Goal: Task Accomplishment & Management: Manage account settings

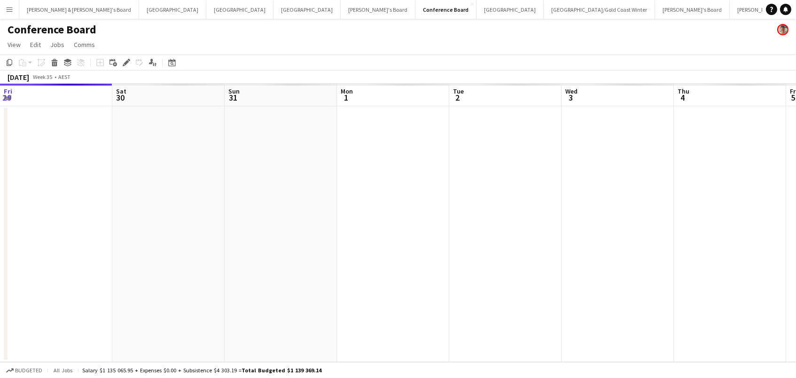
scroll to position [0, 208]
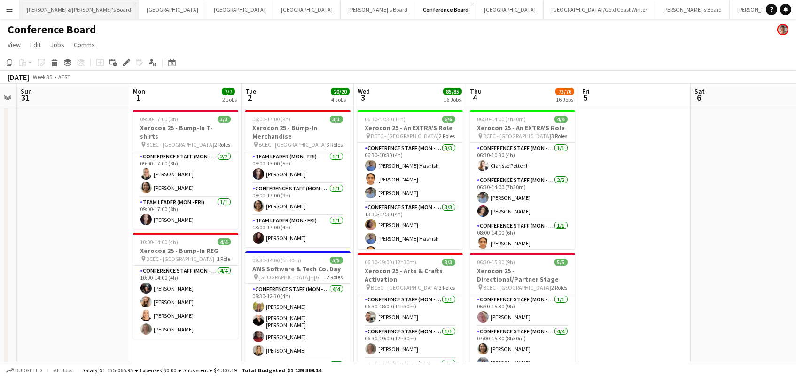
click at [52, 5] on button "James & Arrence's Board Close" at bounding box center [79, 9] width 120 height 18
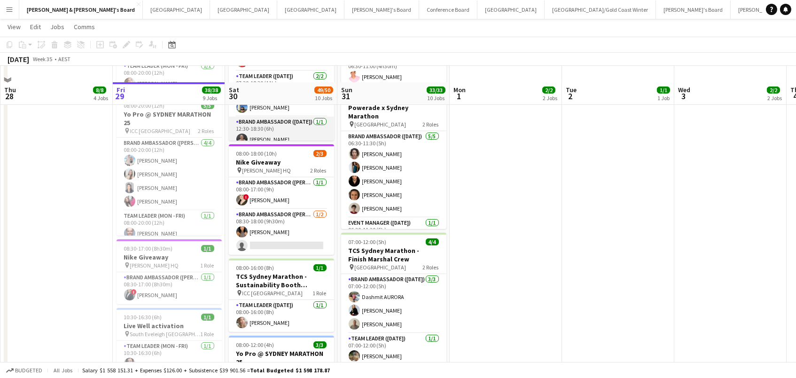
scroll to position [403, 0]
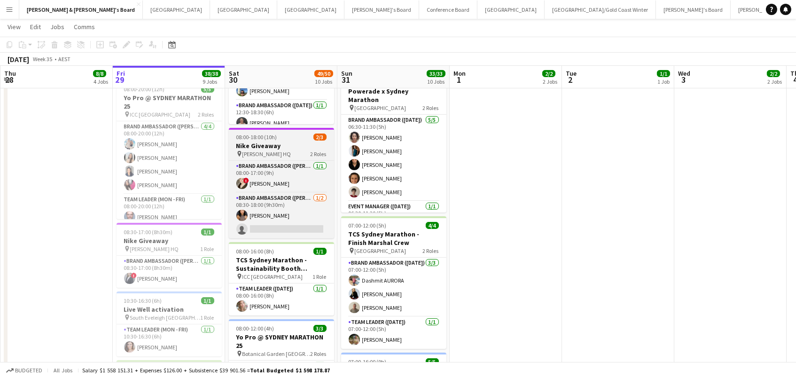
click at [252, 152] on span "Sydney Swans HQ" at bounding box center [266, 153] width 49 height 7
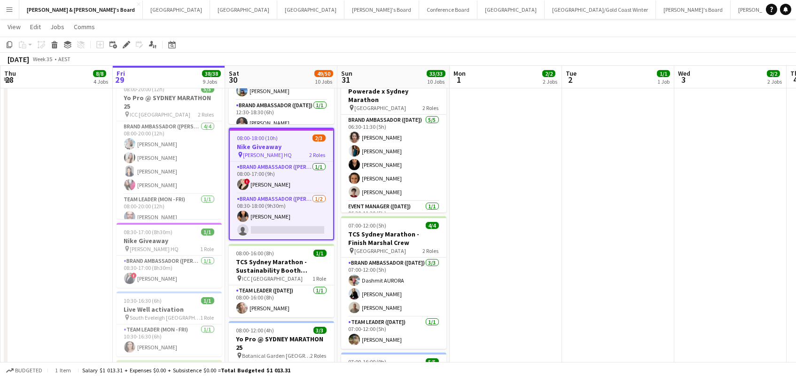
scroll to position [0, 224]
click at [124, 47] on icon at bounding box center [124, 47] width 2 height 2
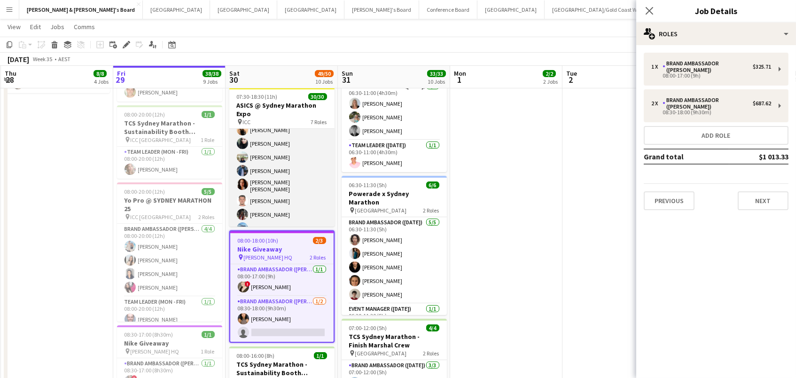
scroll to position [156, 0]
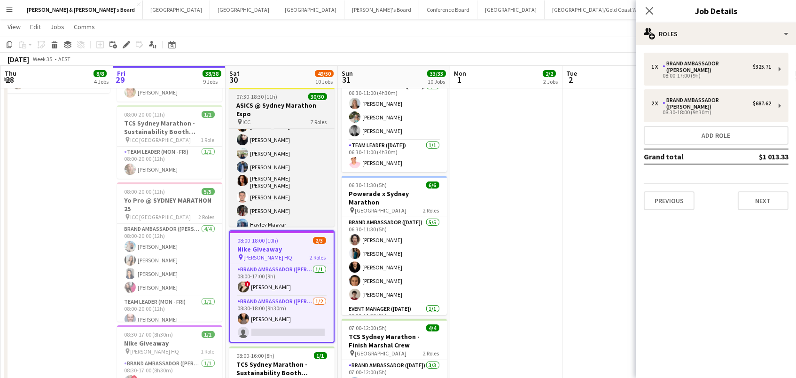
click at [280, 105] on h3 "ASICS @ Sydney Marathon Expo" at bounding box center [281, 109] width 105 height 17
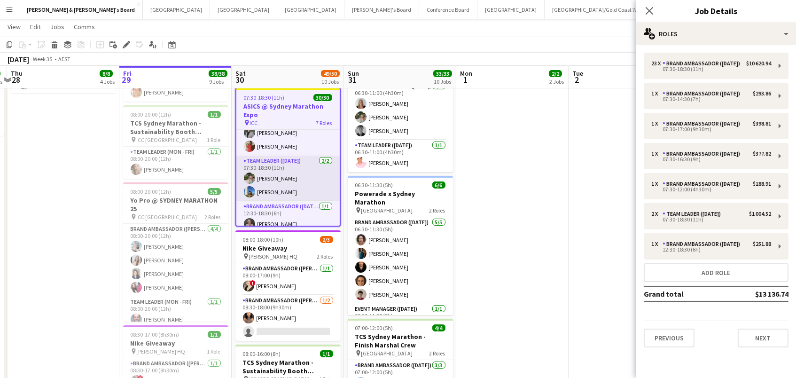
scroll to position [439, 0]
click at [253, 102] on h3 "ASICS @ Sydney Marathon Expo" at bounding box center [287, 110] width 103 height 17
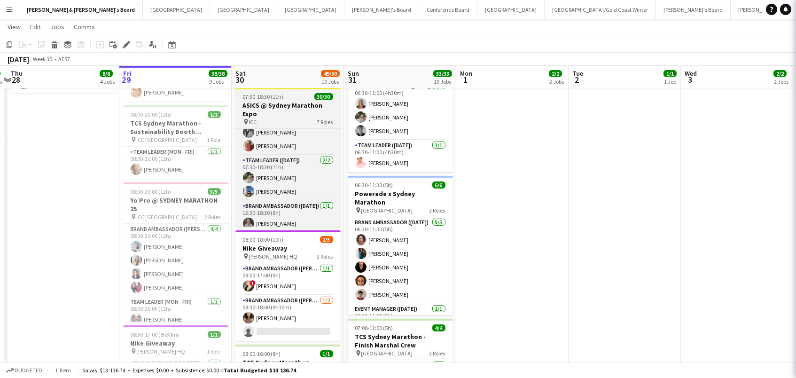
scroll to position [437, 0]
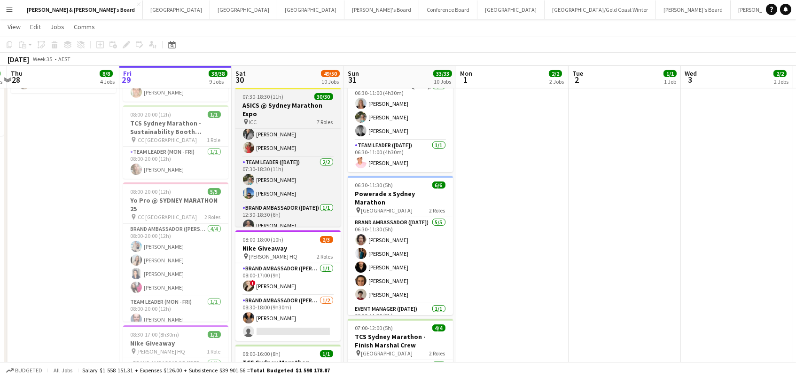
click at [286, 110] on h3 "ASICS @ Sydney Marathon Expo" at bounding box center [287, 109] width 105 height 17
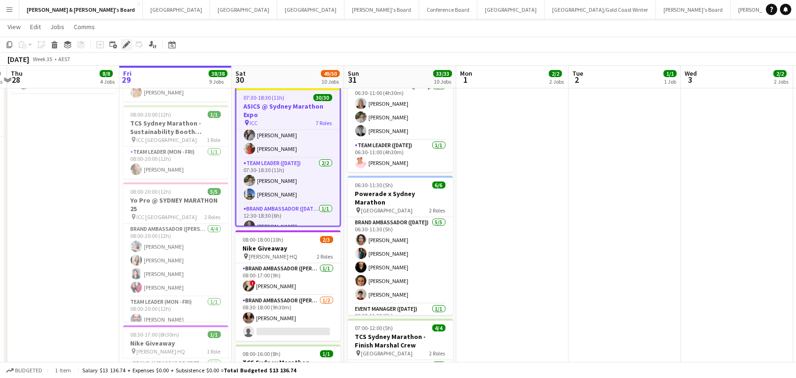
click at [124, 48] on div "Edit" at bounding box center [126, 44] width 11 height 11
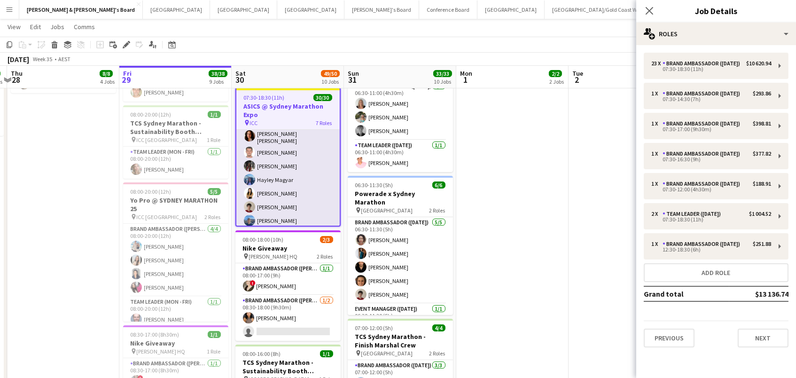
scroll to position [0, 217]
click at [306, 203] on app-card-role "Brand Ambassador (Saturday) 23/23 07:30-18:30 (11h) Sarah Fox Abhilasha Rai Sam…" at bounding box center [288, 226] width 103 height 334
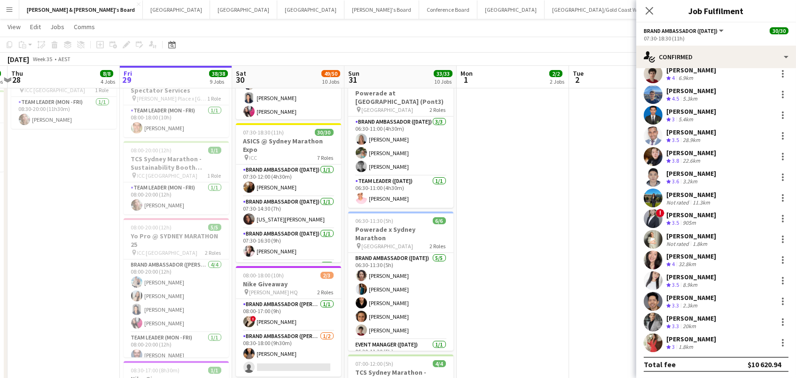
scroll to position [0, 0]
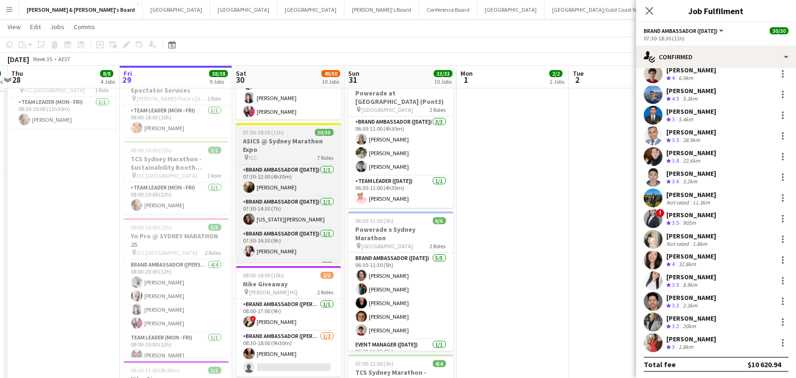
click at [264, 131] on span "07:30-18:30 (11h)" at bounding box center [263, 132] width 41 height 7
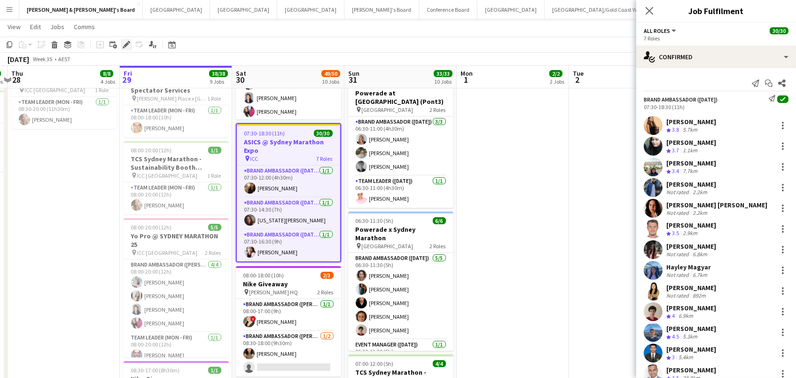
click at [123, 43] on icon "Edit" at bounding box center [127, 45] width 8 height 8
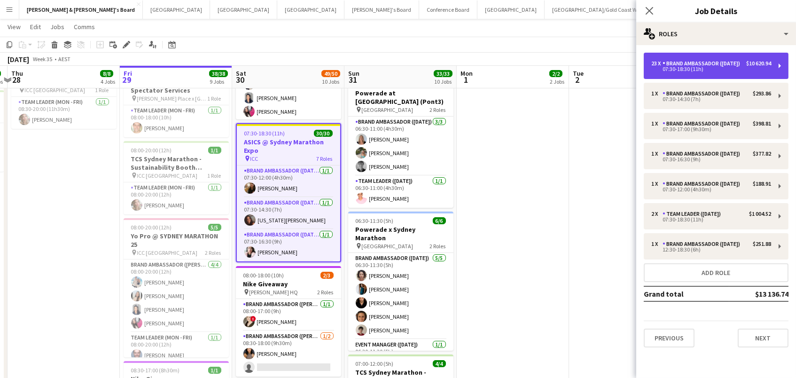
click at [672, 67] on div "Brand Ambassador ([DATE])" at bounding box center [702, 63] width 81 height 7
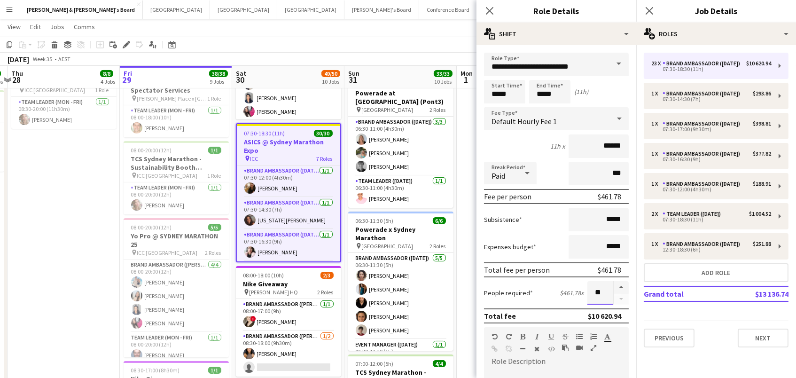
click at [610, 287] on input "**" at bounding box center [600, 292] width 26 height 23
click at [622, 287] on button "button" at bounding box center [620, 287] width 15 height 12
type input "**"
click at [437, 29] on app-page-menu "View Day view expanded Day view collapsed Month view Date picker Jump to today …" at bounding box center [398, 28] width 796 height 18
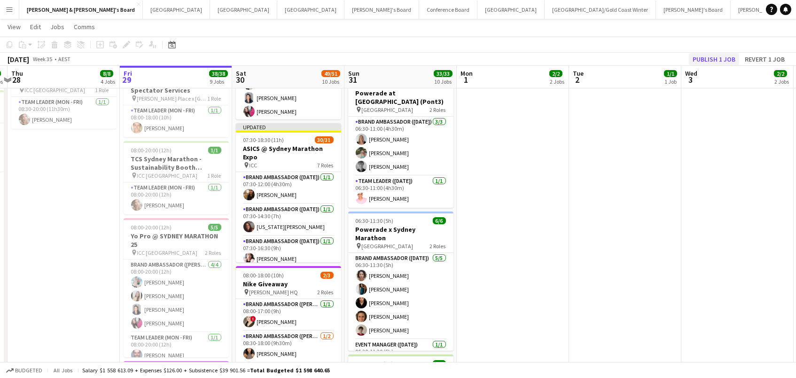
click at [722, 63] on button "Publish 1 job" at bounding box center [714, 59] width 50 height 12
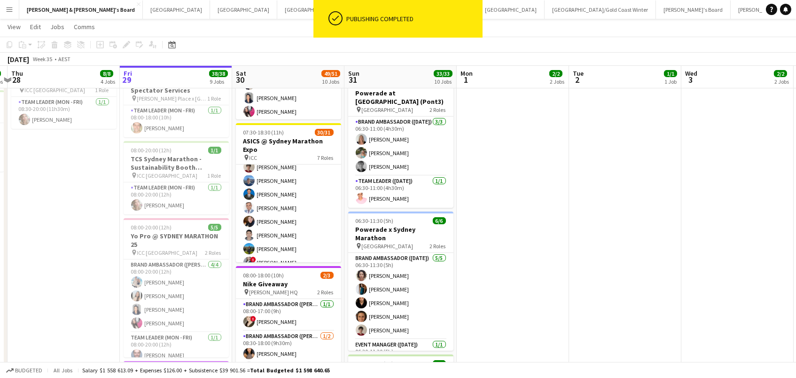
scroll to position [277, 0]
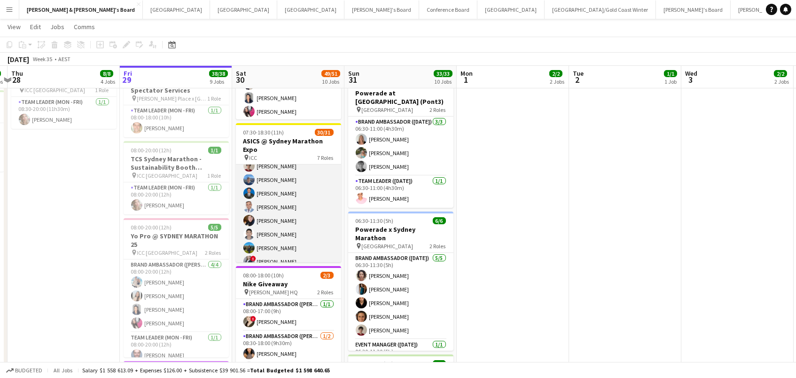
click at [289, 163] on app-card-role "Brand Ambassador (Saturday) 109I 1A 23/24 07:30-18:30 (11h) Sarah Fox Abhilasha…" at bounding box center [288, 192] width 105 height 348
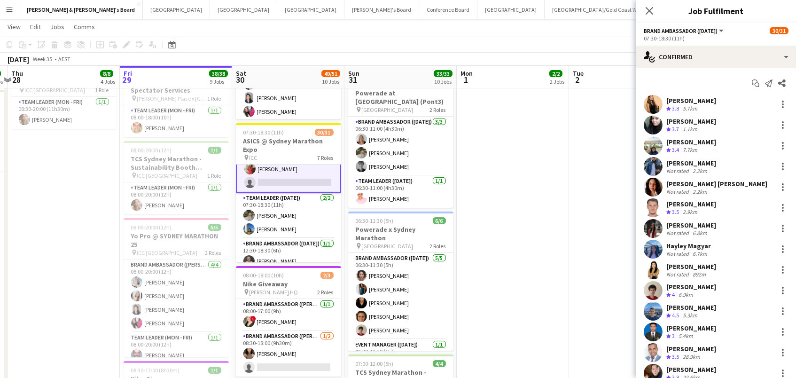
scroll to position [452, 0]
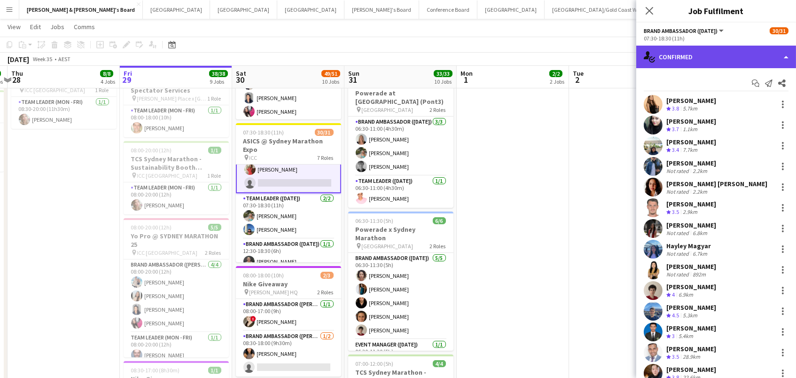
click at [684, 51] on div "single-neutral-actions-check-2 Confirmed" at bounding box center [716, 57] width 160 height 23
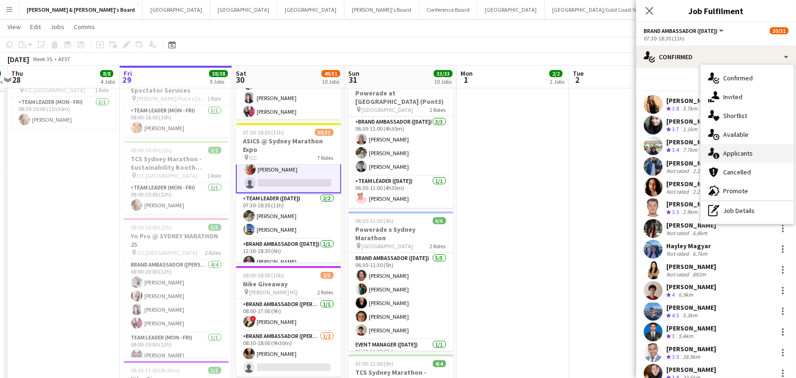
click at [723, 152] on div "single-neutral-actions-information Applicants" at bounding box center [746, 153] width 93 height 19
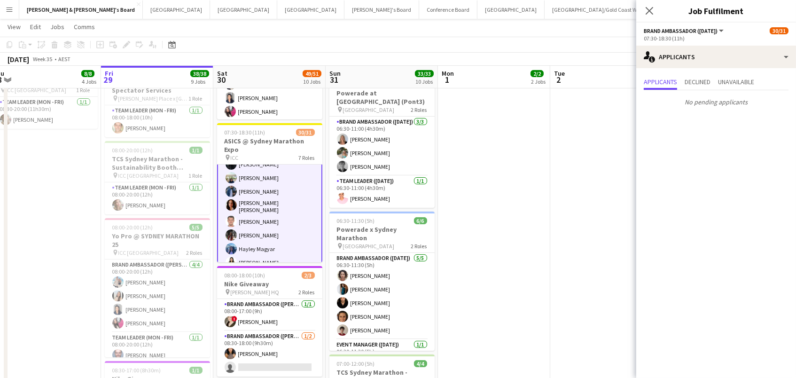
scroll to position [168, 0]
click at [697, 83] on span "Declined" at bounding box center [697, 81] width 26 height 7
click at [736, 79] on span "Unavailable" at bounding box center [736, 81] width 36 height 7
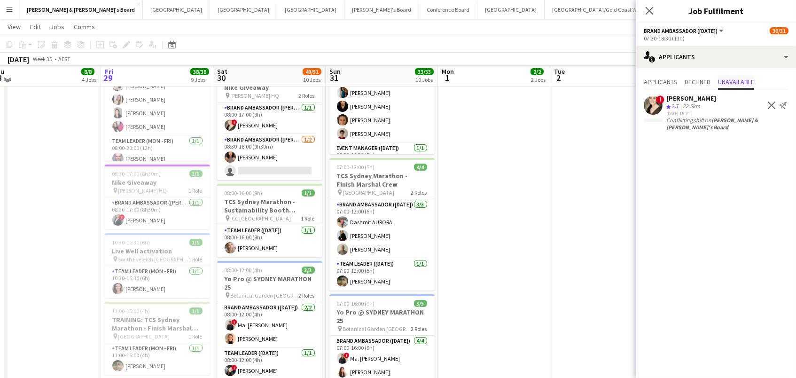
scroll to position [462, 0]
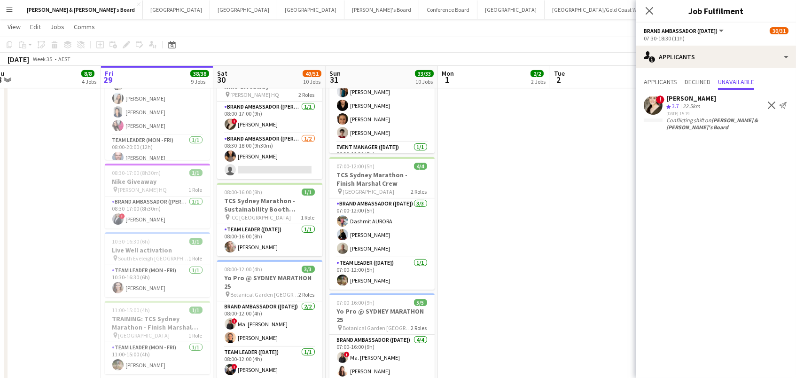
click at [730, 15] on button "Neil & Jenny's Board Close" at bounding box center [790, 9] width 120 height 18
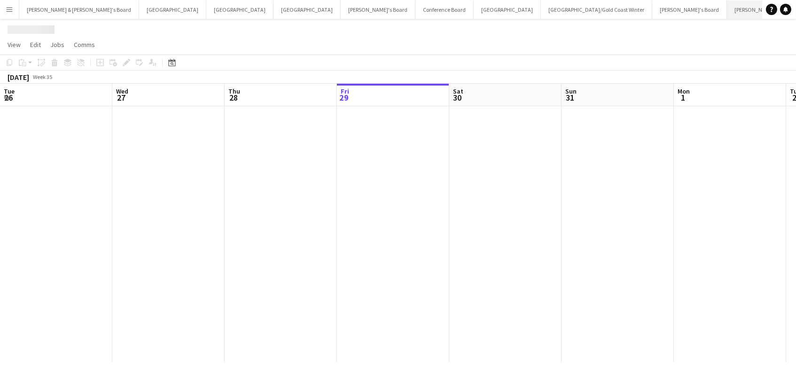
scroll to position [0, 224]
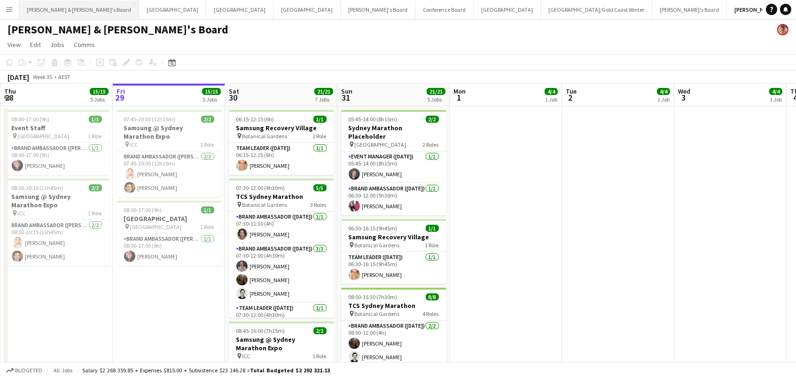
click at [69, 13] on button "James & Arrence's Board Close" at bounding box center [79, 9] width 120 height 18
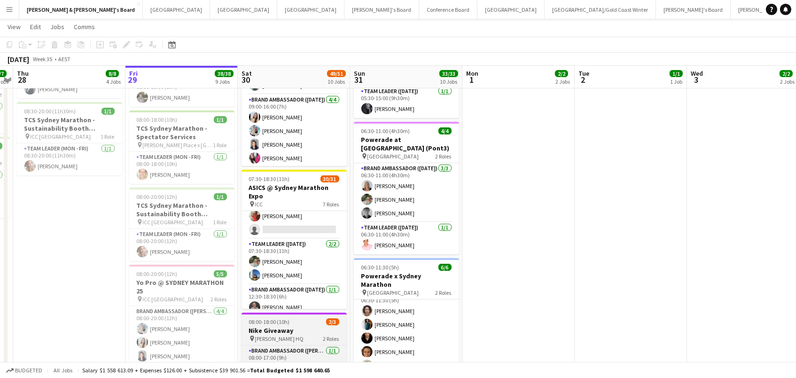
scroll to position [450, 0]
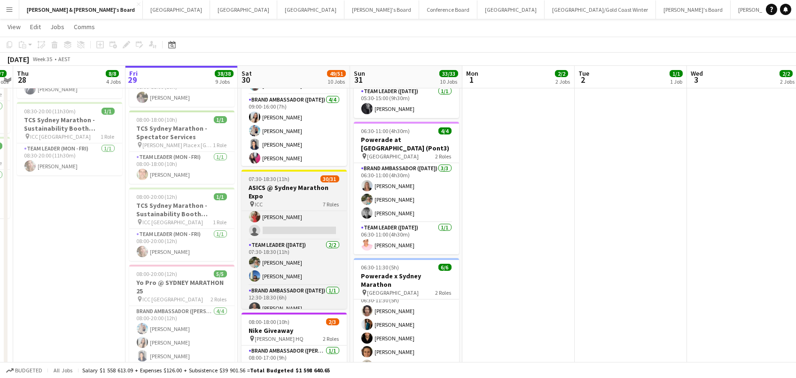
click at [286, 189] on h3 "ASICS @ Sydney Marathon Expo" at bounding box center [293, 191] width 105 height 17
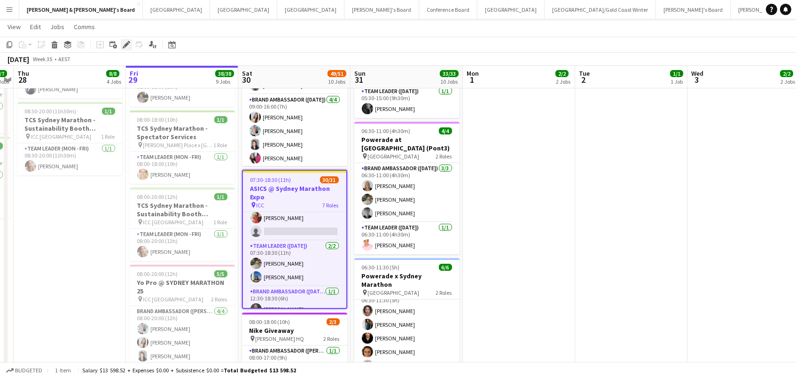
click at [128, 45] on icon "Edit" at bounding box center [127, 45] width 8 height 8
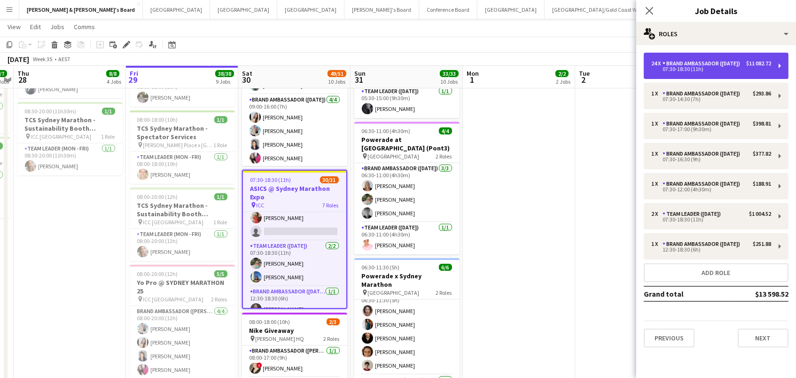
click at [753, 71] on div "07:30-18:30 (11h)" at bounding box center [711, 69] width 120 height 5
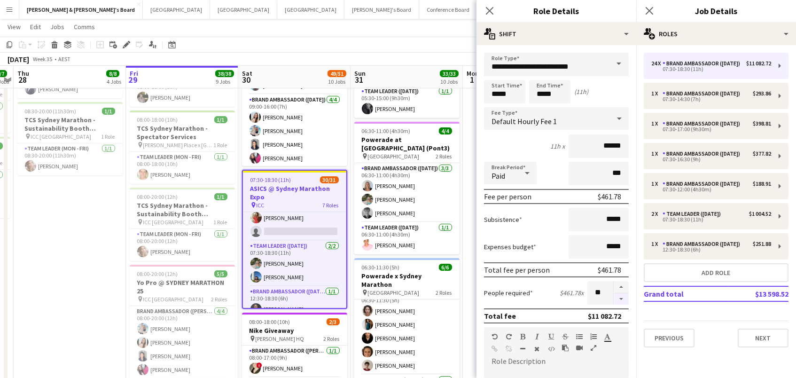
click at [621, 299] on button "button" at bounding box center [620, 299] width 15 height 12
type input "**"
click at [397, 46] on app-toolbar "Copy Paste Paste Command V Paste with crew Command Shift V Paste linked Job Del…" at bounding box center [398, 45] width 796 height 16
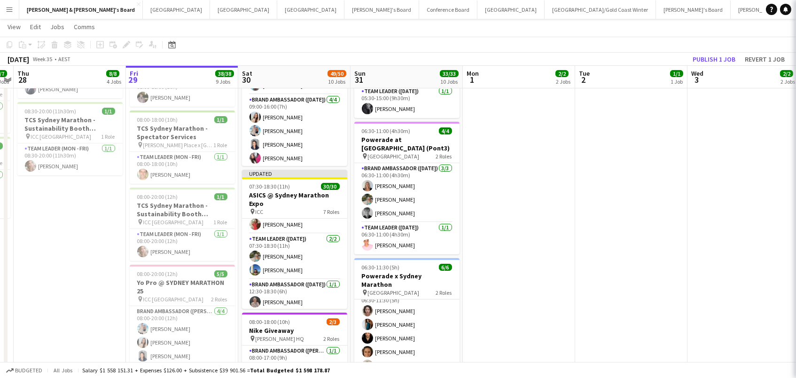
scroll to position [444, 0]
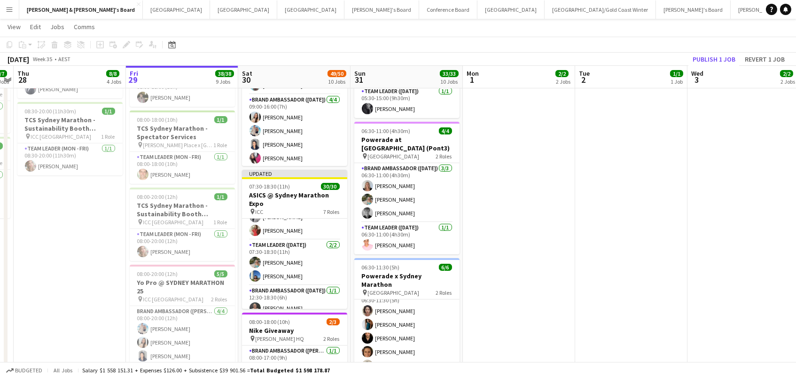
click at [702, 61] on button "Publish 1 job" at bounding box center [714, 59] width 50 height 12
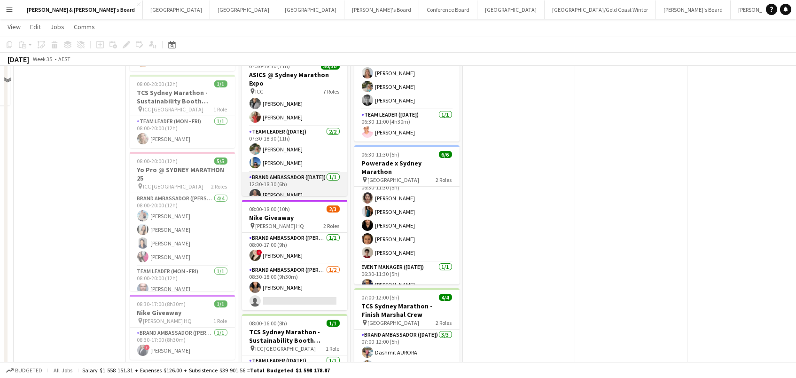
scroll to position [382, 0]
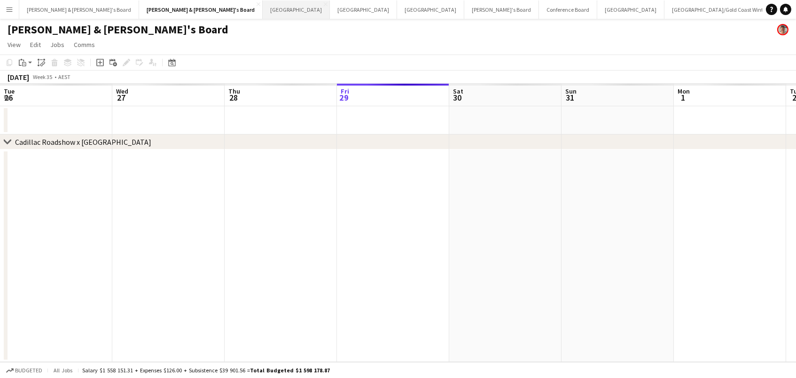
scroll to position [0, 291]
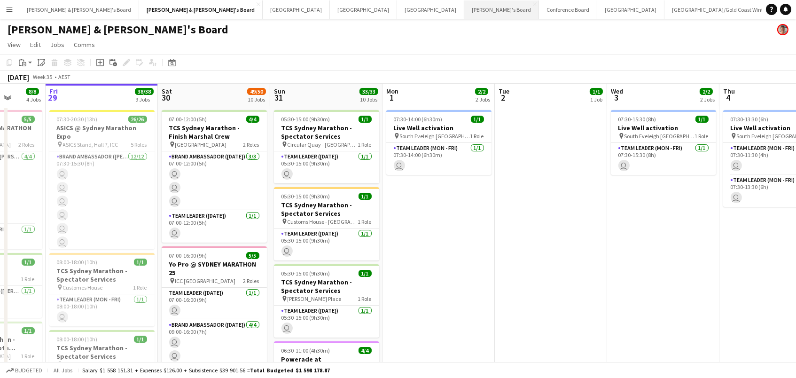
click at [464, 8] on button "Tennille's Board Close" at bounding box center [501, 9] width 75 height 18
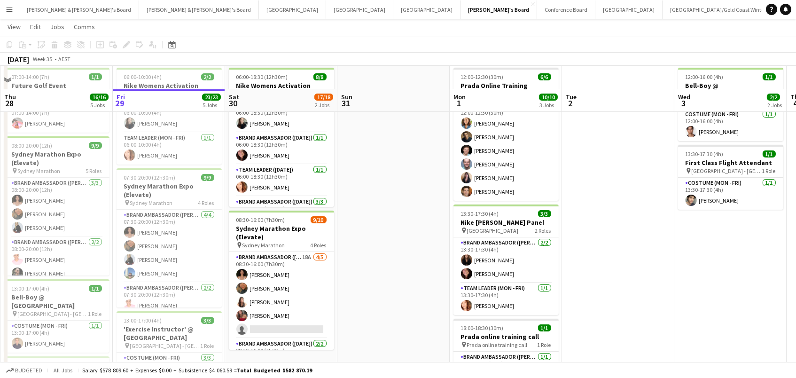
scroll to position [73, 0]
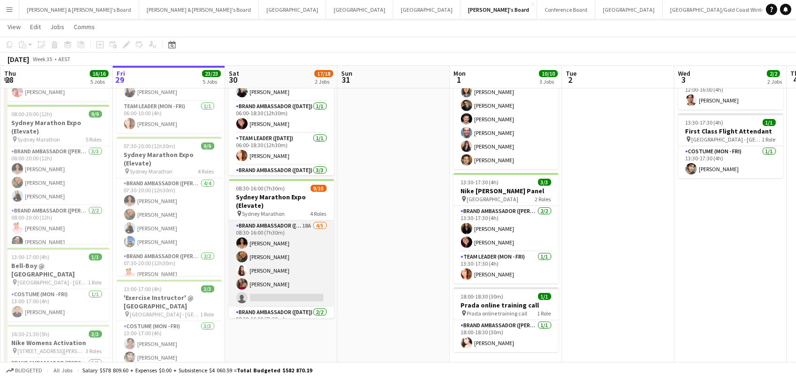
click at [269, 251] on app-card-role "Brand Ambassador ([DATE]) 18A [DATE] 08:30-16:00 (7h30m) [PERSON_NAME] [PERSON_…" at bounding box center [281, 263] width 105 height 86
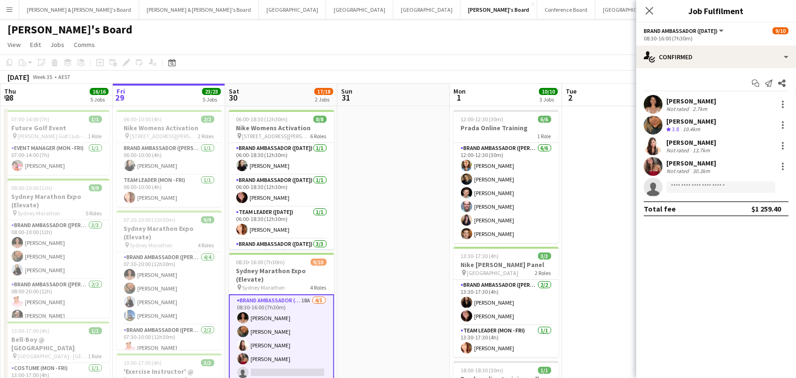
scroll to position [0, 0]
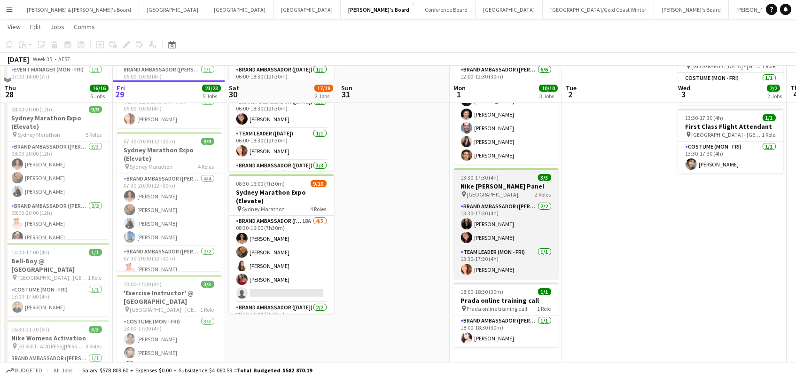
scroll to position [100, 0]
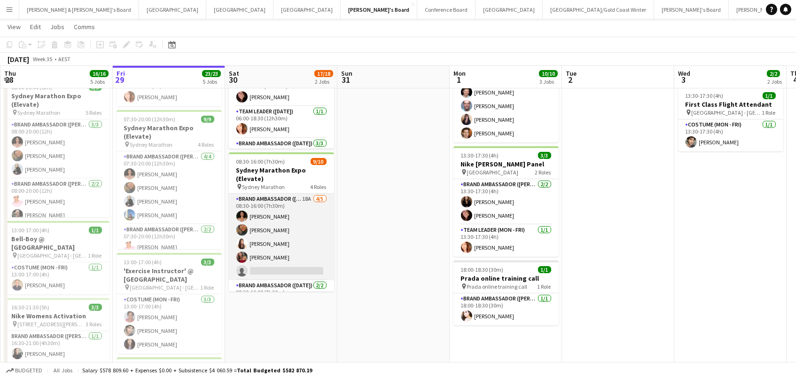
click at [304, 246] on app-card-role "Brand Ambassador ([DATE]) 18A [DATE] 08:30-16:00 (7h30m) [PERSON_NAME] [PERSON_…" at bounding box center [281, 237] width 105 height 86
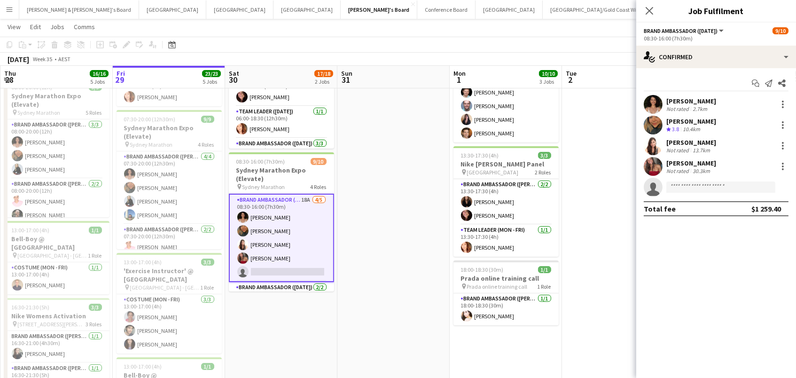
click at [690, 163] on div "[PERSON_NAME]" at bounding box center [691, 163] width 50 height 8
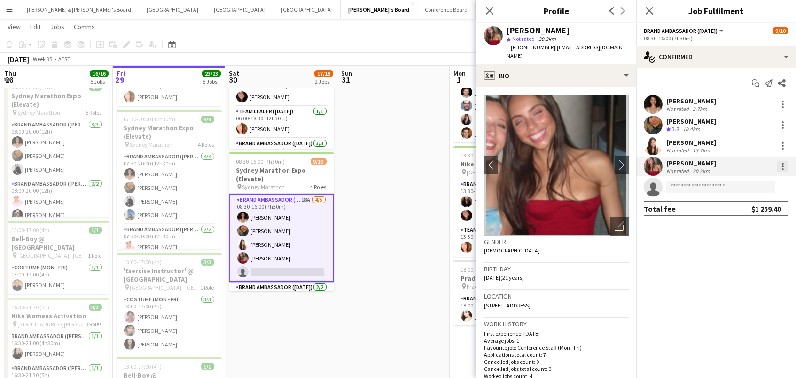
click at [786, 165] on div at bounding box center [782, 166] width 11 height 11
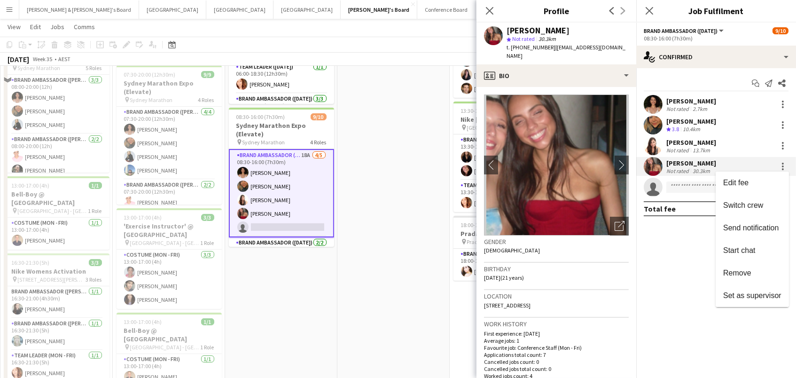
scroll to position [180, 0]
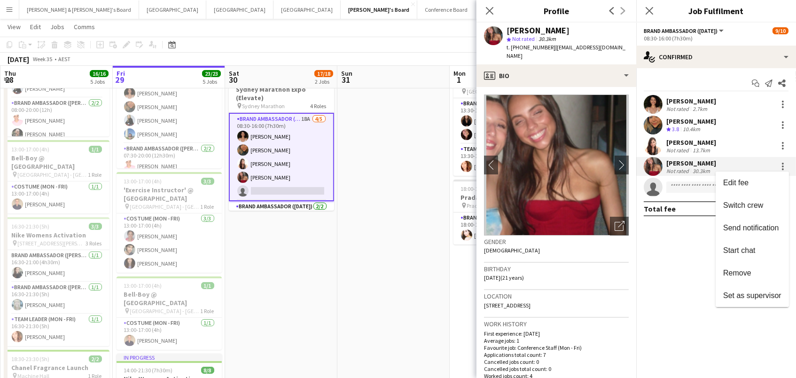
click at [307, 99] on div at bounding box center [398, 189] width 796 height 378
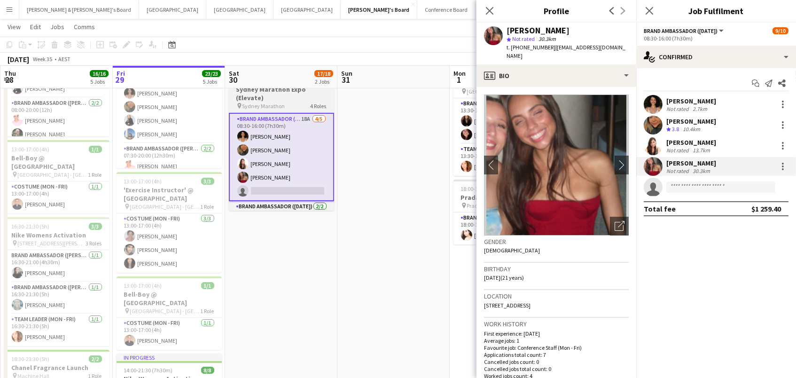
click at [305, 96] on h3 "Sydney Marathon Expo (Elevate)" at bounding box center [281, 93] width 105 height 17
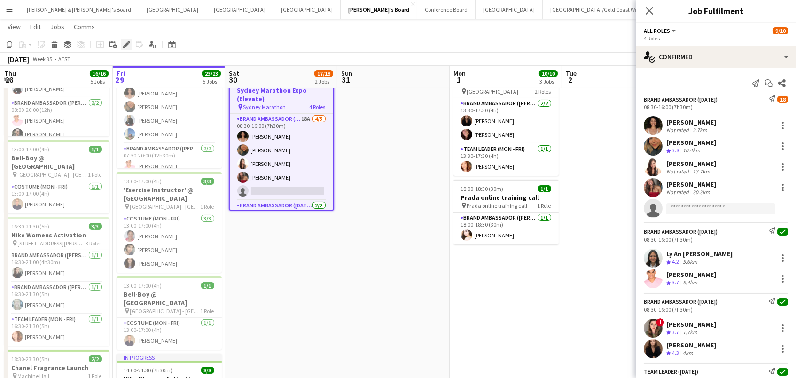
click at [125, 43] on icon at bounding box center [126, 44] width 5 height 5
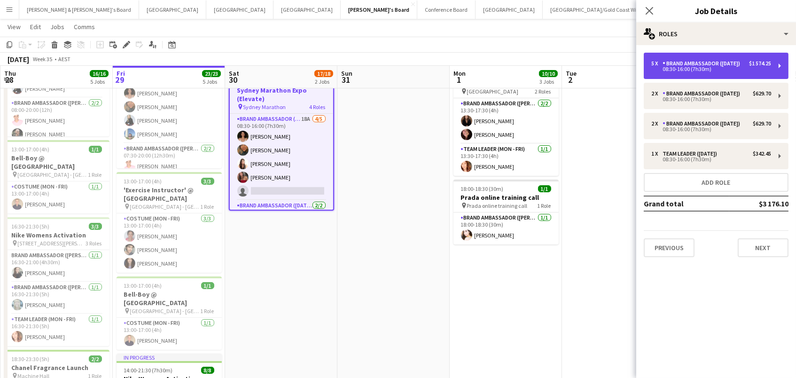
click at [683, 62] on div "Brand Ambassador ([DATE])" at bounding box center [702, 63] width 81 height 7
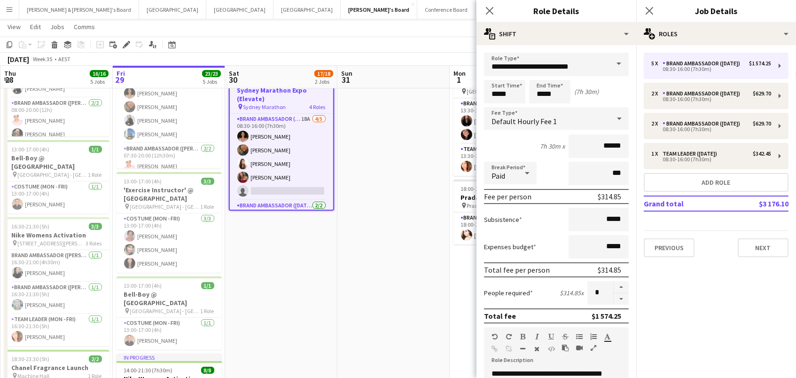
click at [415, 184] on app-date-cell at bounding box center [393, 223] width 112 height 597
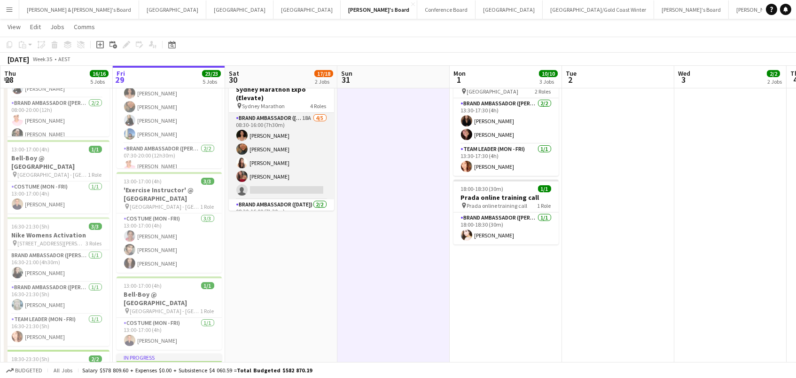
click at [300, 140] on app-card-role "Brand Ambassador (Saturday) 18A 4/5 08:30-16:00 (7h30m) Patricia Mora Roberta R…" at bounding box center [281, 156] width 105 height 86
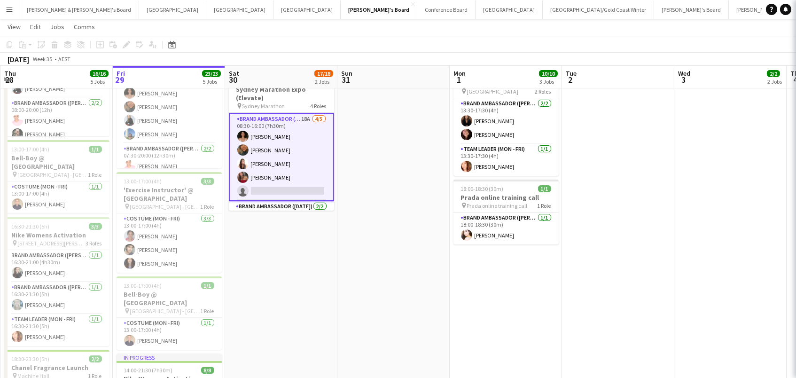
scroll to position [0, 224]
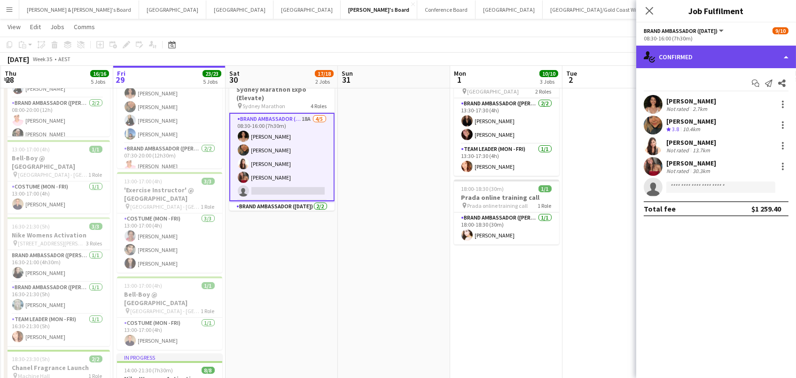
click at [720, 55] on div "single-neutral-actions-check-2 Confirmed" at bounding box center [716, 57] width 160 height 23
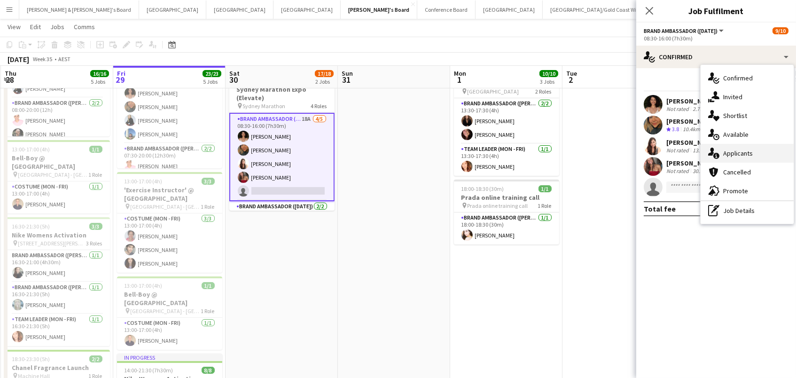
click at [736, 159] on div "single-neutral-actions-information Applicants" at bounding box center [746, 153] width 93 height 19
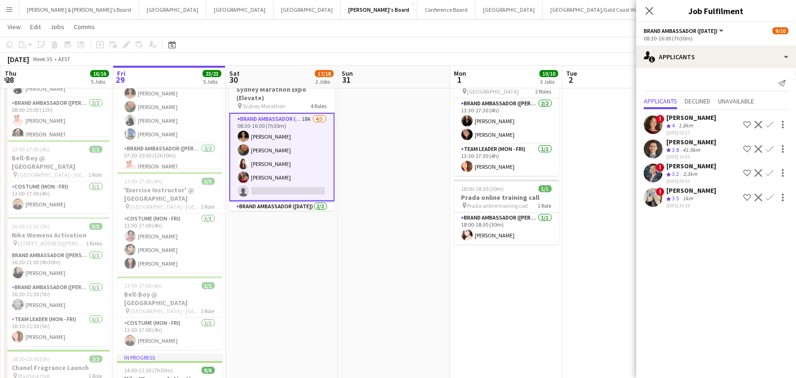
click at [378, 116] on app-date-cell at bounding box center [394, 223] width 112 height 597
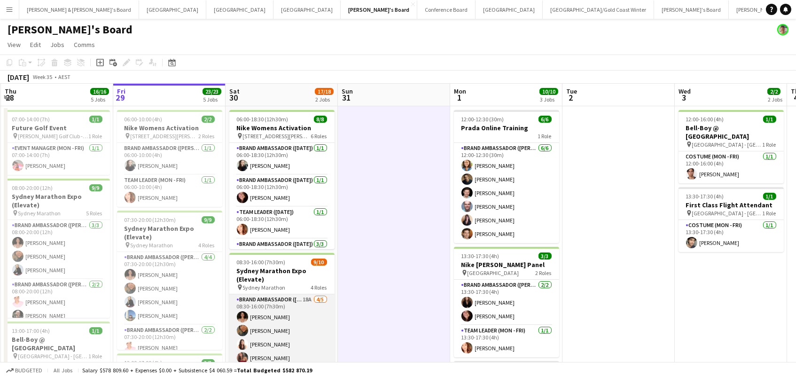
scroll to position [0, 223]
click at [274, 329] on app-card-role "Brand Ambassador (Saturday) 18A 4/5 08:30-16:00 (7h30m) Patricia Mora Roberta R…" at bounding box center [282, 337] width 105 height 86
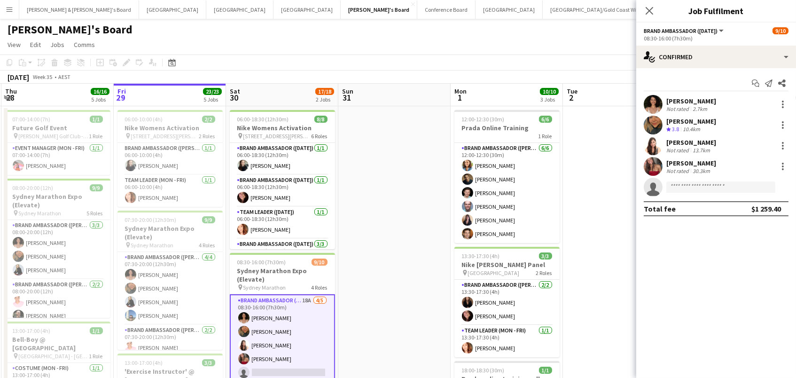
click at [700, 164] on div "[PERSON_NAME]" at bounding box center [691, 163] width 50 height 8
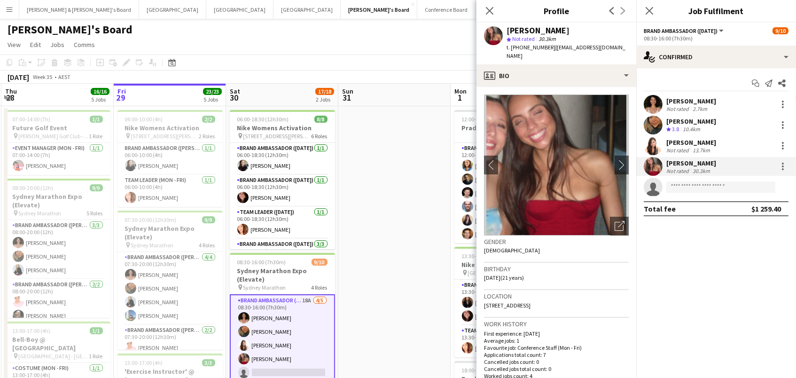
scroll to position [23, 0]
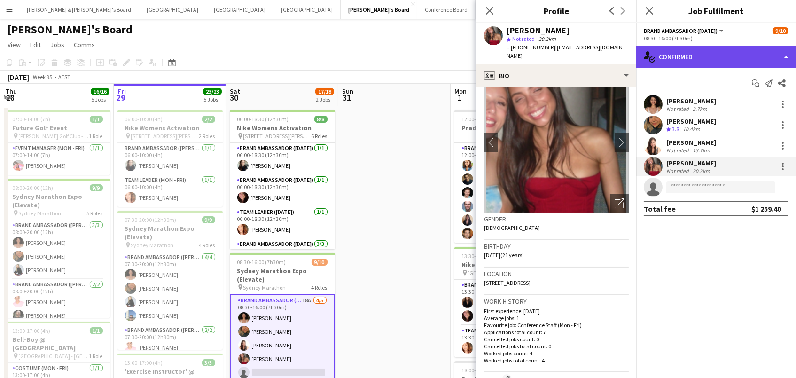
click at [694, 48] on div "single-neutral-actions-check-2 Confirmed" at bounding box center [716, 57] width 160 height 23
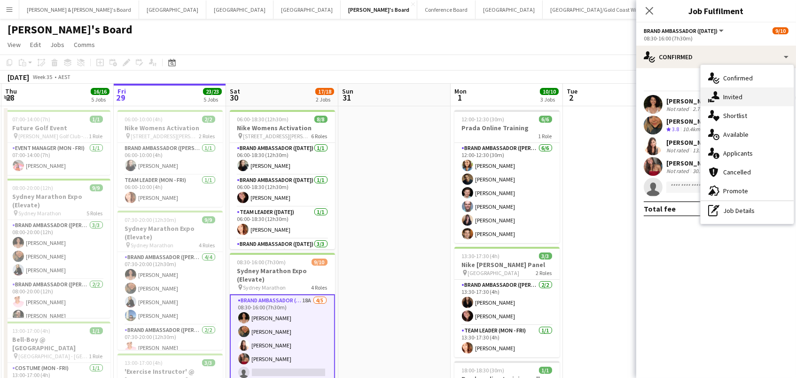
click at [731, 101] on div "single-neutral-actions-share-1 Invited" at bounding box center [746, 96] width 93 height 19
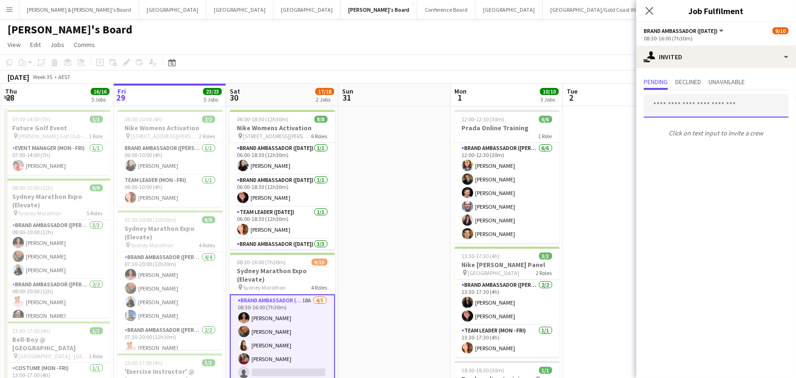
click at [659, 103] on input "text" at bounding box center [715, 105] width 145 height 23
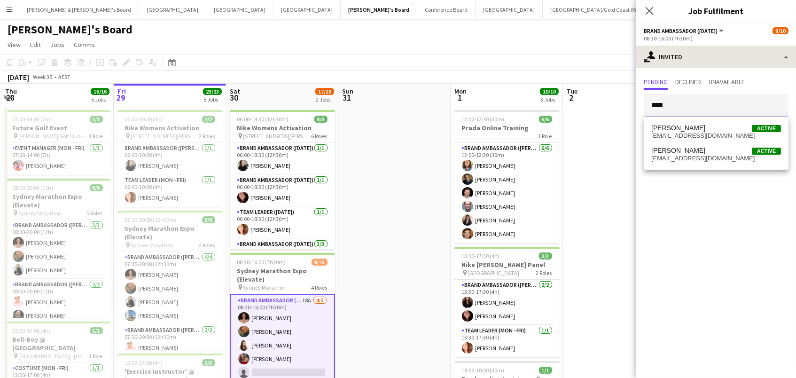
type input "****"
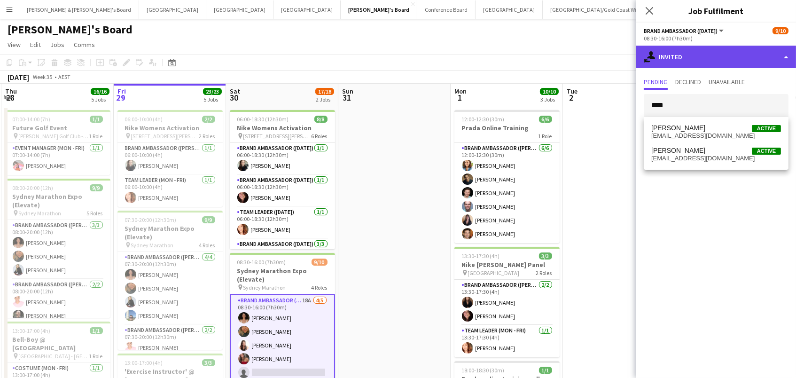
click at [669, 60] on div "single-neutral-actions-share-1 Invited" at bounding box center [716, 57] width 160 height 23
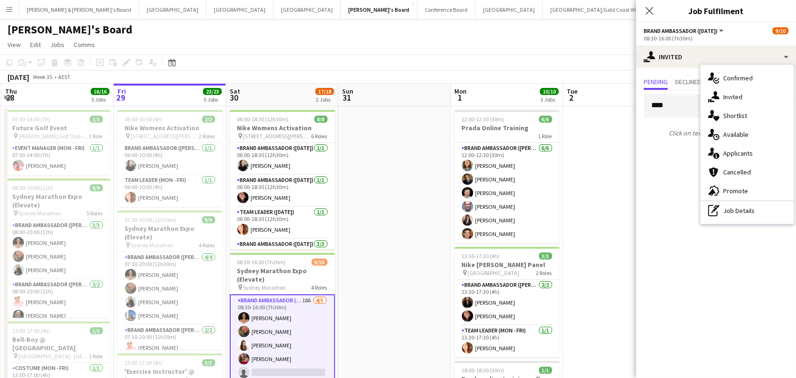
click at [733, 145] on div "single-neutral-actions-information Applicants" at bounding box center [746, 153] width 93 height 19
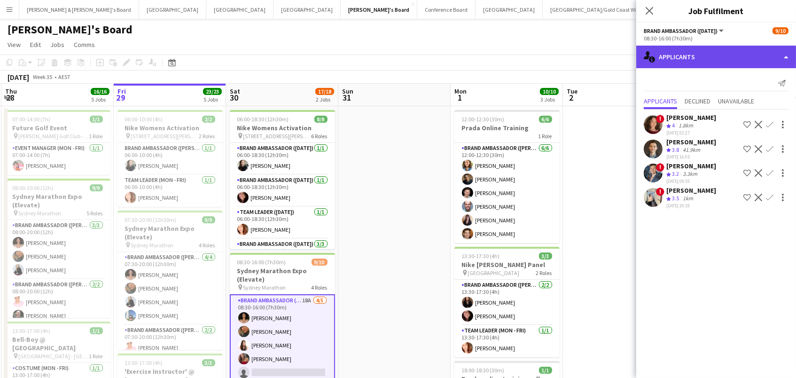
click at [691, 57] on div "single-neutral-actions-information Applicants" at bounding box center [716, 57] width 160 height 23
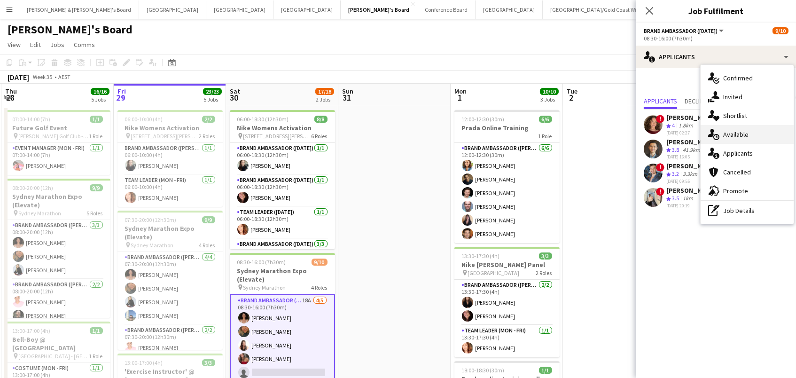
click at [743, 137] on div "single-neutral-actions-upload Available" at bounding box center [746, 134] width 93 height 19
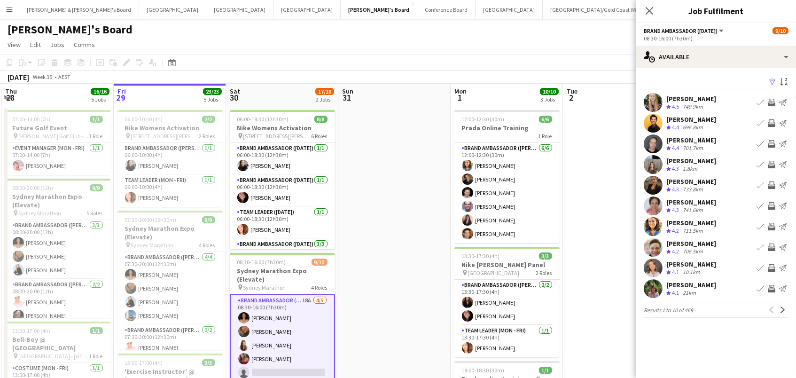
click at [771, 80] on app-icon "Filter" at bounding box center [772, 82] width 8 height 9
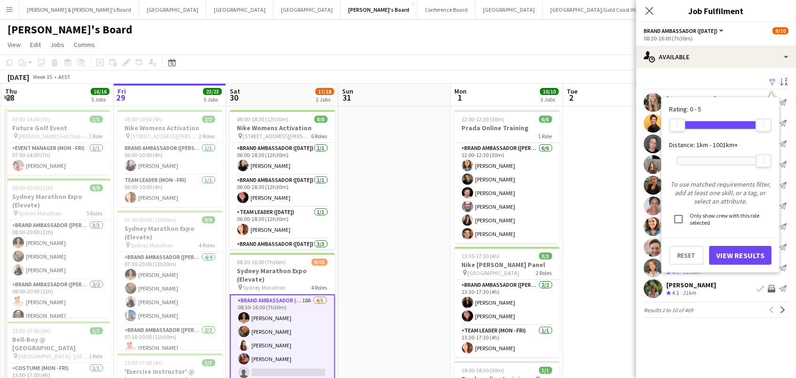
click at [698, 162] on div at bounding box center [720, 161] width 86 height 8
click at [737, 248] on button "View Results" at bounding box center [740, 255] width 62 height 19
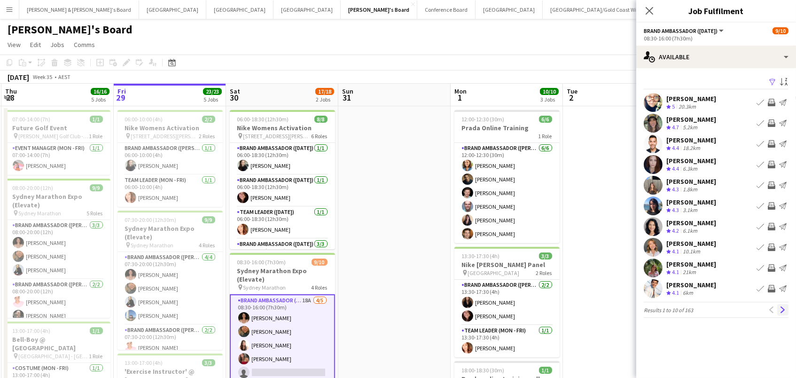
click at [783, 308] on app-icon "Next" at bounding box center [782, 309] width 7 height 7
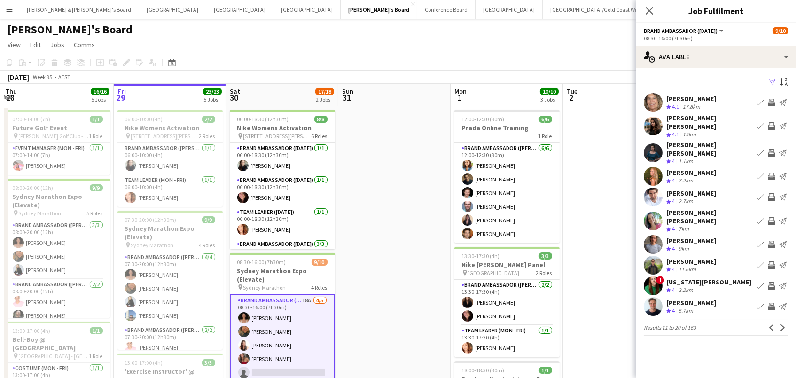
click at [771, 302] on app-icon "Invite crew" at bounding box center [771, 306] width 8 height 8
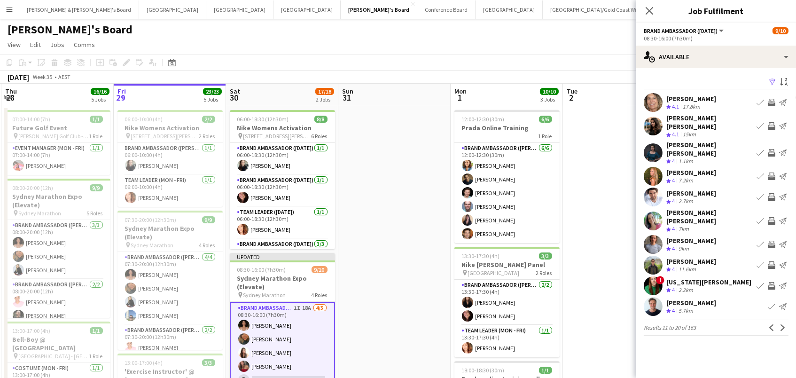
click at [772, 261] on app-icon "Invite crew" at bounding box center [771, 265] width 8 height 8
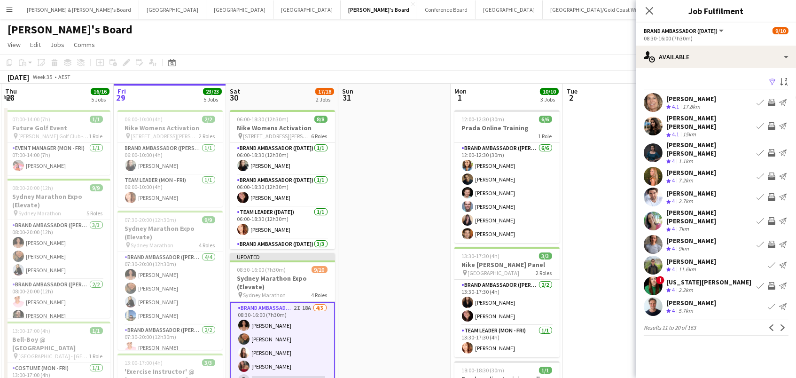
click at [771, 149] on app-icon "Invite crew" at bounding box center [771, 153] width 8 height 8
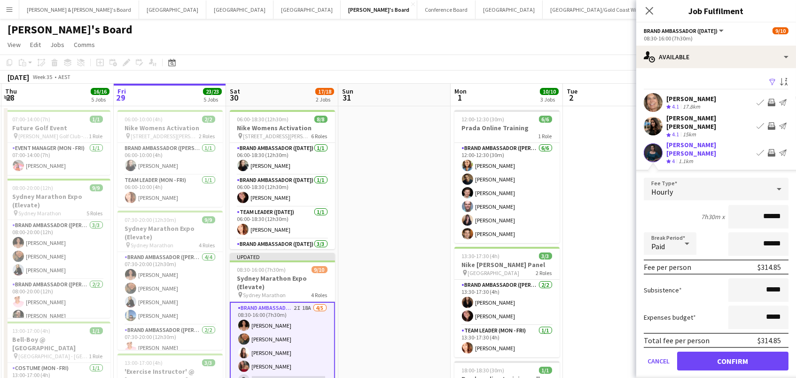
click at [712, 351] on button "Confirm" at bounding box center [732, 360] width 111 height 19
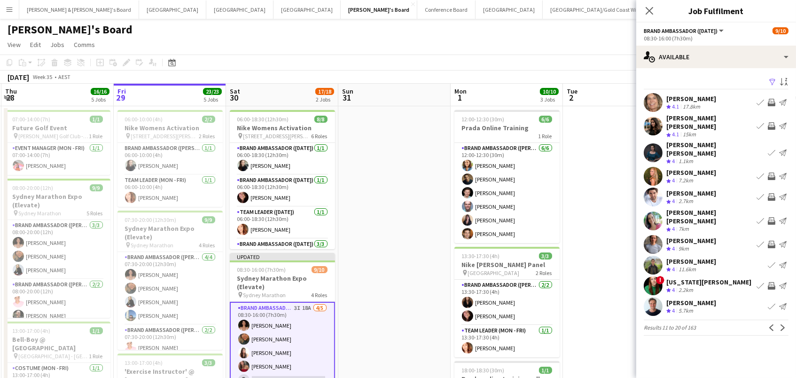
click at [774, 172] on app-icon "Invite crew" at bounding box center [771, 176] width 8 height 8
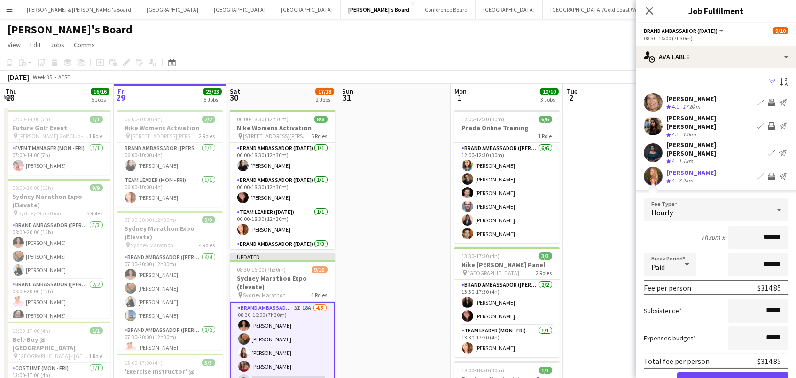
click at [732, 372] on button "Confirm" at bounding box center [732, 381] width 111 height 19
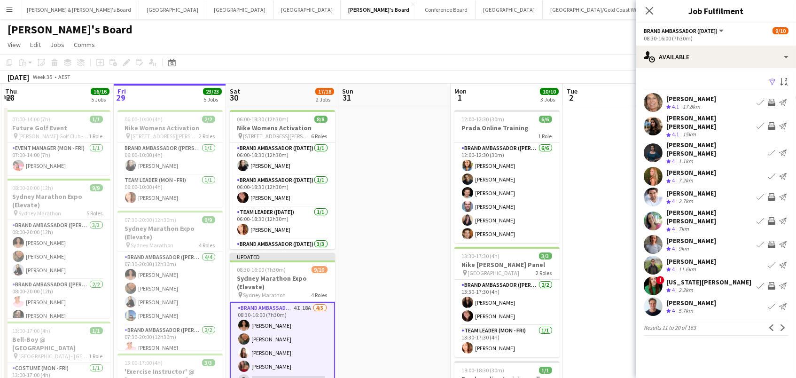
click at [773, 217] on app-icon "Invite crew" at bounding box center [771, 221] width 8 height 8
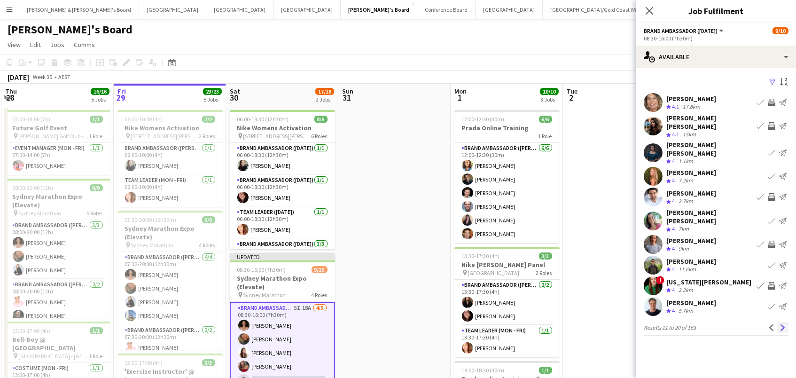
click at [784, 322] on button "Next" at bounding box center [782, 327] width 11 height 11
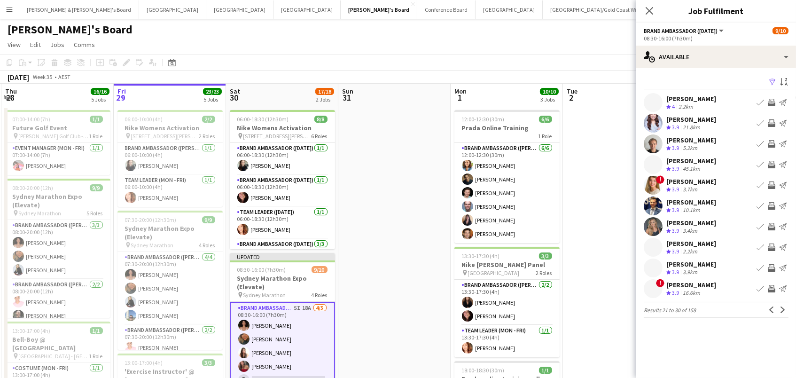
click at [768, 119] on app-icon "Invite crew" at bounding box center [771, 123] width 8 height 8
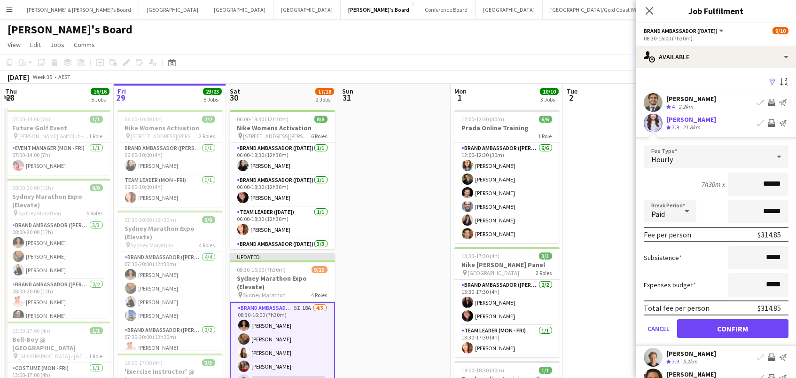
click at [732, 327] on button "Confirm" at bounding box center [732, 328] width 111 height 19
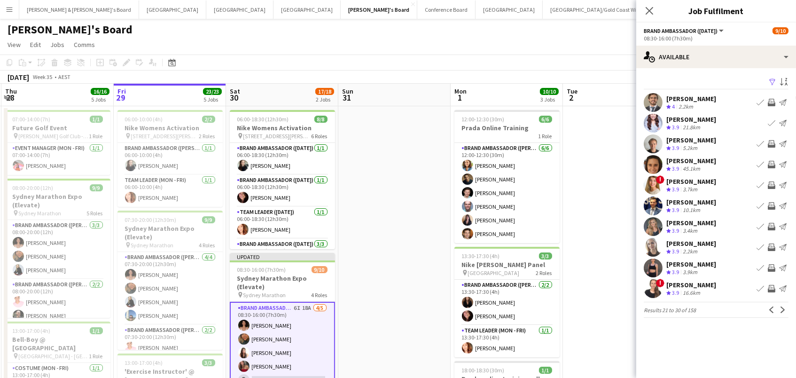
click at [772, 146] on app-icon "Invite crew" at bounding box center [771, 144] width 8 height 8
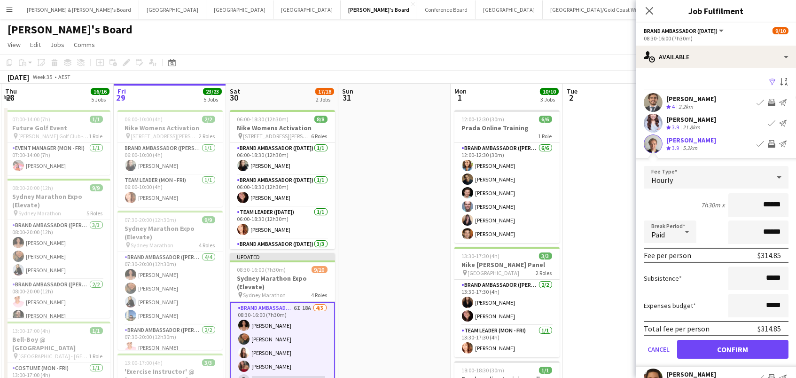
click at [732, 348] on button "Confirm" at bounding box center [732, 349] width 111 height 19
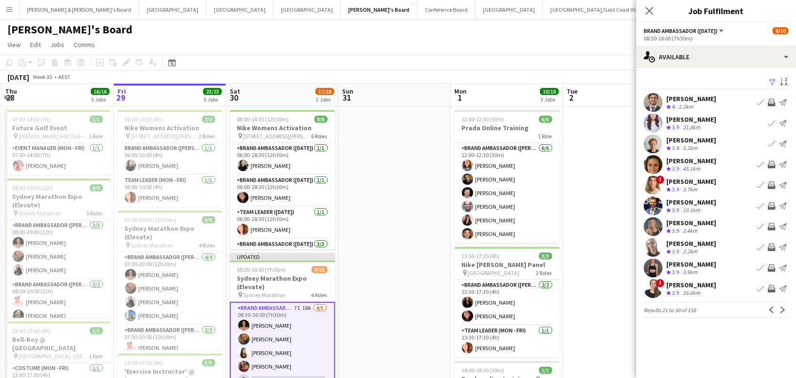
click at [772, 159] on button "Invite crew" at bounding box center [771, 164] width 11 height 11
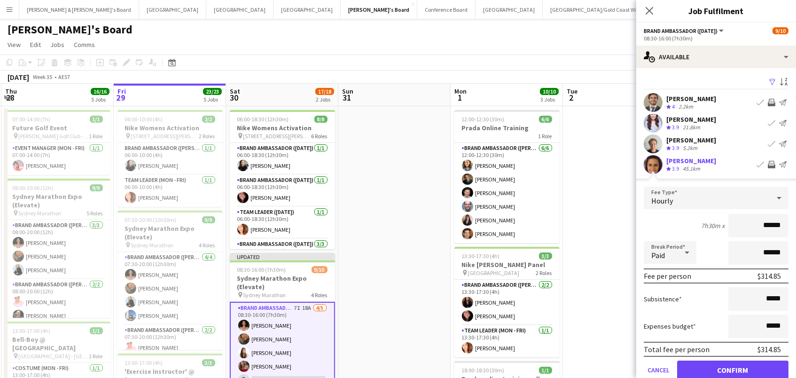
click at [732, 368] on button "Confirm" at bounding box center [732, 369] width 111 height 19
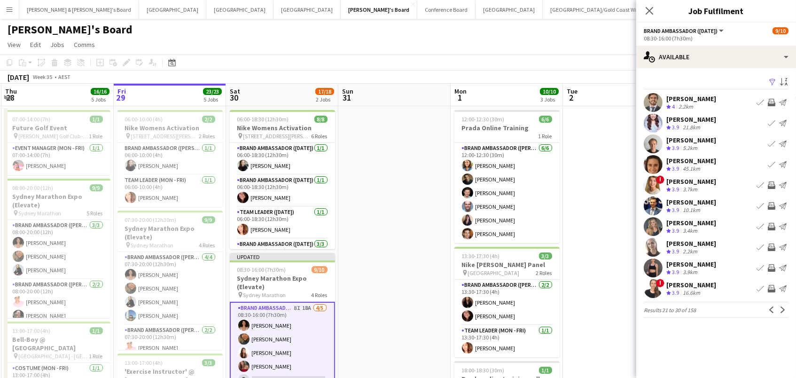
click at [772, 184] on app-icon "Invite crew" at bounding box center [771, 185] width 8 height 8
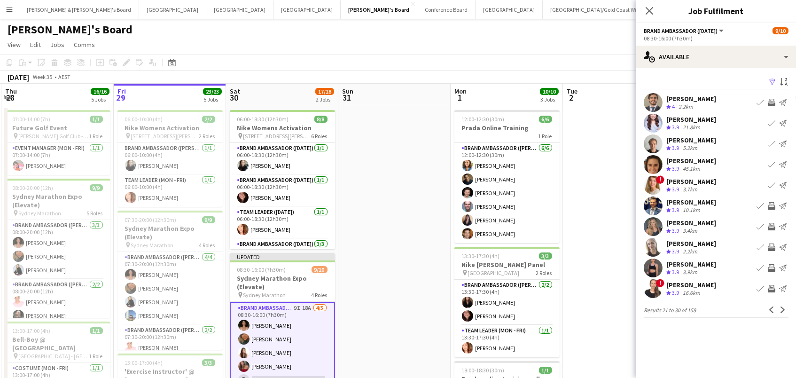
click at [771, 225] on app-icon "Invite crew" at bounding box center [771, 227] width 8 height 8
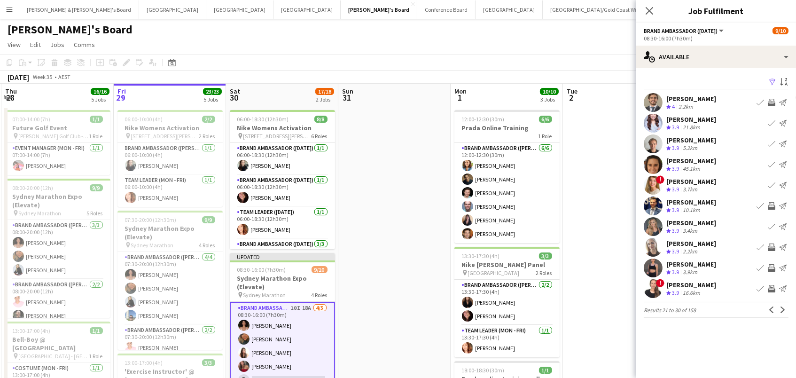
click at [772, 243] on app-icon "Invite crew" at bounding box center [771, 247] width 8 height 8
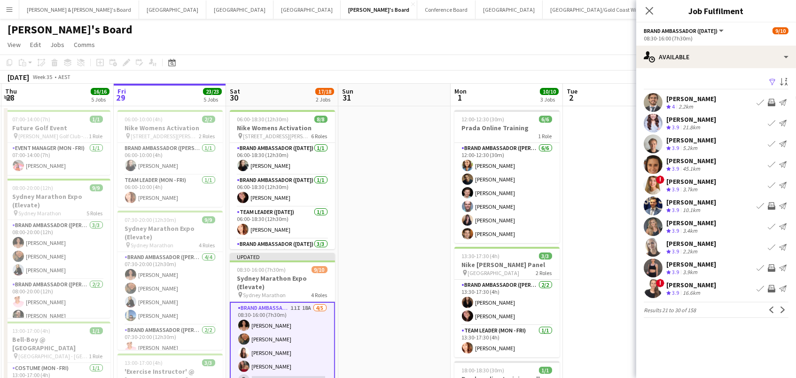
click at [771, 266] on app-icon "Invite crew" at bounding box center [771, 268] width 8 height 8
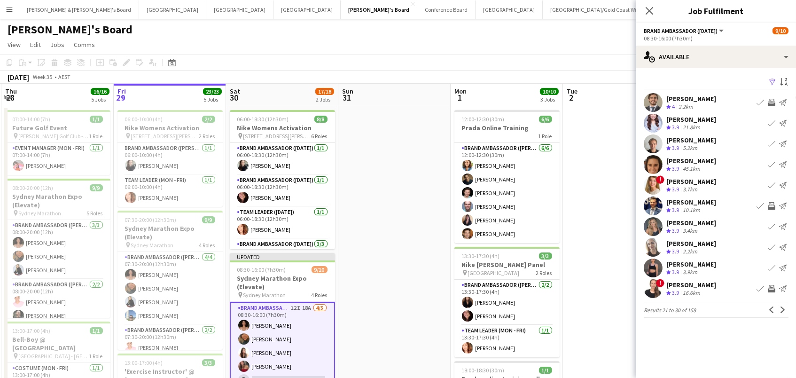
click at [772, 283] on button "Invite crew" at bounding box center [771, 288] width 11 height 11
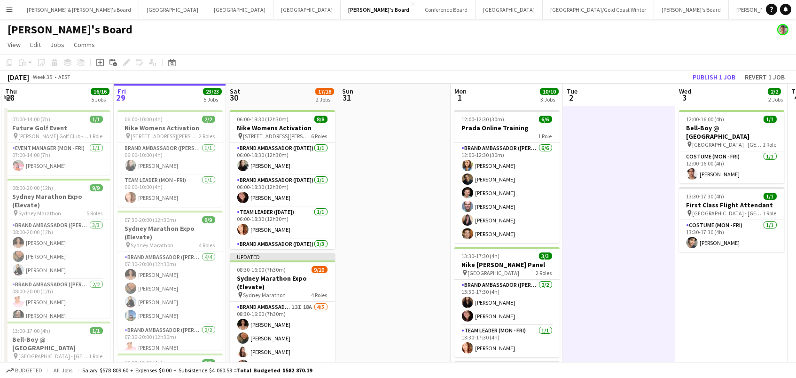
scroll to position [0, 222]
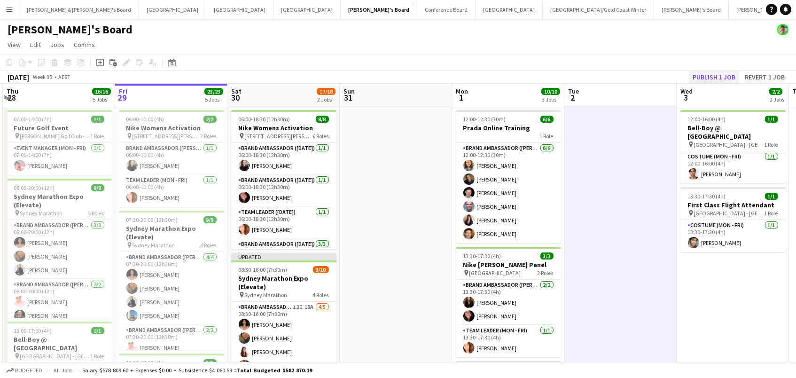
click at [705, 76] on button "Publish 1 job" at bounding box center [714, 77] width 50 height 12
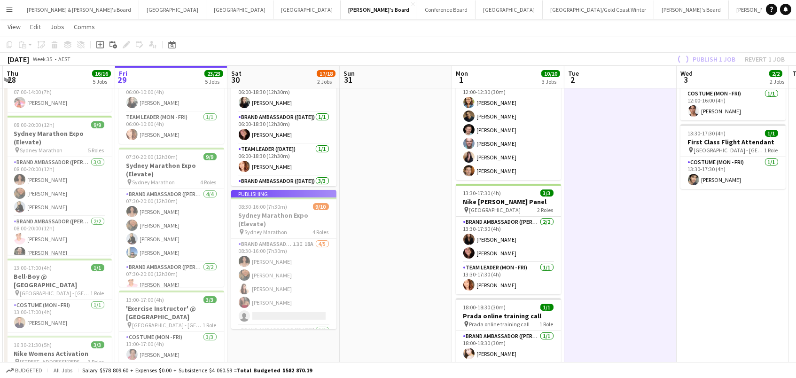
scroll to position [80, 0]
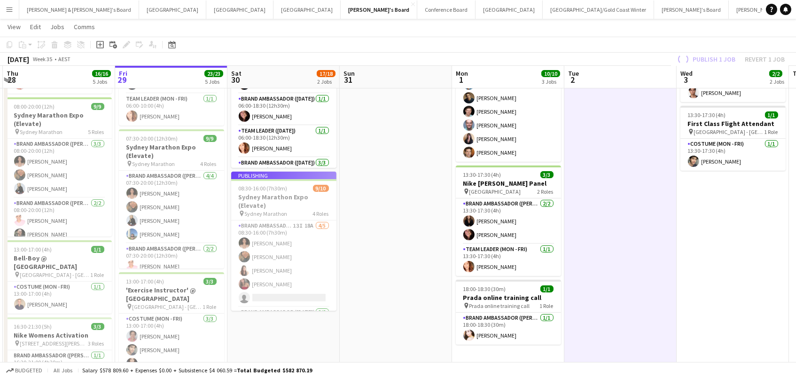
click at [288, 262] on app-job-card "Publishing 08:30-16:00 (7h30m) 9/10 Sydney Marathon Expo (Elevate) pin Sydney M…" at bounding box center [283, 240] width 105 height 139
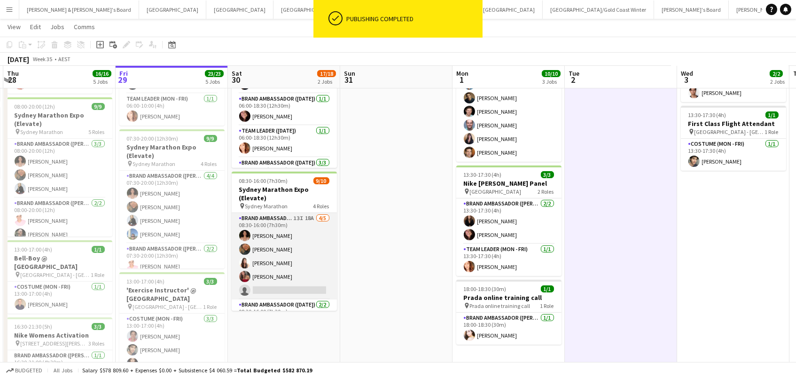
click at [287, 261] on app-card-role "Brand Ambassador (Saturday) 13I 18A 4/5 08:30-16:00 (7h30m) Patricia Mora Rober…" at bounding box center [284, 256] width 105 height 86
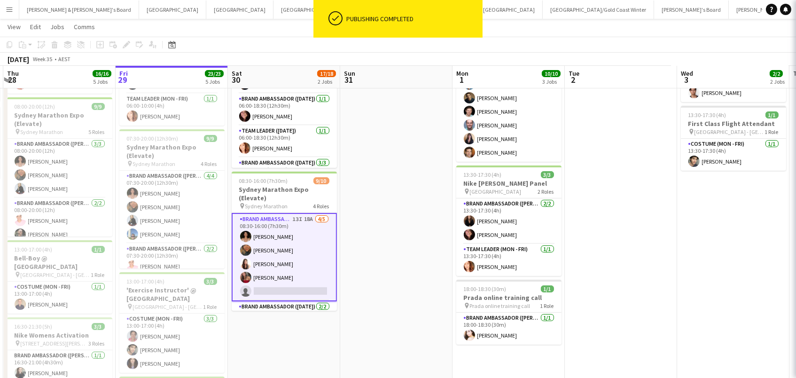
scroll to position [0, 221]
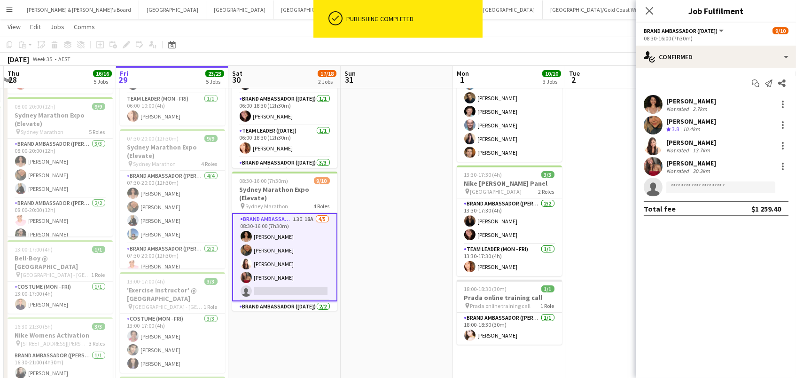
click at [744, 42] on app-options-switcher "Brand Ambassador (Saturday) All roles Brand Ambassador (Saturday) 9/10 08:30-16…" at bounding box center [716, 34] width 160 height 23
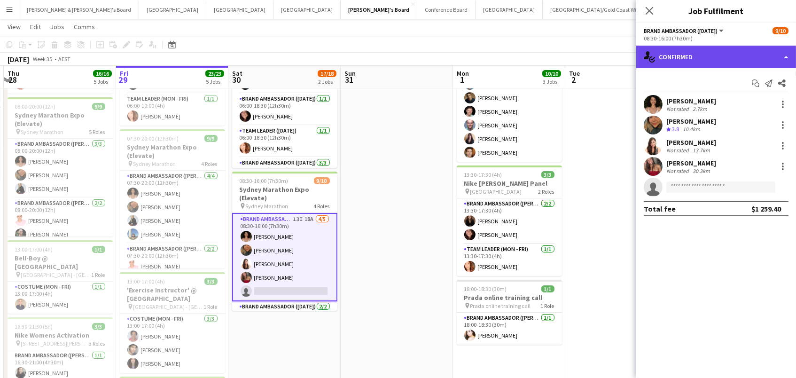
click at [742, 55] on div "single-neutral-actions-check-2 Confirmed" at bounding box center [716, 57] width 160 height 23
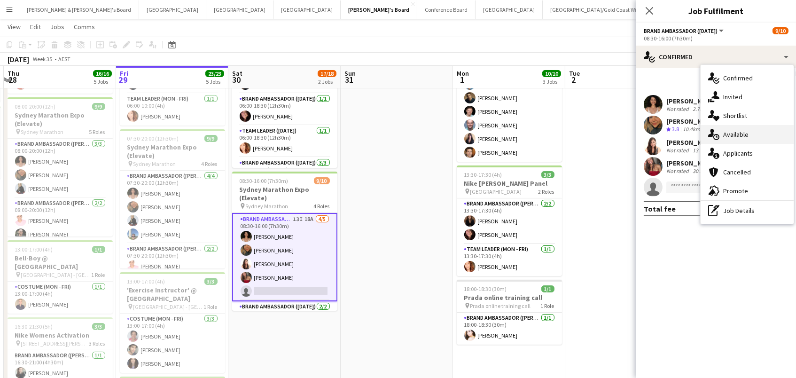
click at [749, 132] on div "single-neutral-actions-upload Available" at bounding box center [746, 134] width 93 height 19
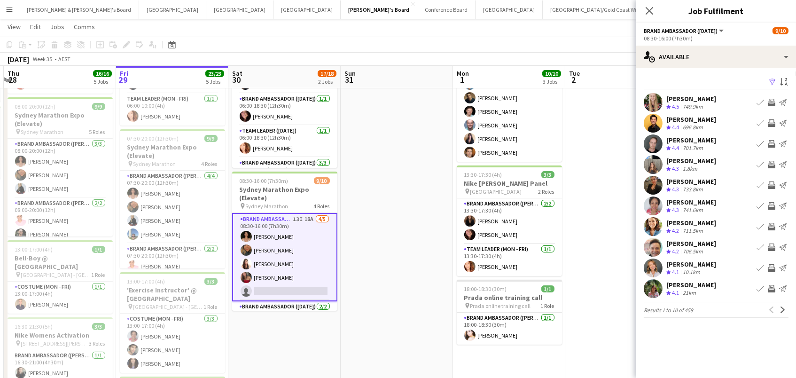
click at [777, 287] on button "Invite crew" at bounding box center [771, 288] width 11 height 11
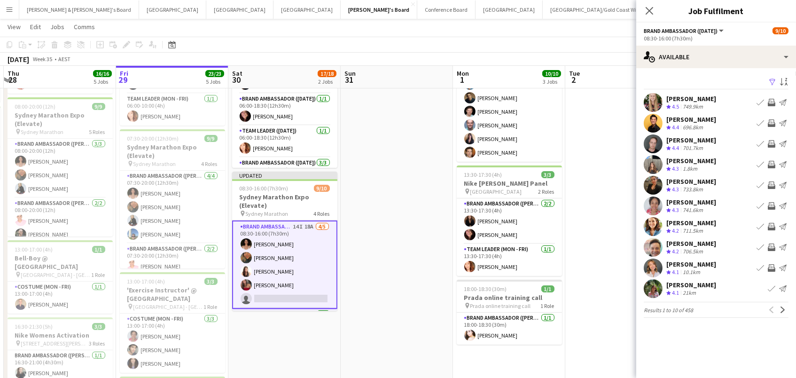
click at [771, 264] on app-icon "Invite crew" at bounding box center [771, 268] width 8 height 8
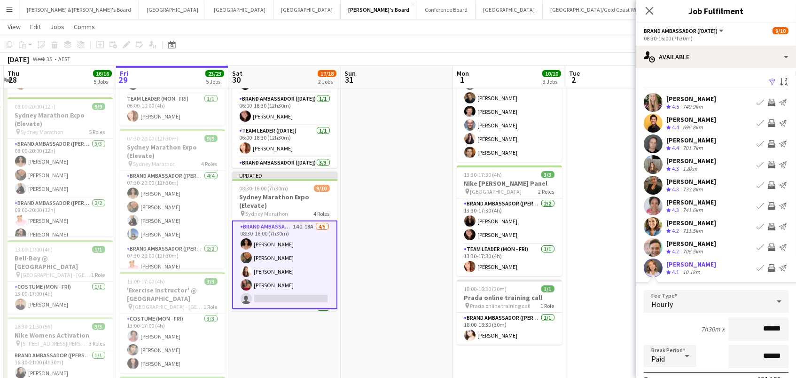
click at [772, 79] on app-icon "Filter" at bounding box center [772, 82] width 8 height 9
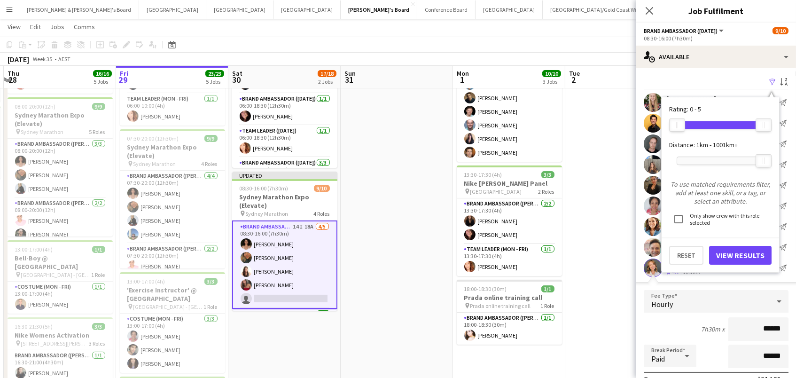
click at [696, 163] on div at bounding box center [720, 161] width 86 height 8
click at [735, 258] on button "View Results" at bounding box center [740, 255] width 62 height 19
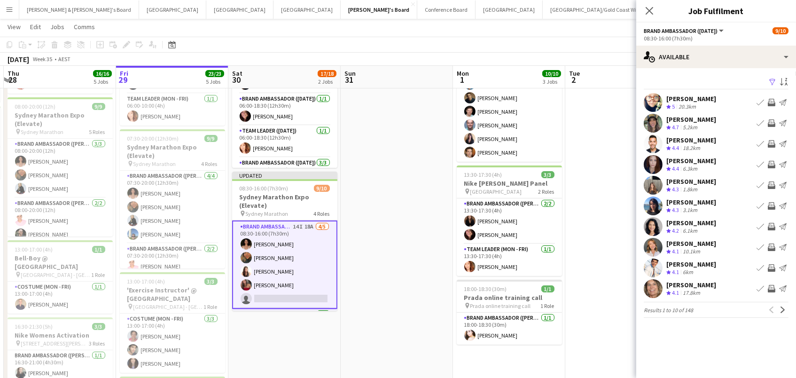
click at [772, 286] on app-icon "Invite crew" at bounding box center [771, 289] width 8 height 8
click at [779, 310] on app-icon "Next" at bounding box center [782, 309] width 7 height 7
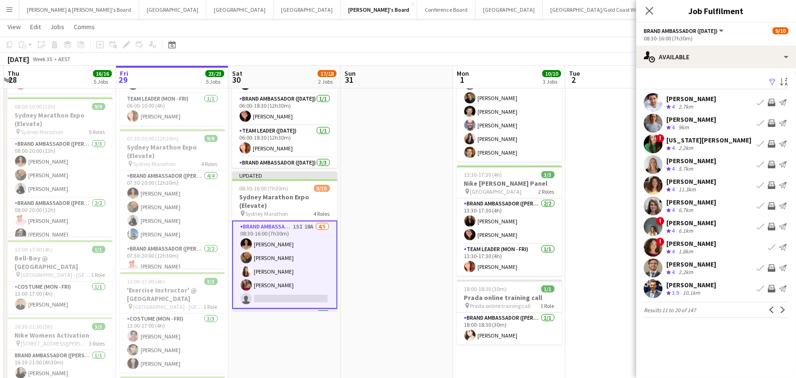
click at [769, 124] on app-icon "Invite crew" at bounding box center [771, 123] width 8 height 8
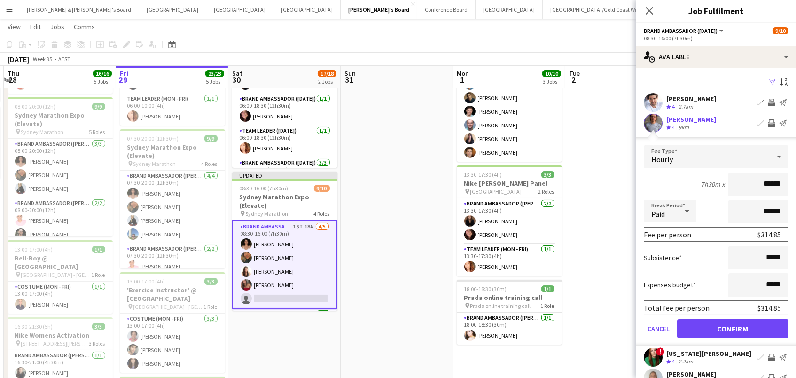
click at [732, 327] on button "Confirm" at bounding box center [732, 328] width 111 height 19
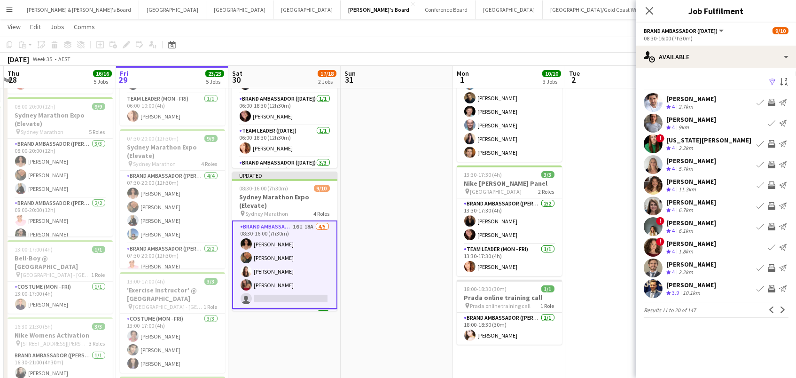
click at [774, 165] on app-icon "Invite crew" at bounding box center [771, 165] width 8 height 8
click at [774, 181] on app-icon "Invite crew" at bounding box center [771, 185] width 8 height 8
click at [768, 197] on div "Celia Gillan Crew rating 4 6.7km Book crew Invite crew Send notification" at bounding box center [716, 205] width 160 height 19
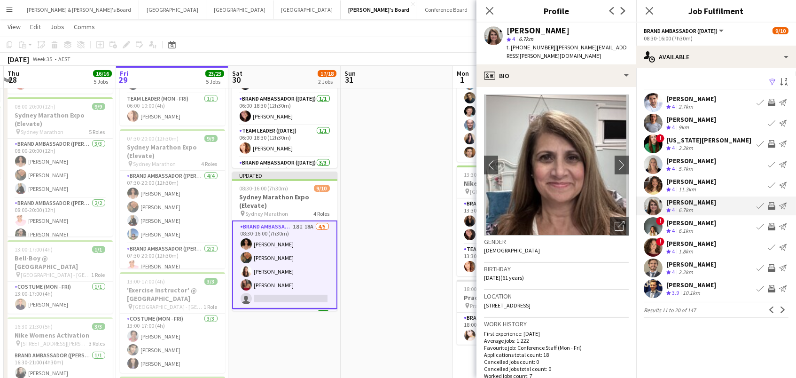
click at [770, 207] on app-icon "Invite crew" at bounding box center [771, 206] width 8 height 8
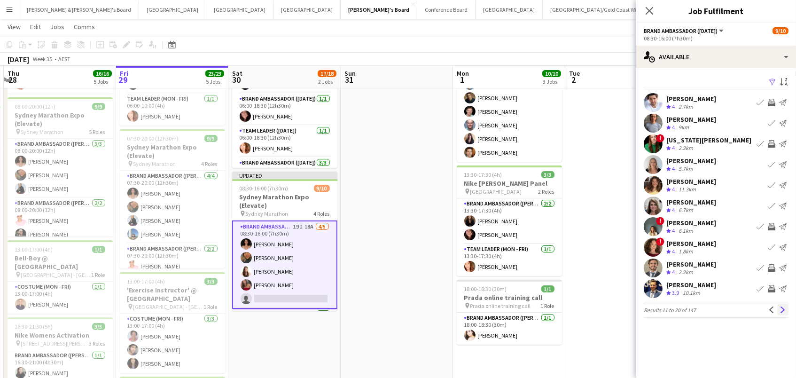
click at [788, 310] on button "Next" at bounding box center [782, 309] width 11 height 11
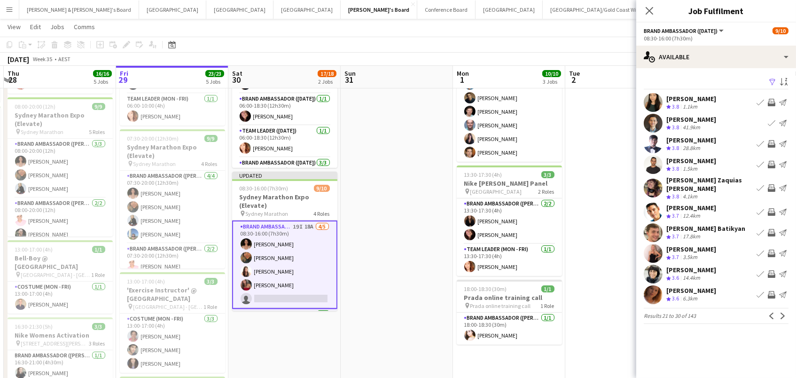
click at [770, 99] on app-icon "Invite crew" at bounding box center [771, 103] width 8 height 8
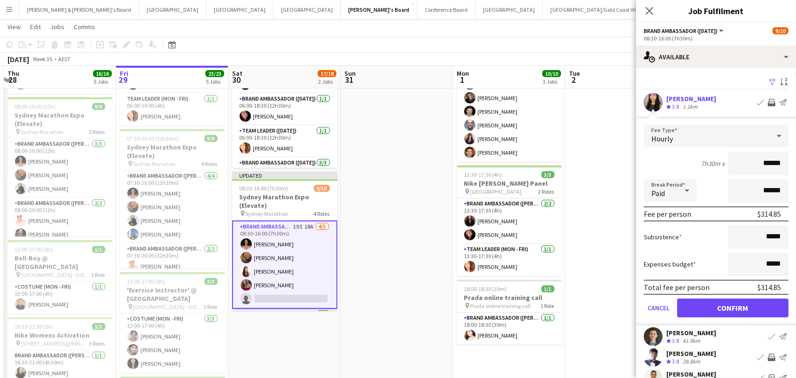
click at [732, 306] on button "Confirm" at bounding box center [732, 307] width 111 height 19
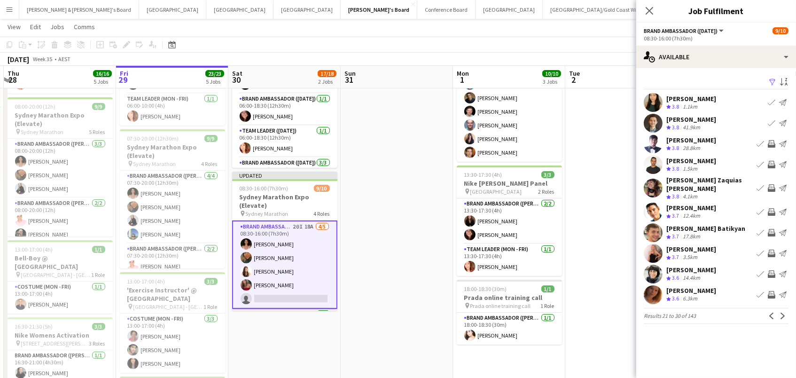
click at [770, 164] on app-icon "Invite crew" at bounding box center [771, 165] width 8 height 8
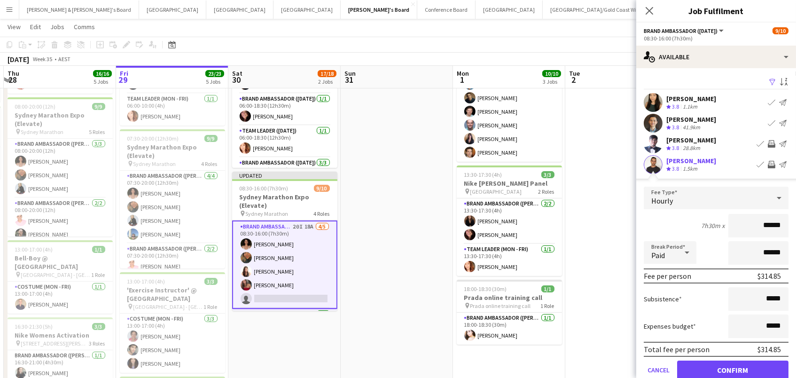
click at [732, 368] on button "Confirm" at bounding box center [732, 369] width 111 height 19
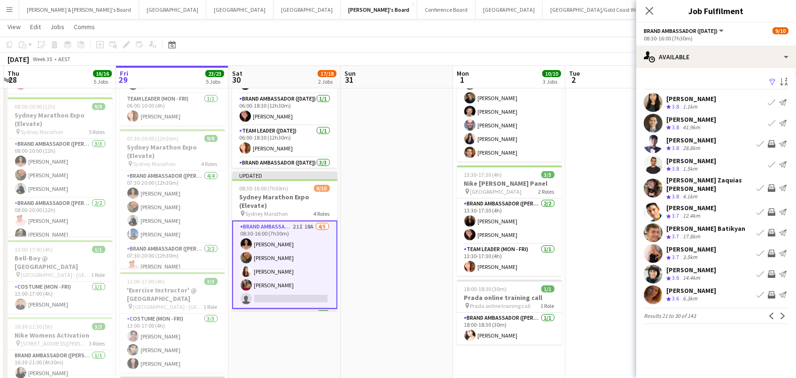
click at [730, 42] on app-options-switcher "Brand Ambassador (Saturday) All roles Brand Ambassador (Saturday) 9/10 08:30-16…" at bounding box center [716, 34] width 160 height 23
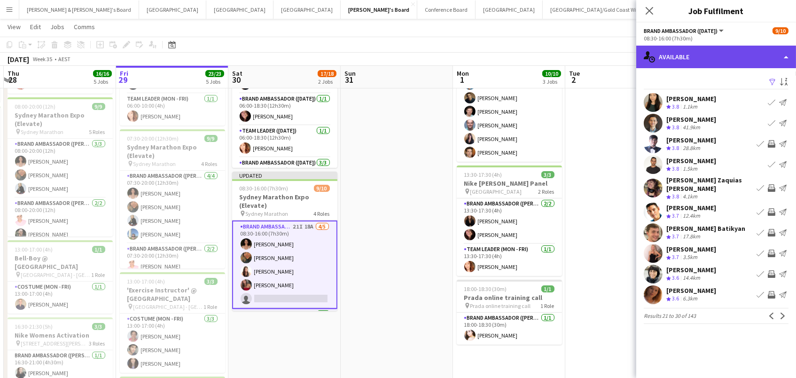
click at [728, 58] on div "single-neutral-actions-upload Available" at bounding box center [716, 57] width 160 height 23
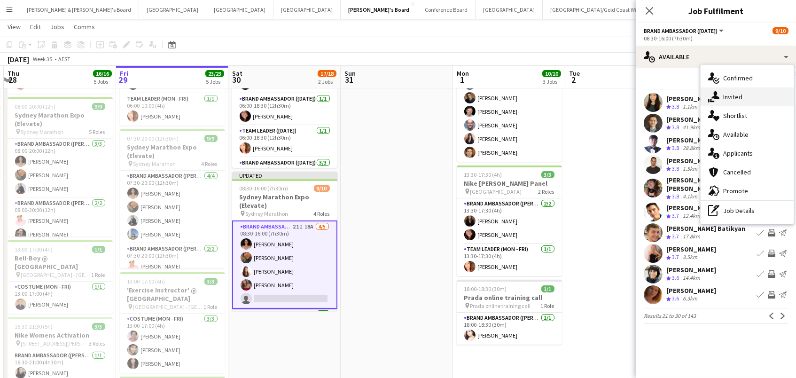
click at [730, 101] on div "single-neutral-actions-share-1 Invited" at bounding box center [746, 96] width 93 height 19
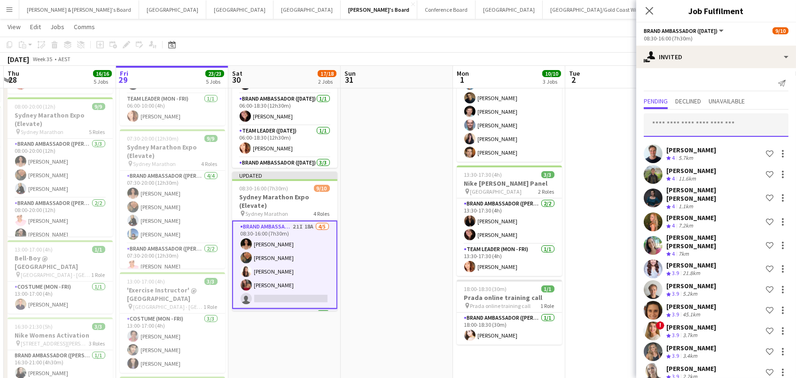
click at [668, 129] on input "text" at bounding box center [715, 124] width 145 height 23
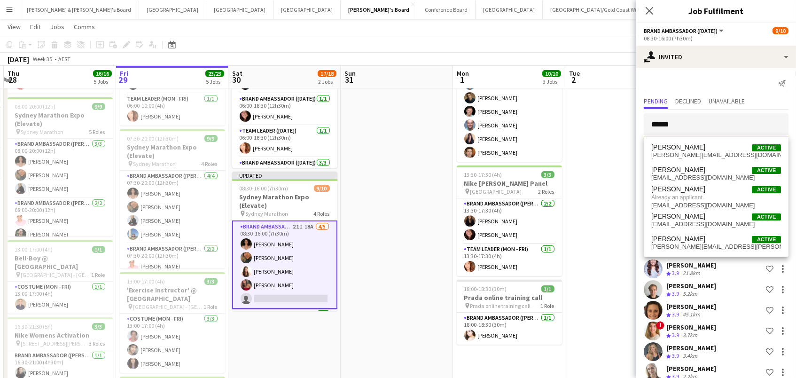
type input "******"
drag, startPoint x: 688, startPoint y: 142, endPoint x: 691, endPoint y: 146, distance: 5.0
click at [691, 146] on span "Samantha Bourjau" at bounding box center [678, 147] width 54 height 8
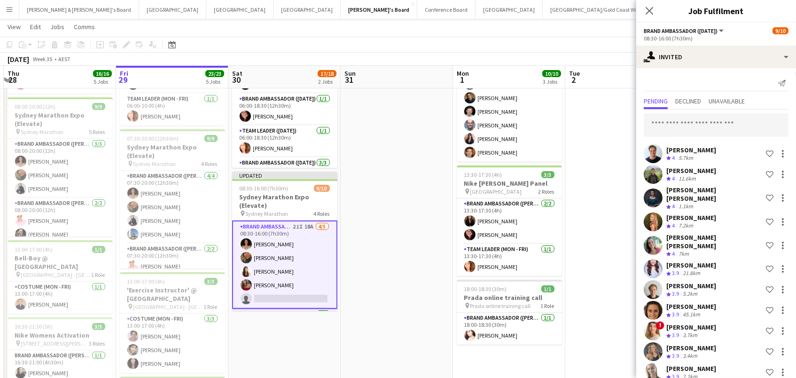
scroll to position [425, 0]
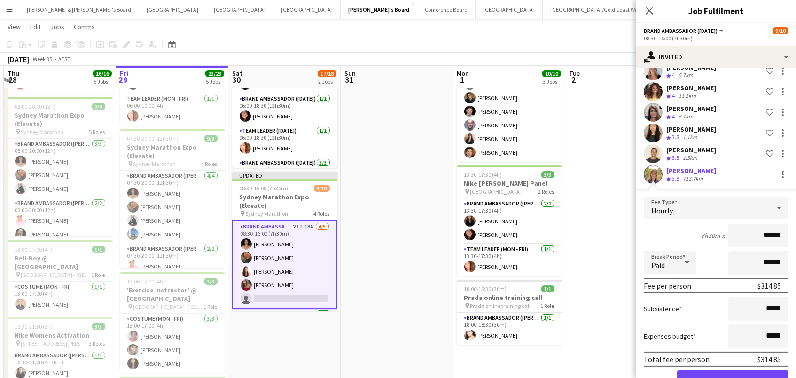
click at [650, 353] on form "Fee Type Hourly 7h30m x ****** Break Period Paid ****** Fee per person $314.85 …" at bounding box center [716, 296] width 160 height 201
click at [650, 370] on button "Cancel" at bounding box center [658, 379] width 30 height 19
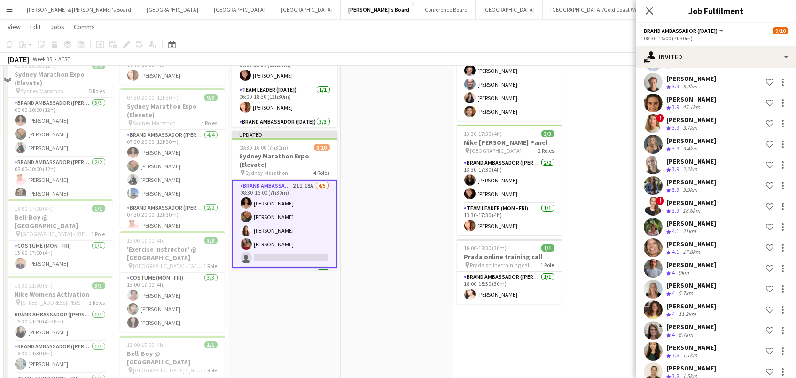
scroll to position [142, 0]
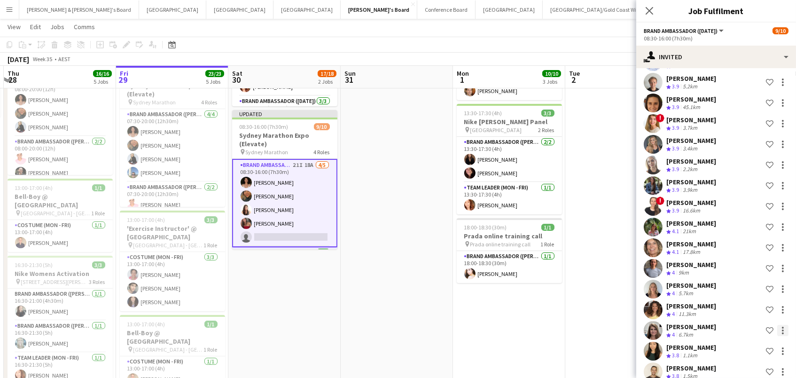
click at [783, 325] on div at bounding box center [782, 330] width 11 height 11
click at [750, 299] on span "Cancel invitation" at bounding box center [752, 300] width 55 height 8
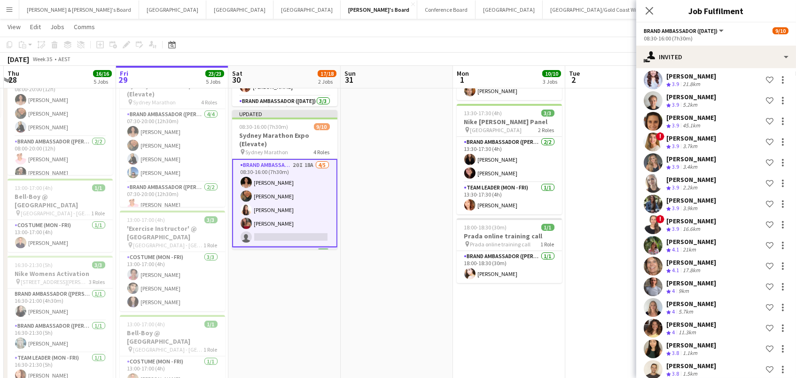
scroll to position [187, 0]
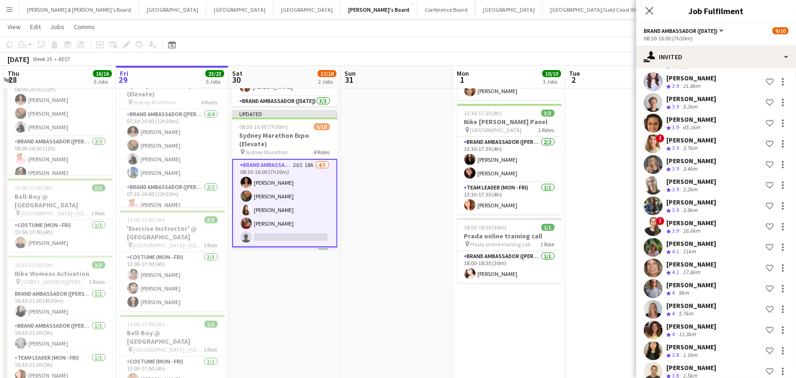
click at [595, 116] on app-date-cell at bounding box center [621, 261] width 112 height 597
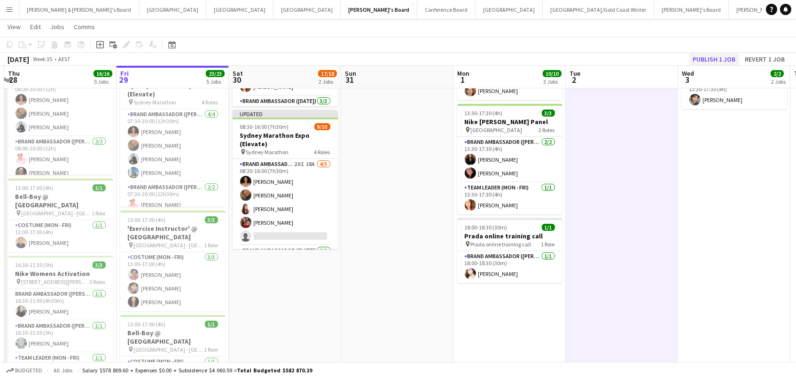
click at [708, 62] on button "Publish 1 job" at bounding box center [714, 59] width 50 height 12
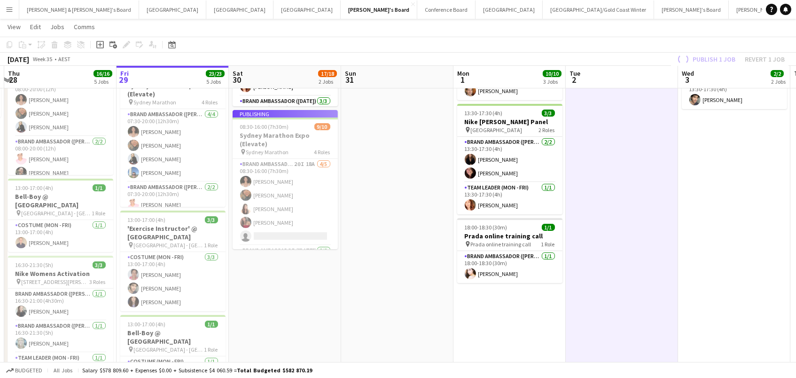
click at [272, 211] on app-job-card "Publishing 08:30-16:00 (7h30m) 9/10 Sydney Marathon Expo (Elevate) pin Sydney M…" at bounding box center [284, 179] width 105 height 139
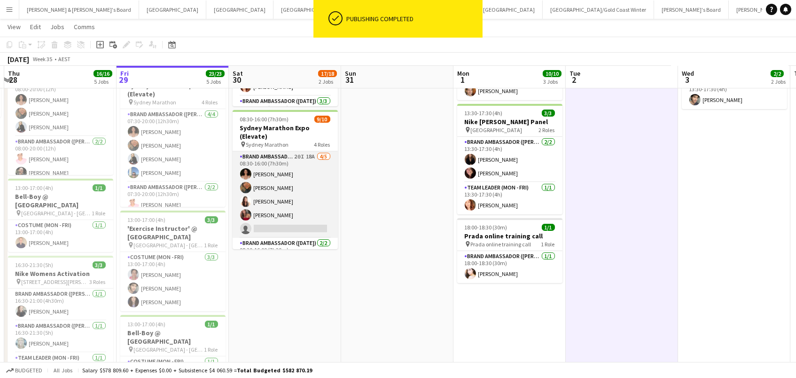
click at [273, 208] on app-card-role "Brand Ambassador (Saturday) 20I 18A 4/5 08:30-16:00 (7h30m) Patricia Mora Rober…" at bounding box center [284, 194] width 105 height 86
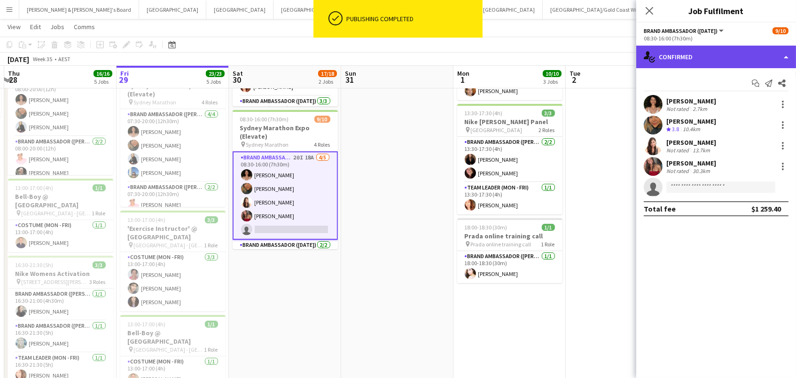
click at [695, 53] on div "single-neutral-actions-check-2 Confirmed" at bounding box center [716, 57] width 160 height 23
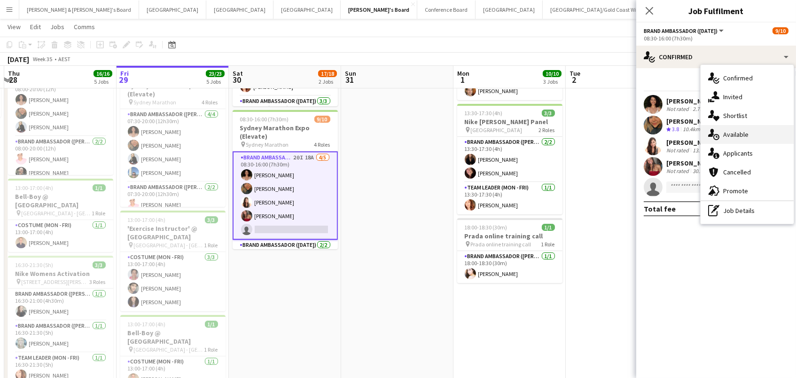
click at [729, 132] on div "single-neutral-actions-upload Available" at bounding box center [746, 134] width 93 height 19
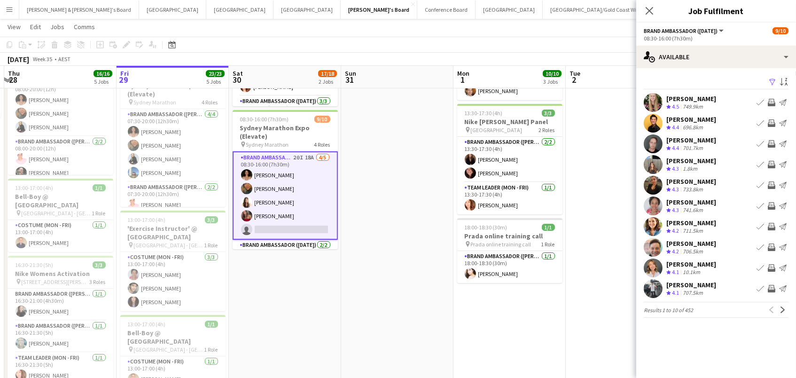
click at [772, 78] on app-icon "Filter" at bounding box center [772, 82] width 8 height 9
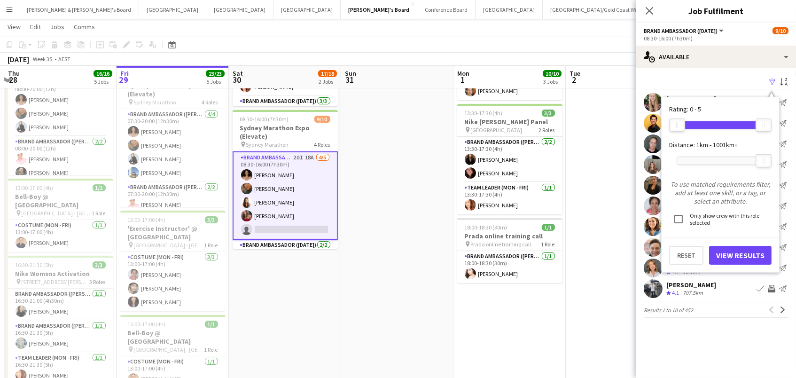
click at [705, 165] on div "1001km+" at bounding box center [719, 160] width 87 height 23
click at [705, 160] on div at bounding box center [720, 161] width 86 height 8
click at [715, 248] on button "View Results" at bounding box center [740, 255] width 62 height 19
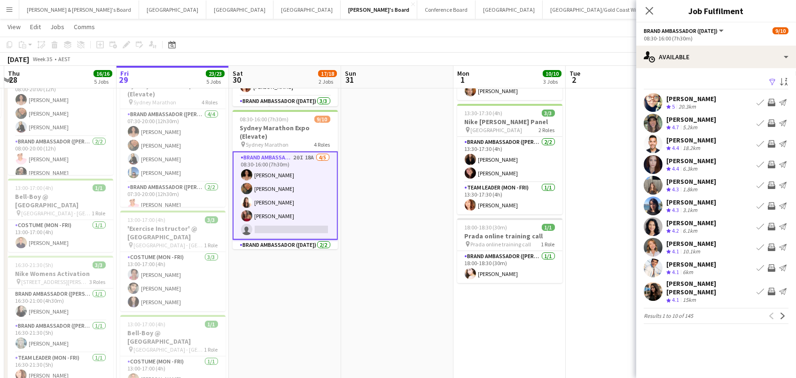
click at [771, 123] on app-icon "Invite crew" at bounding box center [771, 123] width 8 height 8
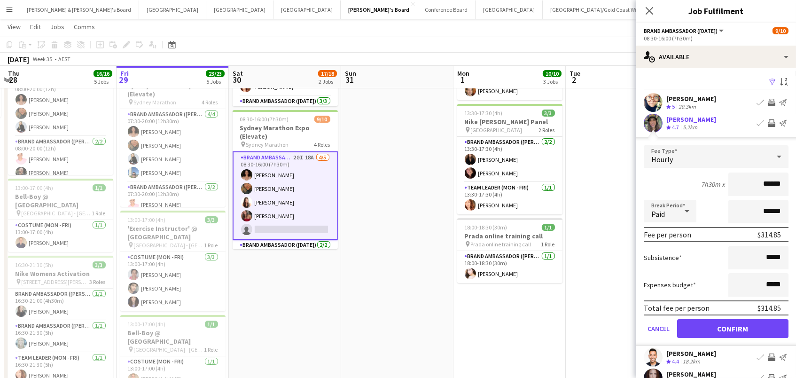
click at [732, 327] on button "Confirm" at bounding box center [732, 328] width 111 height 19
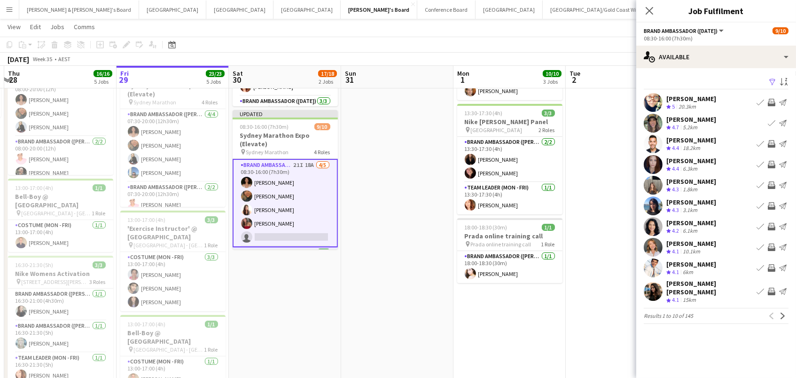
click at [771, 182] on app-icon "Invite crew" at bounding box center [771, 185] width 8 height 8
click at [770, 229] on app-icon "Invite crew" at bounding box center [771, 227] width 8 height 8
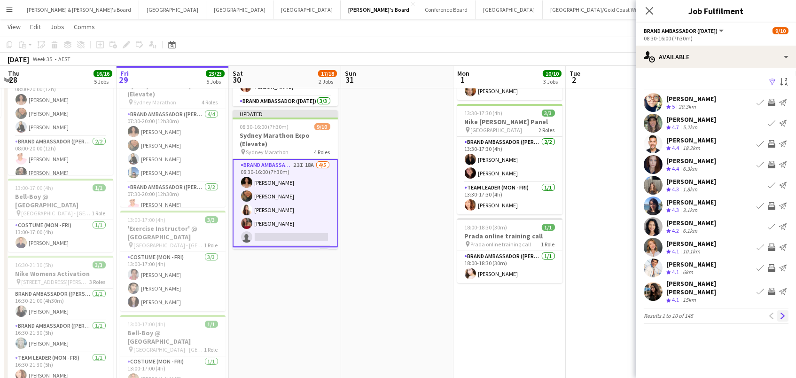
click at [782, 312] on app-icon "Next" at bounding box center [782, 315] width 7 height 7
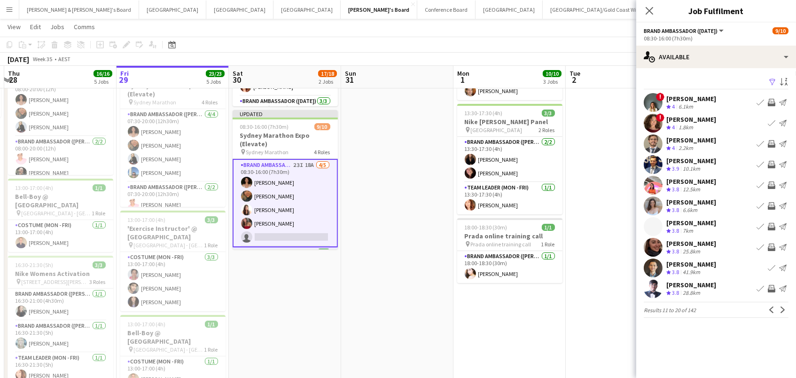
click at [769, 185] on app-icon "Invite crew" at bounding box center [771, 185] width 8 height 8
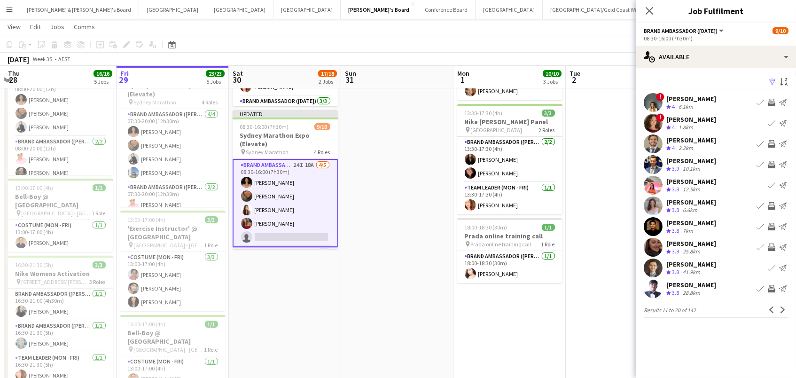
click at [770, 224] on app-icon "Invite crew" at bounding box center [771, 227] width 8 height 8
click at [774, 244] on app-icon "Invite crew" at bounding box center [771, 247] width 8 height 8
click at [768, 287] on app-icon "Invite crew" at bounding box center [771, 289] width 8 height 8
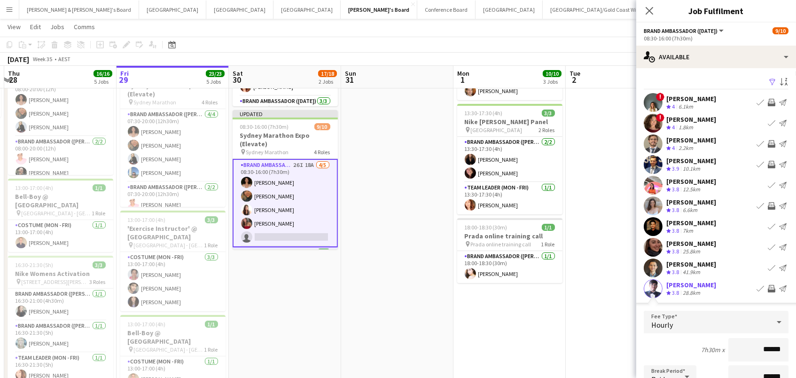
click at [772, 288] on app-icon "Invite crew" at bounding box center [771, 289] width 8 height 8
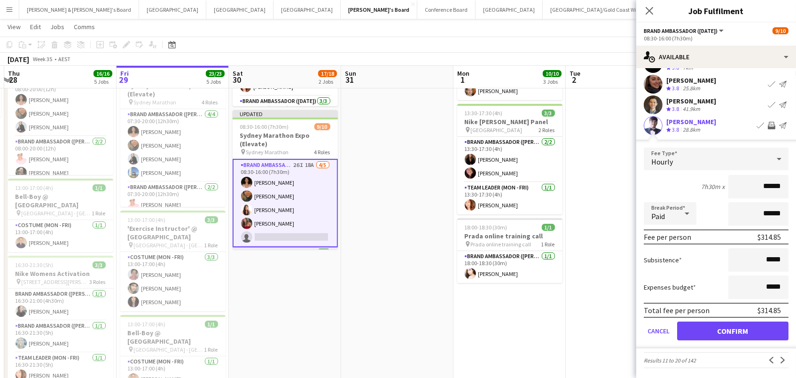
scroll to position [162, 0]
click at [756, 334] on button "Confirm" at bounding box center [732, 331] width 111 height 19
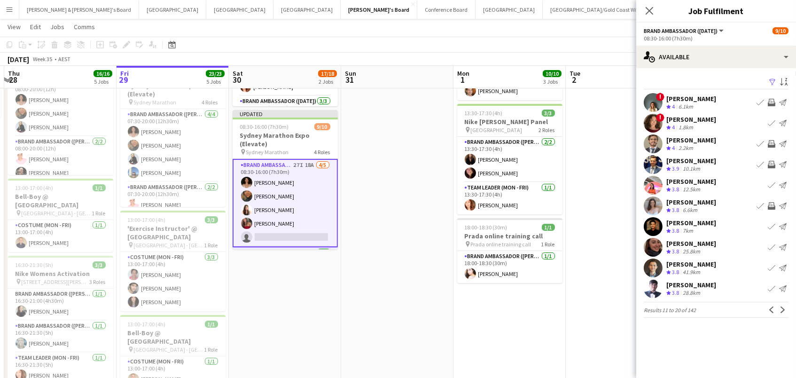
scroll to position [0, 0]
click at [782, 313] on button "Next" at bounding box center [782, 309] width 11 height 11
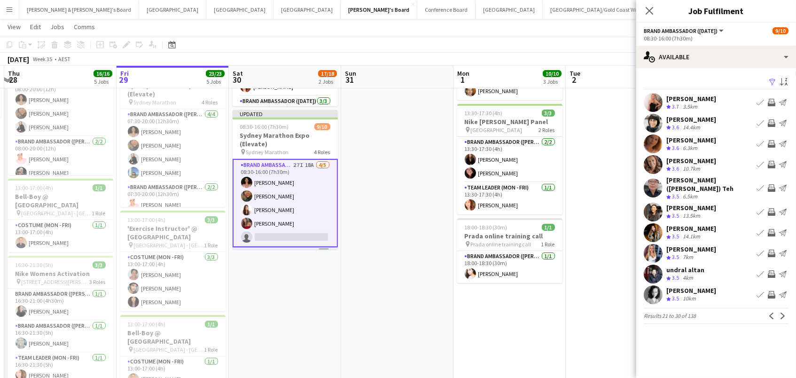
click at [769, 99] on app-icon "Invite crew" at bounding box center [771, 103] width 8 height 8
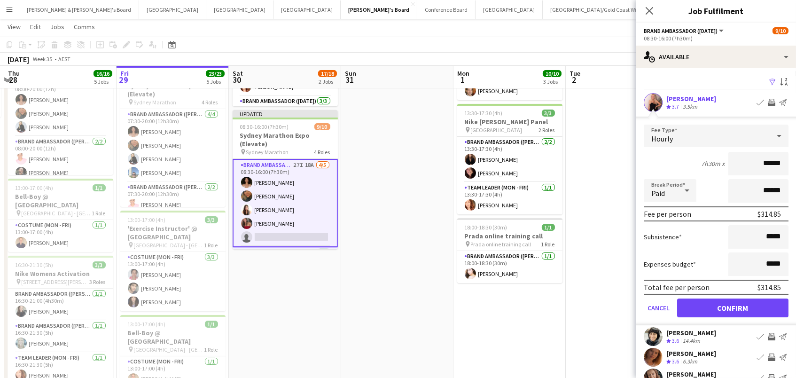
click at [732, 306] on button "Confirm" at bounding box center [732, 307] width 111 height 19
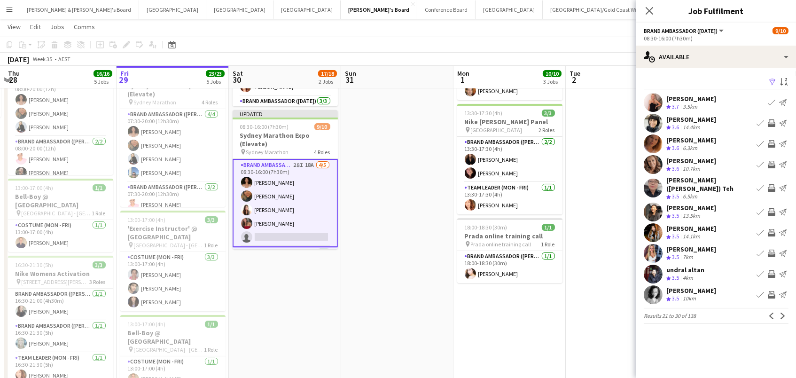
click at [768, 122] on app-icon "Invite crew" at bounding box center [771, 123] width 8 height 8
click at [771, 140] on app-icon "Invite crew" at bounding box center [771, 144] width 8 height 8
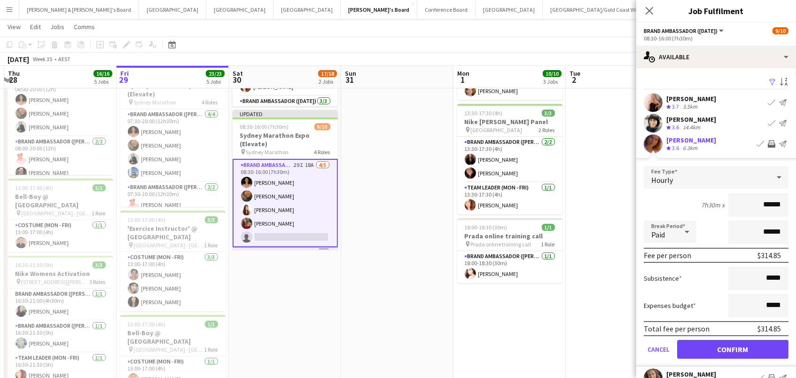
click at [732, 348] on button "Confirm" at bounding box center [732, 349] width 111 height 19
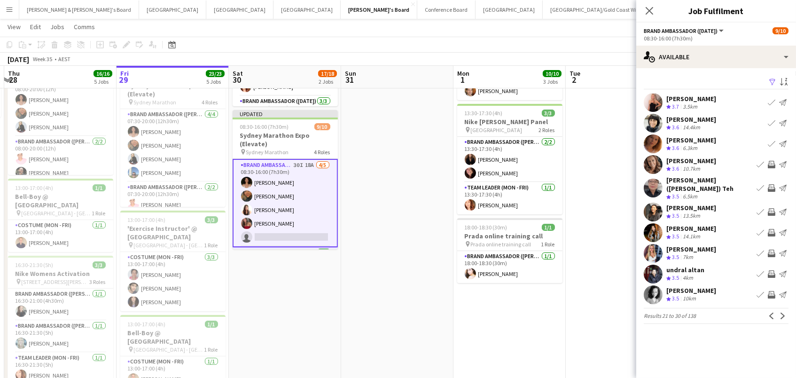
click at [771, 208] on app-icon "Invite crew" at bounding box center [771, 212] width 8 height 8
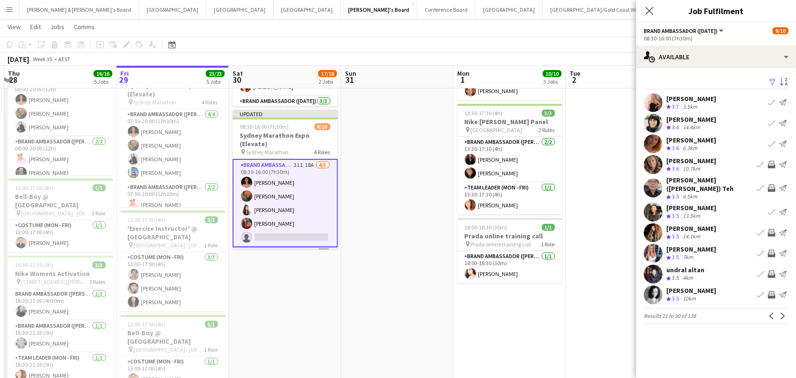
click at [771, 230] on button "Invite crew" at bounding box center [771, 232] width 11 height 11
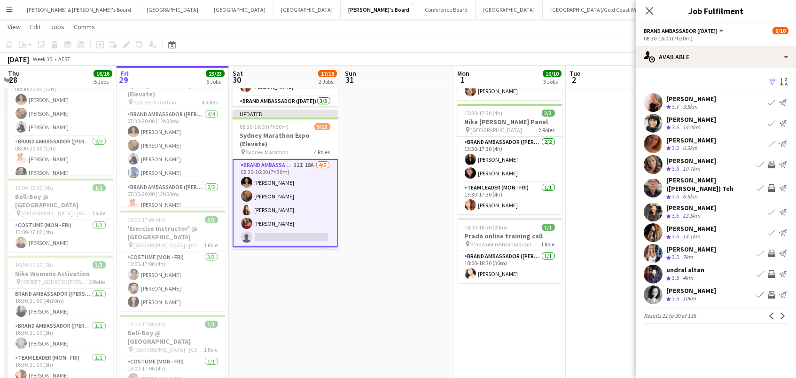
click at [770, 249] on app-icon "Invite crew" at bounding box center [771, 253] width 8 height 8
click at [771, 291] on app-icon "Invite crew" at bounding box center [771, 295] width 8 height 8
click at [779, 312] on app-icon "Next" at bounding box center [782, 315] width 7 height 7
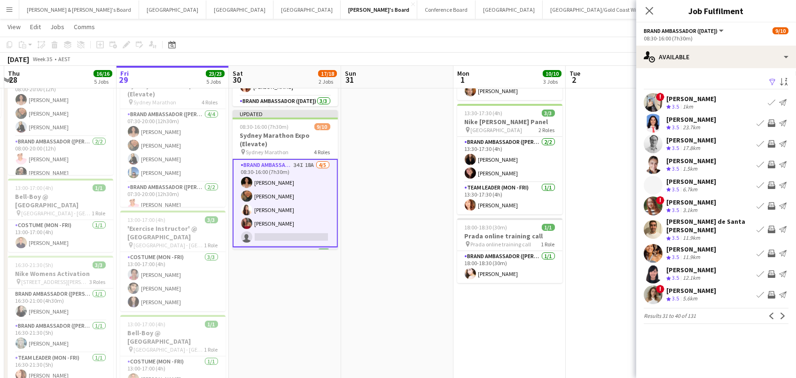
click at [771, 163] on app-icon "Invite crew" at bounding box center [771, 165] width 8 height 8
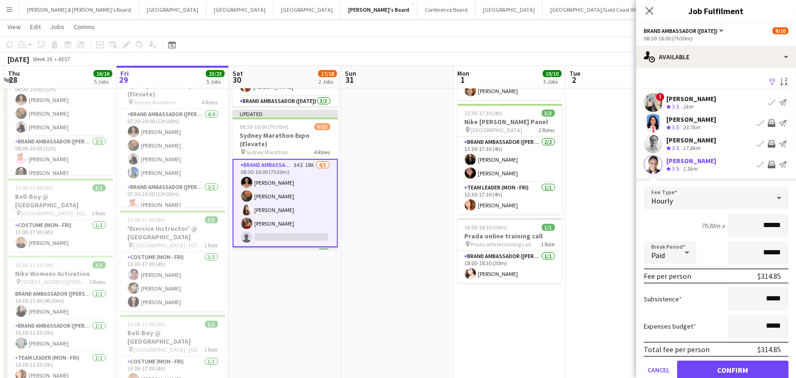
click at [732, 368] on button "Confirm" at bounding box center [732, 369] width 111 height 19
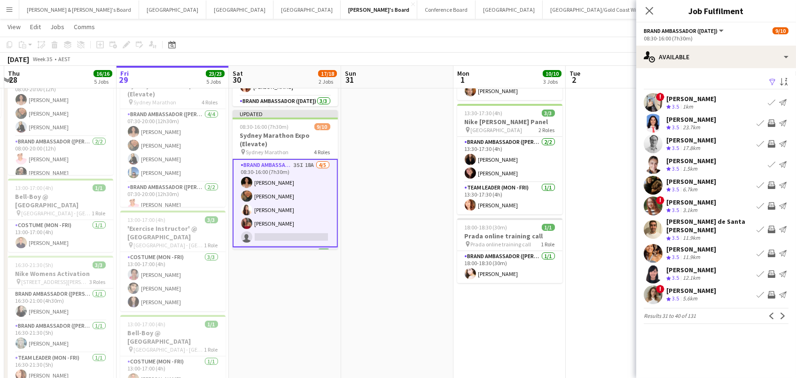
click at [772, 117] on button "Invite crew" at bounding box center [771, 122] width 11 height 11
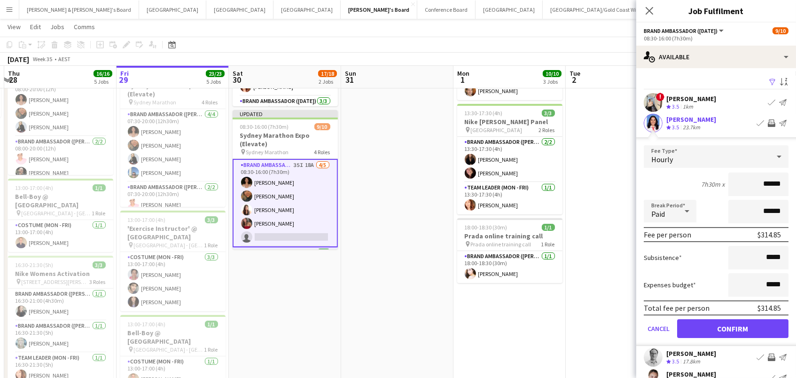
click at [732, 327] on button "Confirm" at bounding box center [732, 328] width 111 height 19
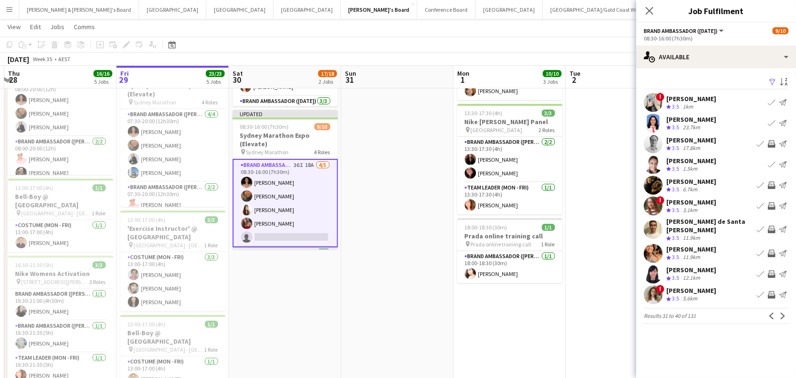
click at [770, 203] on app-icon "Invite crew" at bounding box center [771, 206] width 8 height 8
click at [774, 225] on app-icon "Invite crew" at bounding box center [771, 229] width 8 height 8
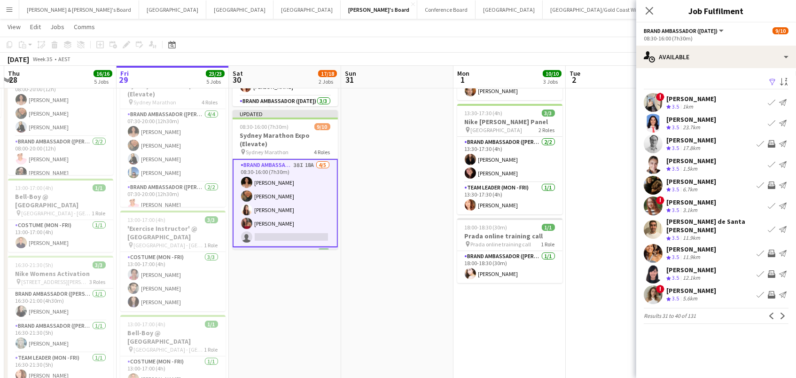
click at [772, 270] on app-icon "Invite crew" at bounding box center [771, 274] width 8 height 8
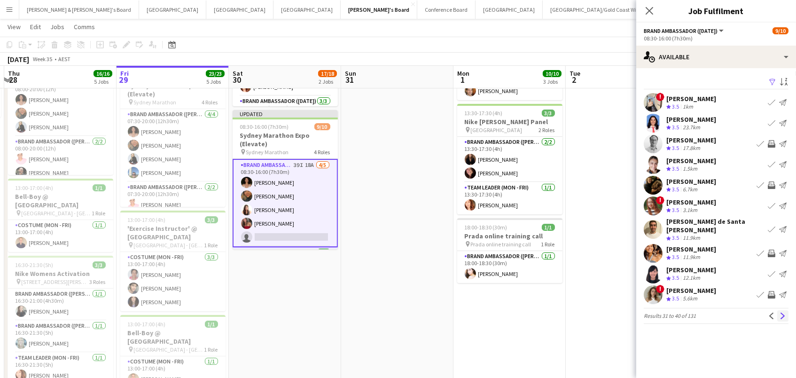
click at [782, 312] on app-icon "Next" at bounding box center [782, 315] width 7 height 7
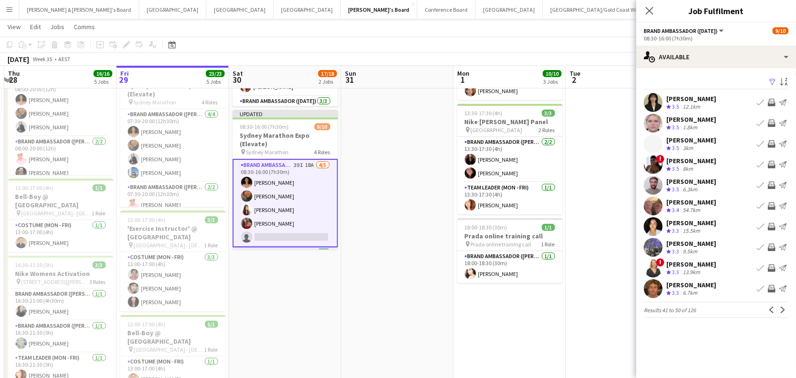
click at [771, 105] on button "Invite crew" at bounding box center [771, 102] width 11 height 11
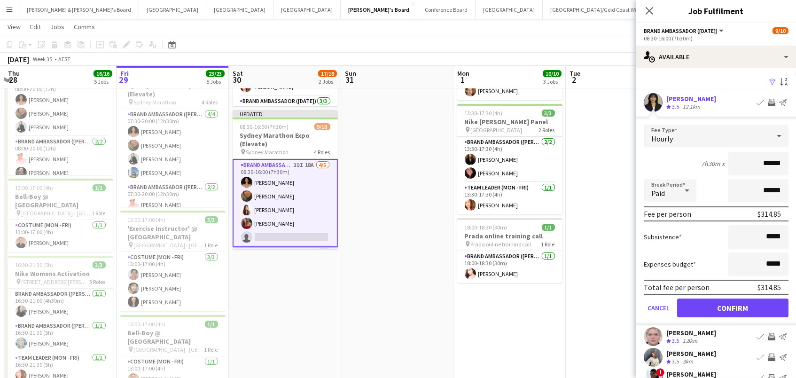
click at [732, 306] on button "Confirm" at bounding box center [732, 307] width 111 height 19
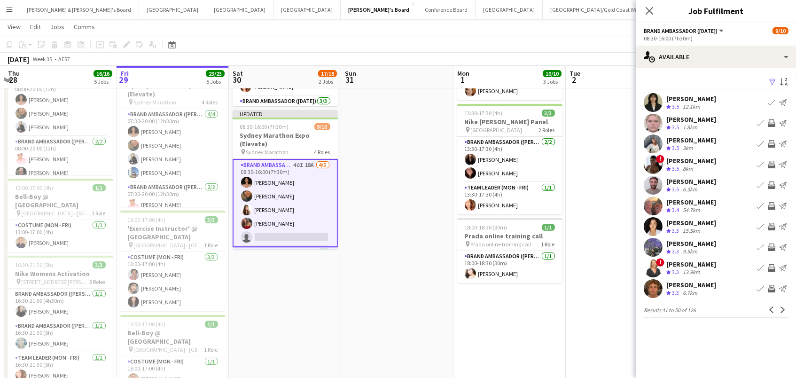
click at [770, 115] on div "Harper Bilinski Crew rating 3.5 1.8km Book crew Invite crew Send notification" at bounding box center [716, 123] width 160 height 19
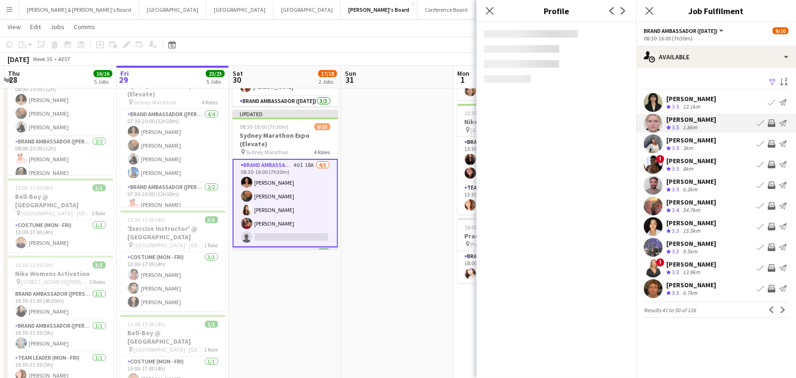
click at [771, 120] on app-icon "Invite crew" at bounding box center [771, 123] width 8 height 8
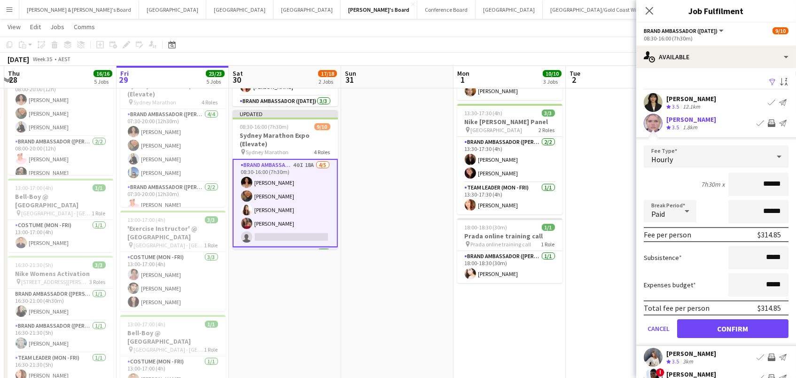
click at [771, 117] on button "Invite crew" at bounding box center [771, 122] width 11 height 11
click at [732, 319] on button "Confirm" at bounding box center [732, 328] width 111 height 19
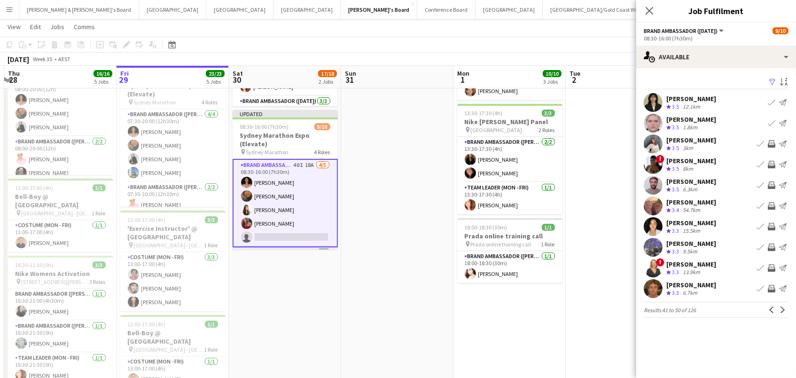
click at [772, 163] on app-icon "Invite crew" at bounding box center [771, 165] width 8 height 8
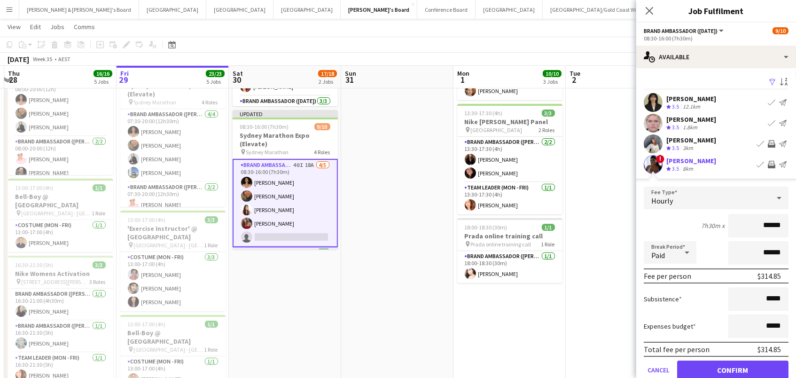
click at [732, 368] on button "Confirm" at bounding box center [732, 369] width 111 height 19
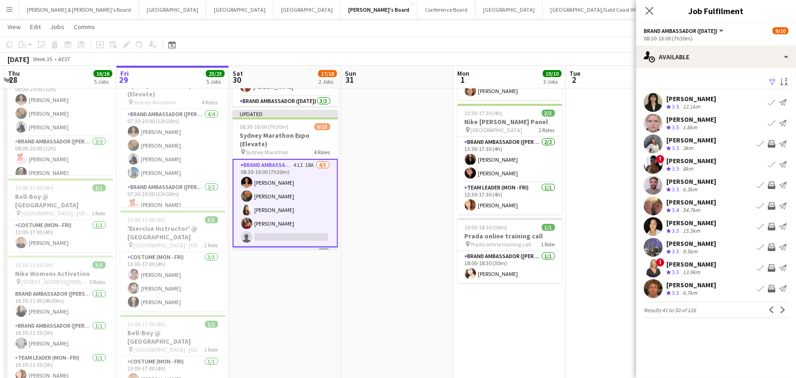
click at [772, 143] on app-icon "Invite crew" at bounding box center [771, 144] width 8 height 8
click at [769, 183] on app-icon "Invite crew" at bounding box center [771, 185] width 8 height 8
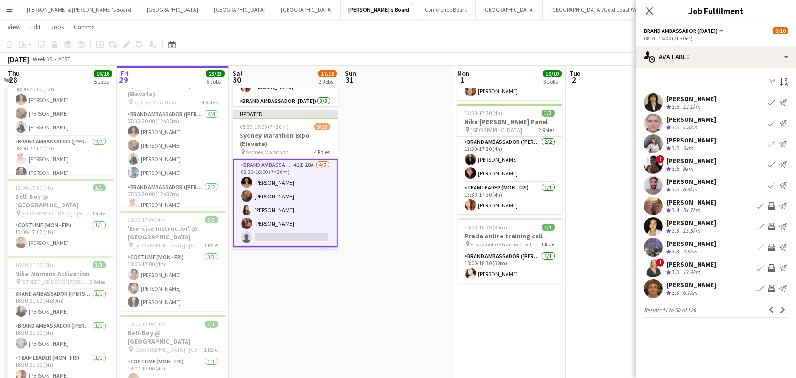
click at [774, 247] on app-icon "Invite crew" at bounding box center [771, 247] width 8 height 8
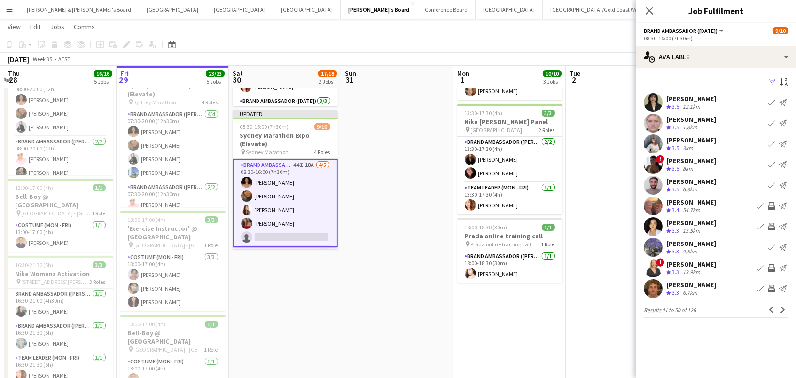
click at [772, 286] on app-icon "Invite crew" at bounding box center [771, 289] width 8 height 8
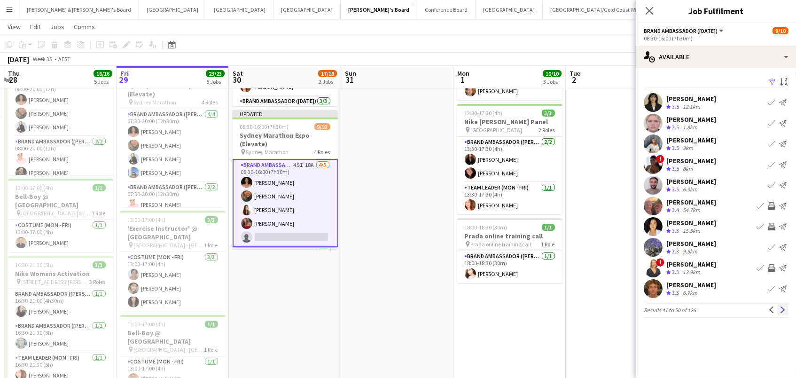
click at [781, 310] on app-icon "Next" at bounding box center [782, 309] width 7 height 7
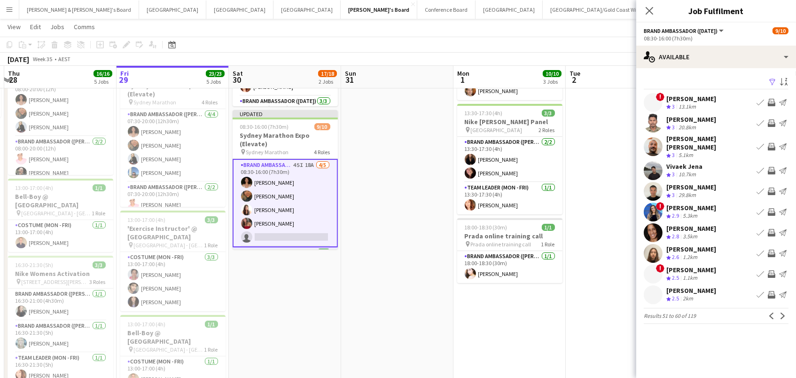
click at [770, 120] on app-icon "Invite crew" at bounding box center [771, 123] width 8 height 8
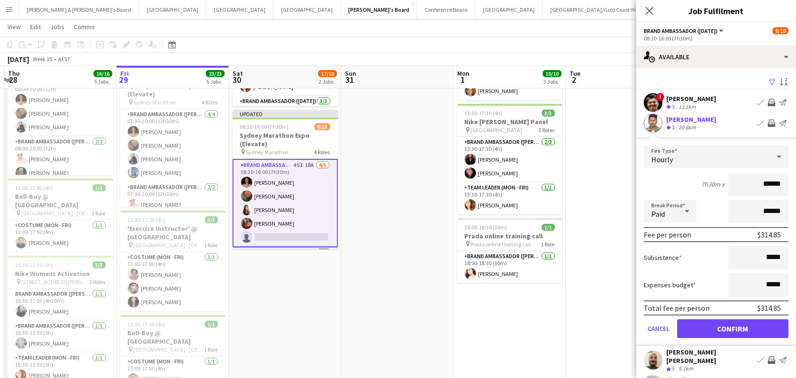
click at [732, 327] on button "Confirm" at bounding box center [732, 328] width 111 height 19
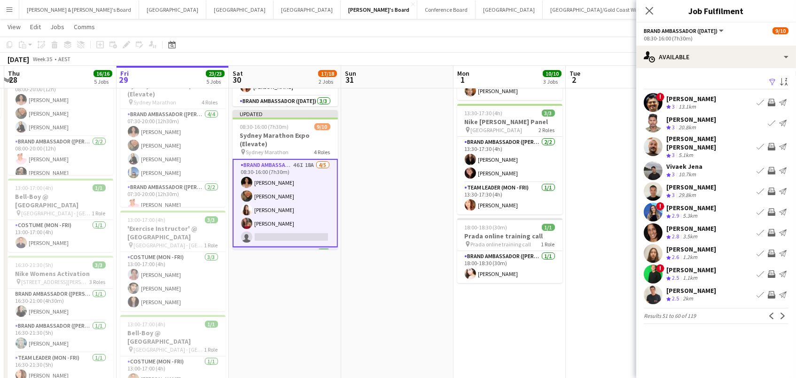
click at [774, 167] on app-icon "Invite crew" at bounding box center [771, 171] width 8 height 8
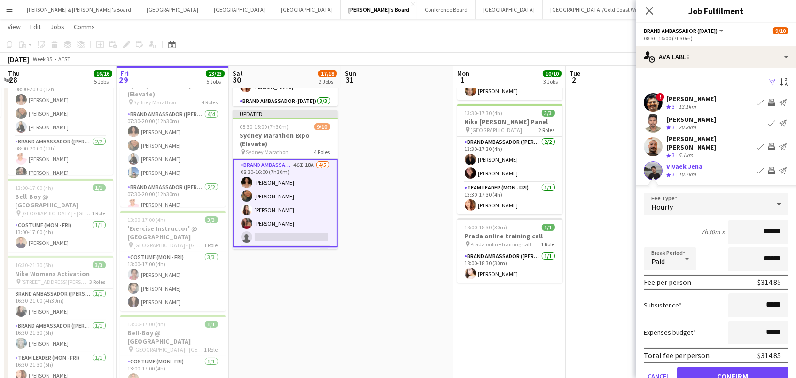
click at [732, 368] on button "Confirm" at bounding box center [732, 375] width 111 height 19
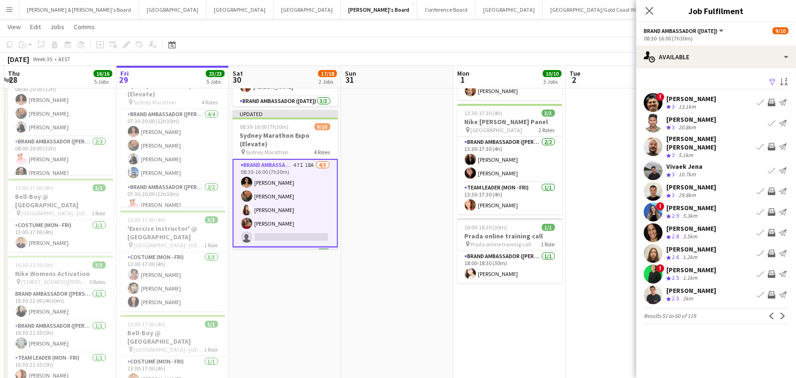
click at [771, 229] on app-icon "Invite crew" at bounding box center [771, 233] width 8 height 8
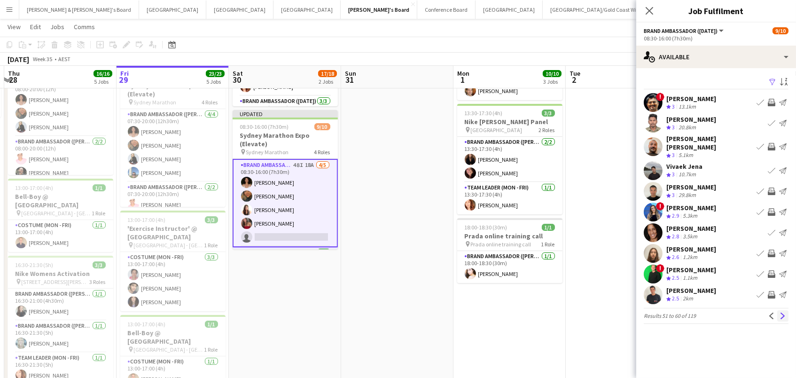
click at [784, 312] on app-icon "Next" at bounding box center [782, 315] width 7 height 7
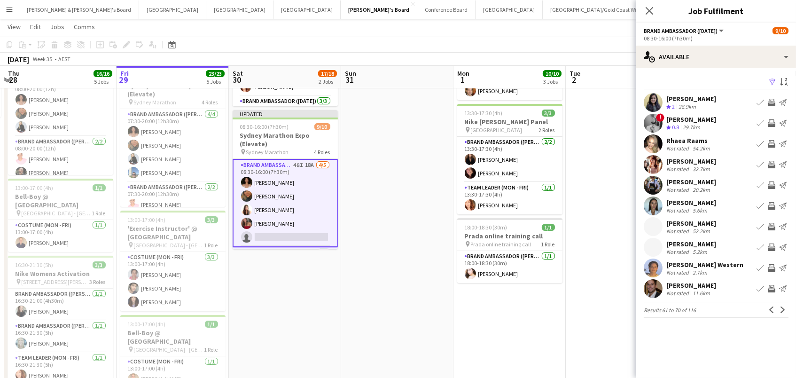
click at [768, 209] on button "Invite crew" at bounding box center [771, 205] width 11 height 11
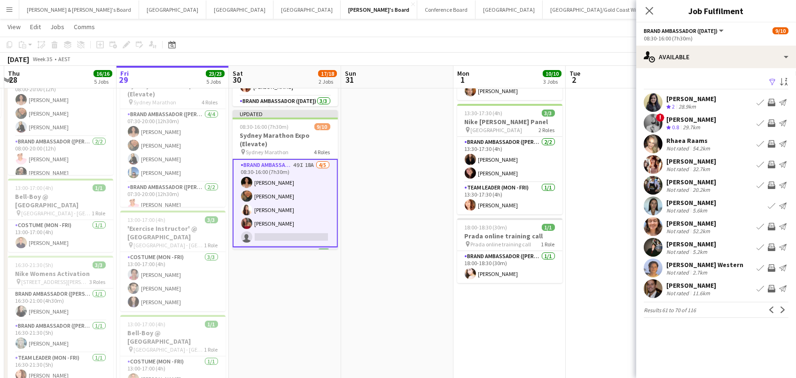
click at [767, 224] on app-icon "Invite crew" at bounding box center [771, 227] width 8 height 8
click at [770, 243] on app-icon "Invite crew" at bounding box center [771, 247] width 8 height 8
click at [770, 265] on app-icon "Invite crew" at bounding box center [771, 268] width 8 height 8
click at [774, 289] on app-icon "Invite crew" at bounding box center [771, 289] width 8 height 8
click at [781, 311] on app-icon "Next" at bounding box center [782, 309] width 7 height 7
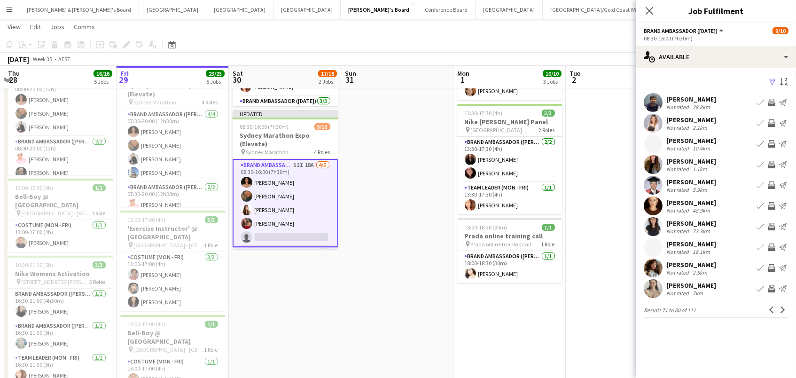
click at [769, 99] on app-icon "Invite crew" at bounding box center [771, 103] width 8 height 8
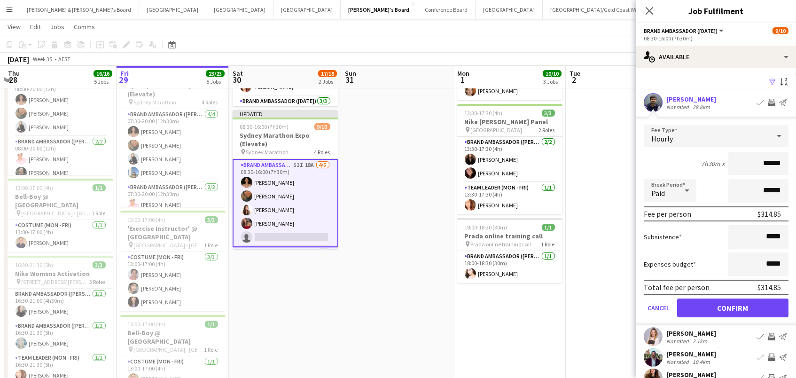
click at [732, 306] on button "Confirm" at bounding box center [732, 307] width 111 height 19
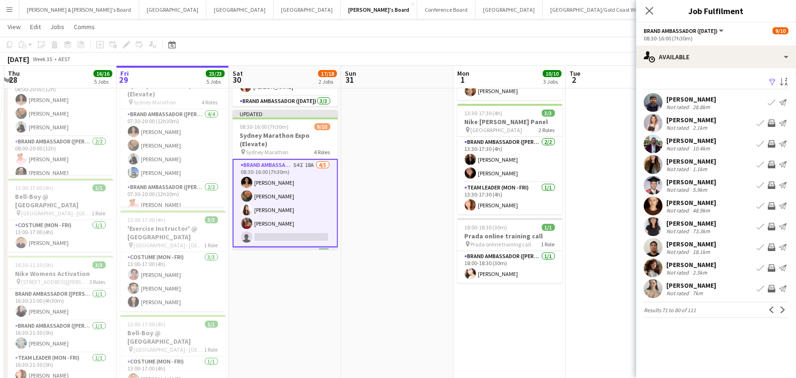
click at [772, 119] on app-icon "Invite crew" at bounding box center [771, 123] width 8 height 8
click at [771, 163] on app-icon "Invite crew" at bounding box center [771, 165] width 8 height 8
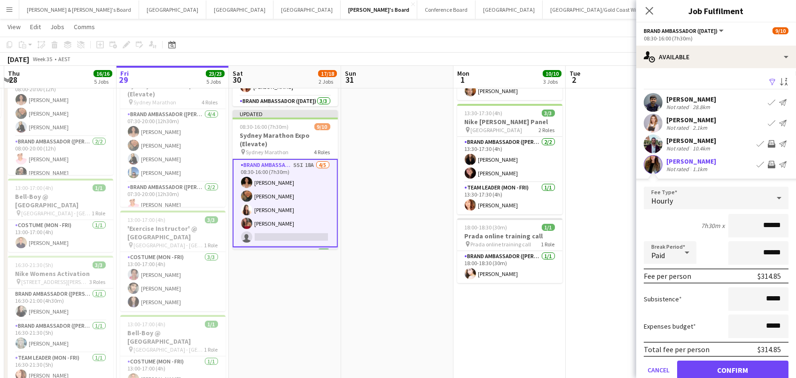
click at [732, 368] on button "Confirm" at bounding box center [732, 369] width 111 height 19
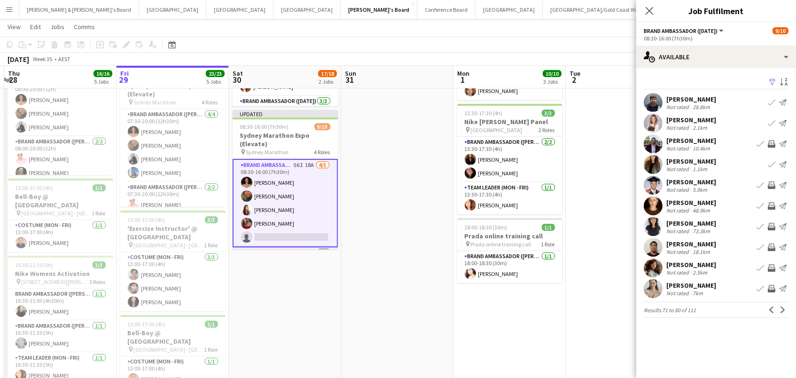
click at [774, 208] on app-icon "Invite crew" at bounding box center [771, 206] width 8 height 8
click at [771, 228] on app-icon "Invite crew" at bounding box center [771, 227] width 8 height 8
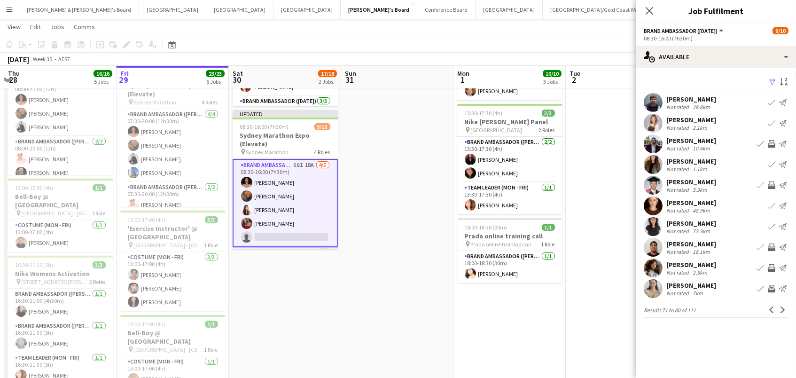
click at [772, 246] on app-icon "Invite crew" at bounding box center [771, 247] width 8 height 8
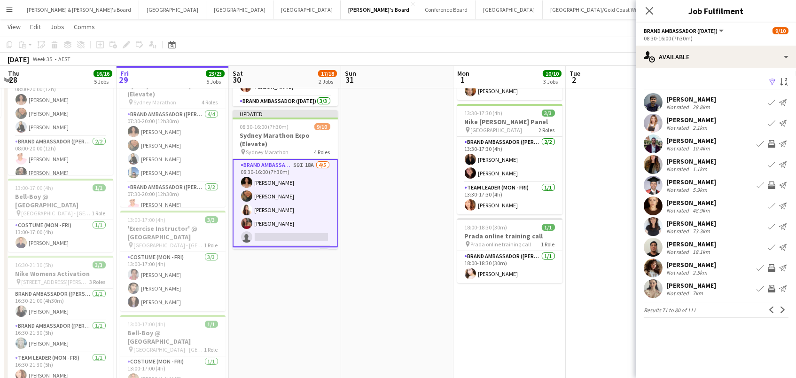
click at [773, 288] on app-icon "Invite crew" at bounding box center [771, 289] width 8 height 8
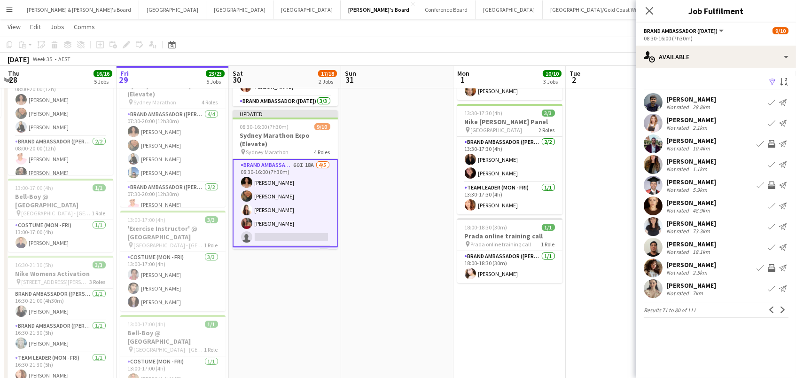
click at [779, 140] on app-icon "Send notification" at bounding box center [783, 144] width 8 height 8
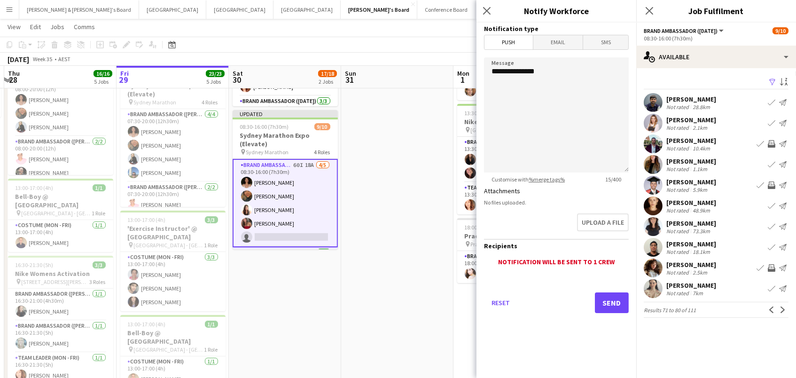
click at [774, 140] on app-icon "Invite crew" at bounding box center [771, 144] width 8 height 8
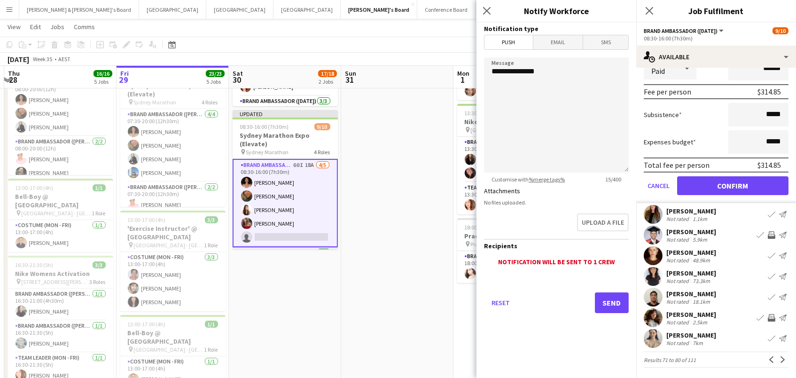
scroll to position [162, 0]
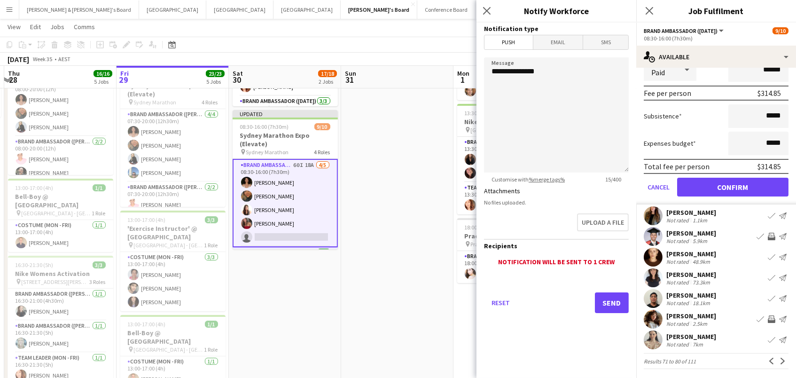
click at [659, 182] on button "Cancel" at bounding box center [658, 187] width 30 height 19
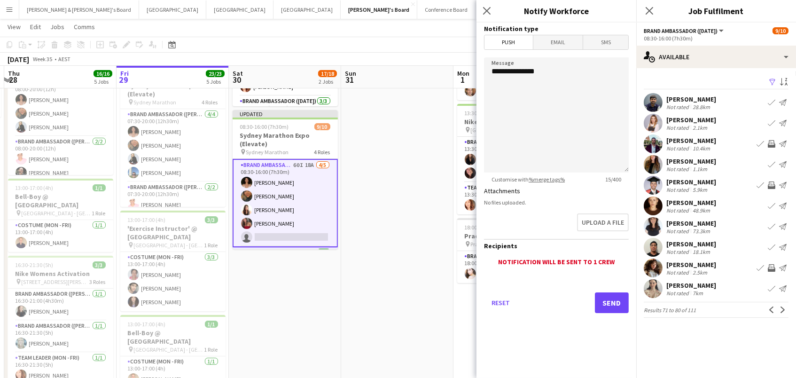
scroll to position [0, 0]
click at [779, 308] on app-icon "Next" at bounding box center [782, 309] width 7 height 7
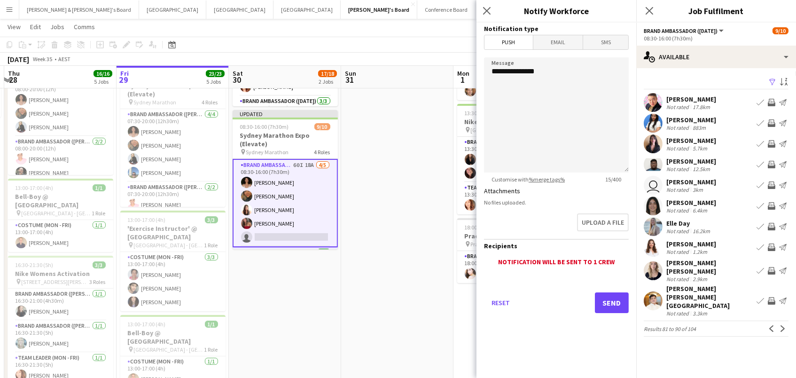
click at [768, 100] on app-icon "Invite crew" at bounding box center [771, 103] width 8 height 8
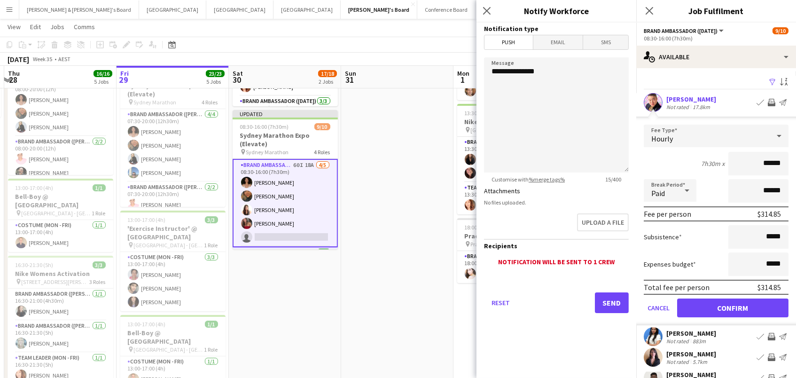
click at [732, 306] on button "Confirm" at bounding box center [732, 307] width 111 height 19
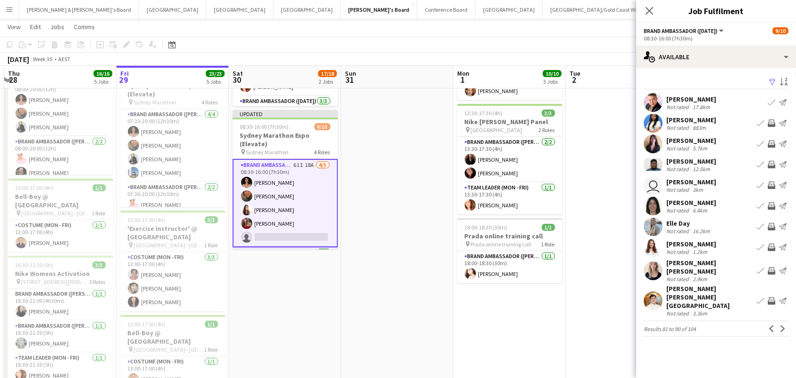
click at [771, 121] on app-icon "Invite crew" at bounding box center [771, 123] width 8 height 8
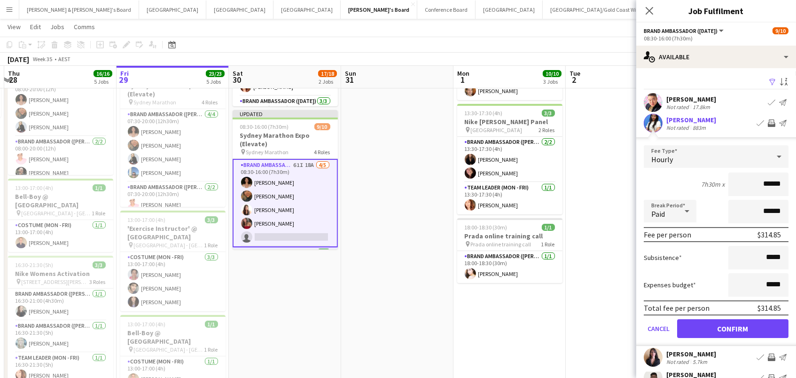
click at [769, 121] on app-icon "Invite crew" at bounding box center [771, 123] width 8 height 8
click at [735, 330] on button "Confirm" at bounding box center [732, 328] width 111 height 19
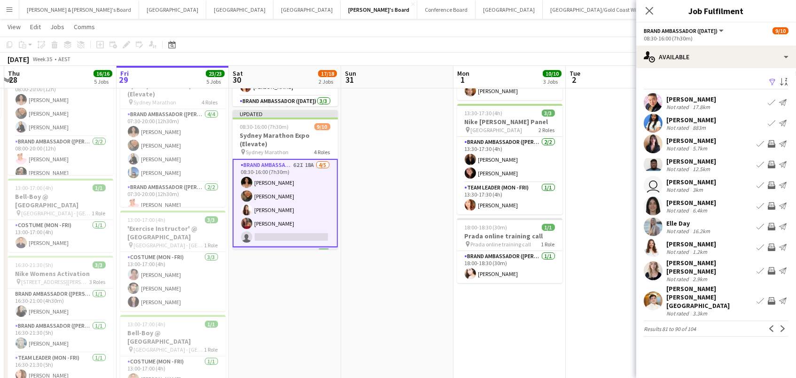
click at [774, 146] on app-icon "Invite crew" at bounding box center [771, 144] width 8 height 8
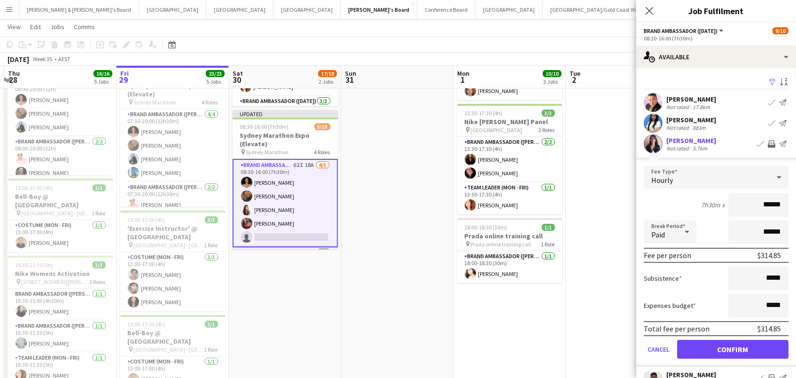
click at [732, 352] on button "Confirm" at bounding box center [732, 349] width 111 height 19
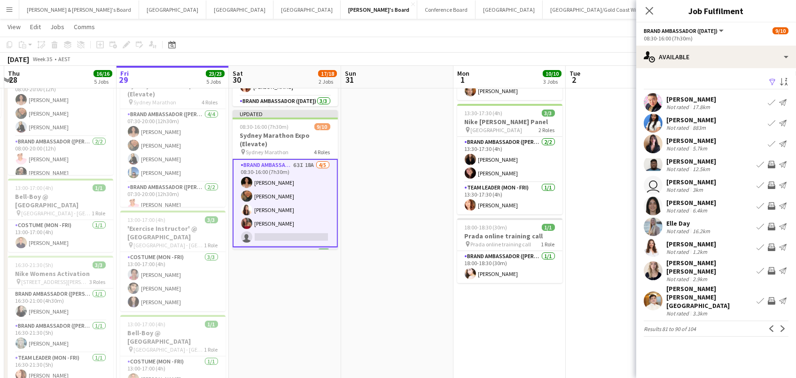
click at [768, 181] on app-icon "Invite crew" at bounding box center [771, 185] width 8 height 8
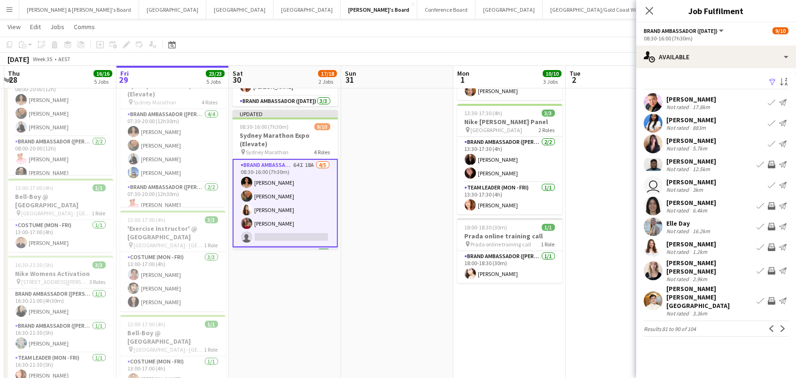
click at [768, 230] on button "Invite crew" at bounding box center [771, 226] width 11 height 11
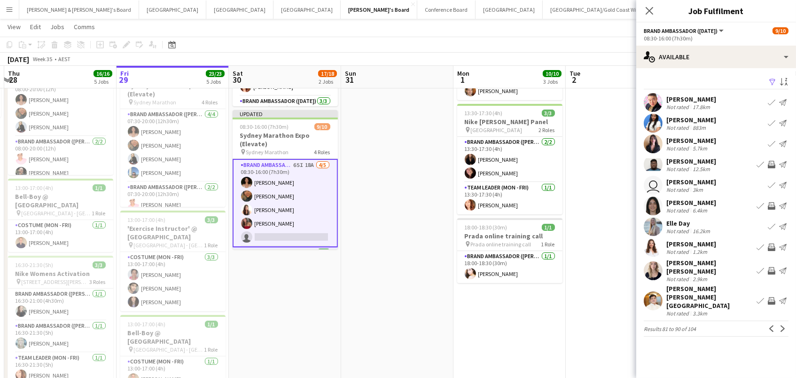
click at [769, 268] on app-icon "Invite crew" at bounding box center [771, 271] width 8 height 8
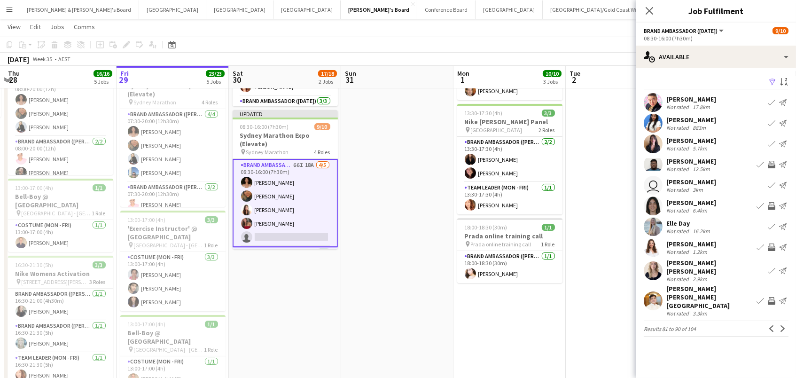
click at [769, 297] on app-icon "Invite crew" at bounding box center [771, 301] width 8 height 8
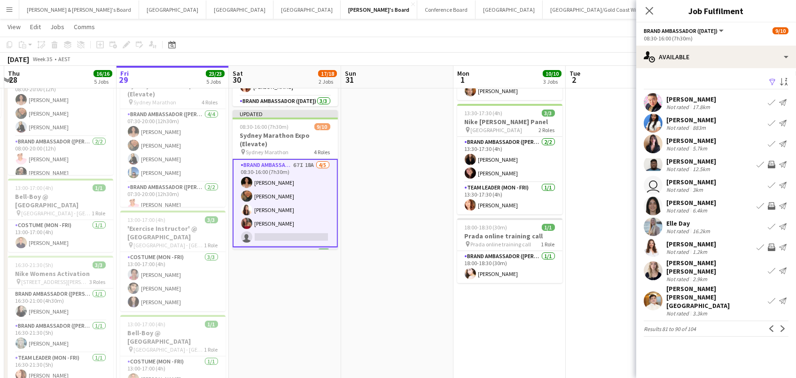
click at [769, 203] on app-icon "Invite crew" at bounding box center [771, 206] width 8 height 8
click at [772, 245] on app-icon "Invite crew" at bounding box center [771, 247] width 8 height 8
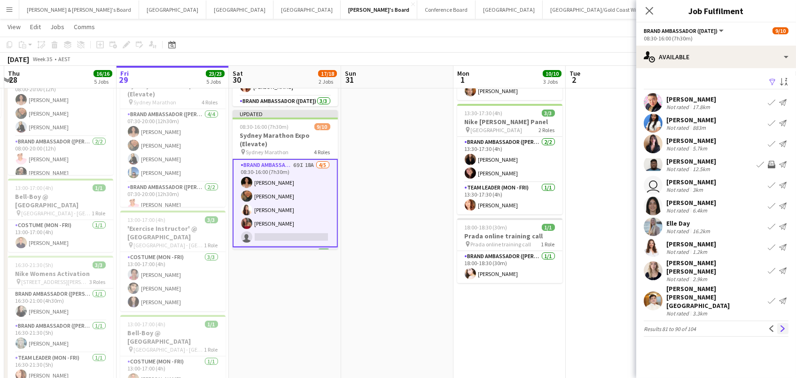
click at [781, 325] on app-icon "Next" at bounding box center [782, 328] width 7 height 7
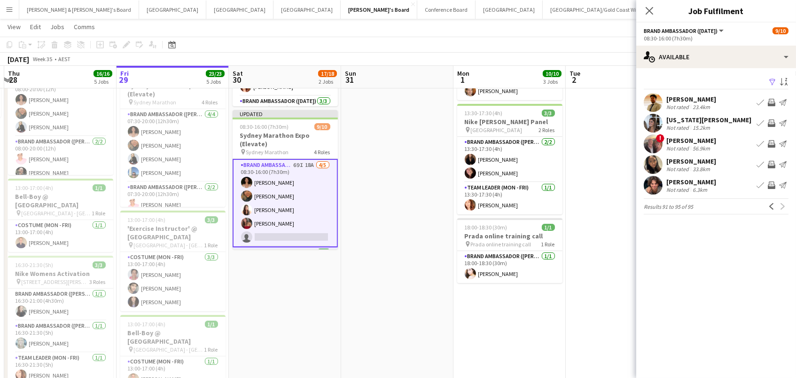
click at [771, 121] on app-icon "Invite crew" at bounding box center [771, 123] width 8 height 8
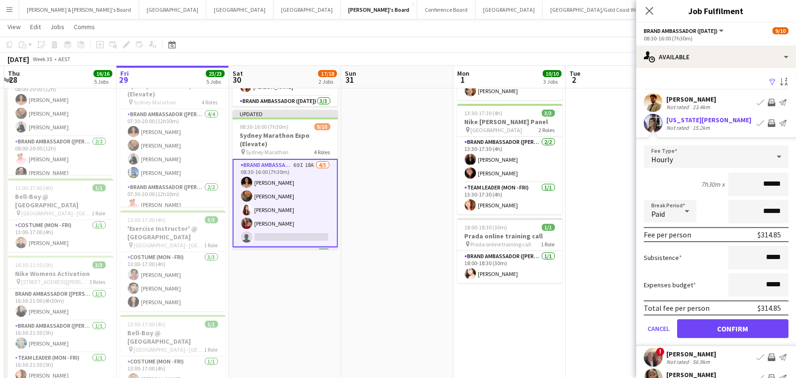
click at [732, 327] on button "Confirm" at bounding box center [732, 328] width 111 height 19
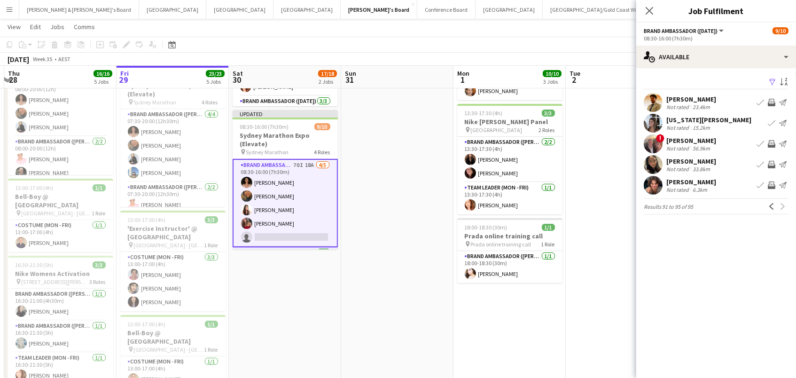
click at [769, 186] on app-icon "Invite crew" at bounding box center [771, 185] width 8 height 8
click at [770, 99] on app-icon "Invite crew" at bounding box center [771, 103] width 8 height 8
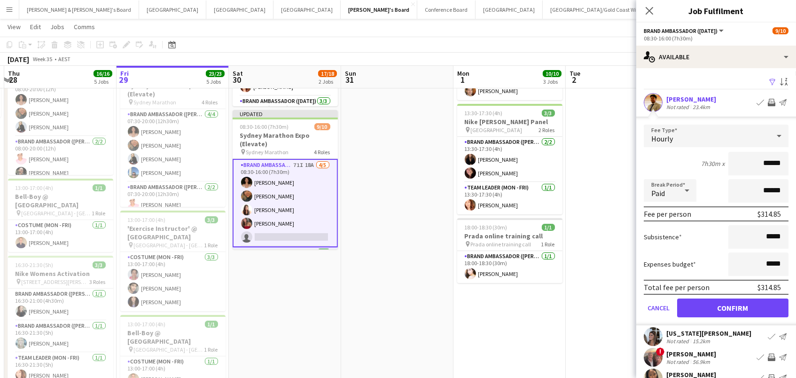
click at [732, 306] on button "Confirm" at bounding box center [732, 307] width 111 height 19
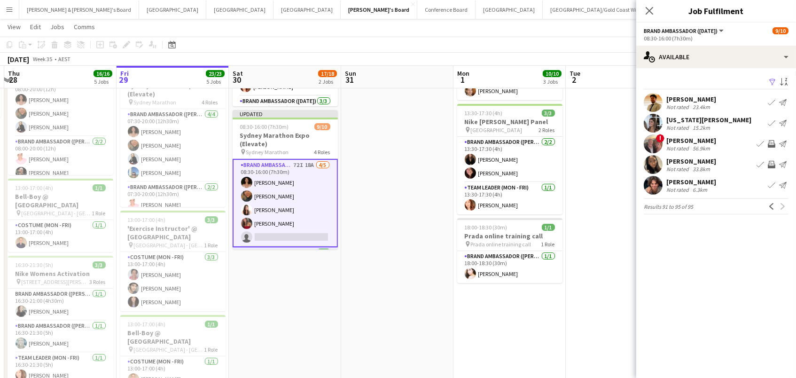
click at [568, 126] on app-date-cell at bounding box center [621, 261] width 112 height 597
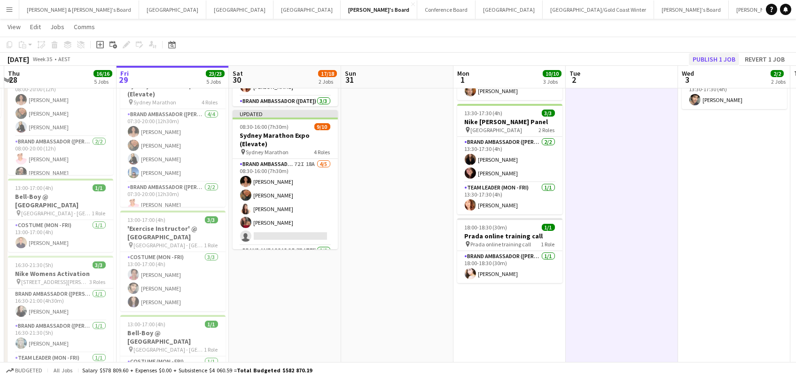
click at [703, 61] on button "Publish 1 job" at bounding box center [714, 59] width 50 height 12
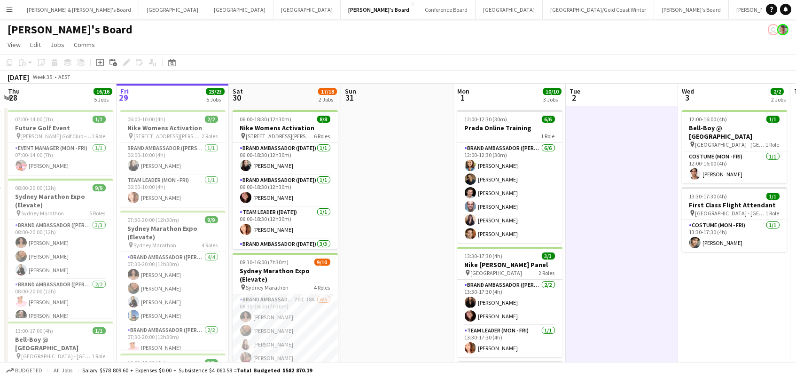
click at [287, 366] on span "Total Budgeted $582 870.19" at bounding box center [274, 369] width 75 height 7
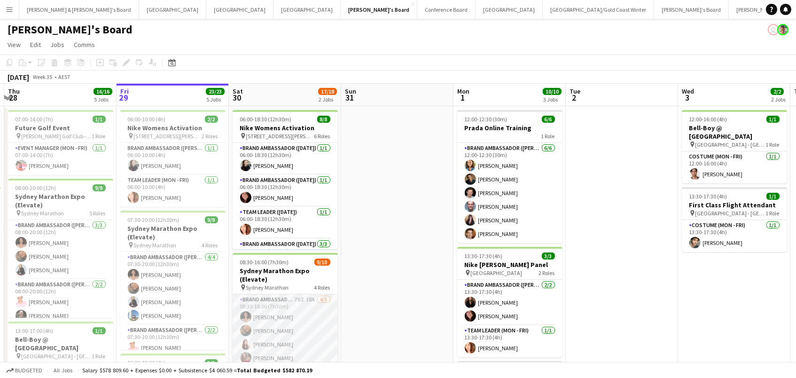
scroll to position [0, 220]
click at [275, 319] on app-card-role "Brand Ambassador (Saturday) 70I 18A 4/5 08:30-16:00 (7h30m) Patricia Mora Rober…" at bounding box center [285, 337] width 105 height 86
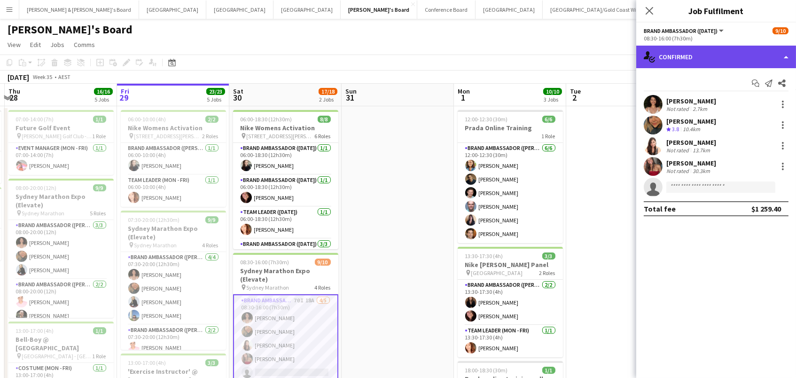
click at [737, 46] on div "single-neutral-actions-check-2 Confirmed" at bounding box center [716, 57] width 160 height 23
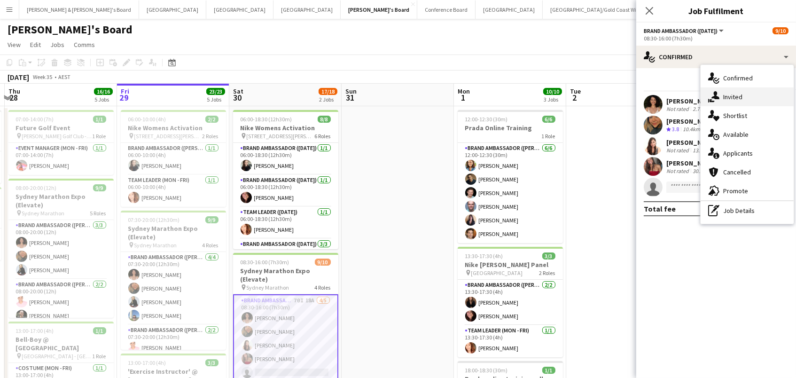
click at [738, 100] on div "single-neutral-actions-share-1 Invited" at bounding box center [746, 96] width 93 height 19
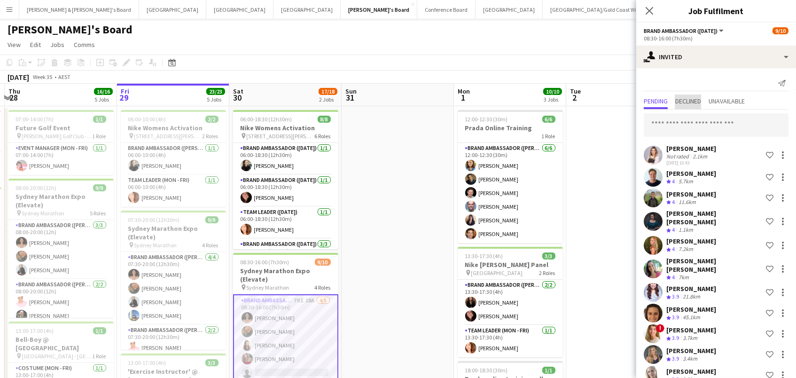
click at [679, 101] on span "Declined" at bounding box center [688, 101] width 26 height 7
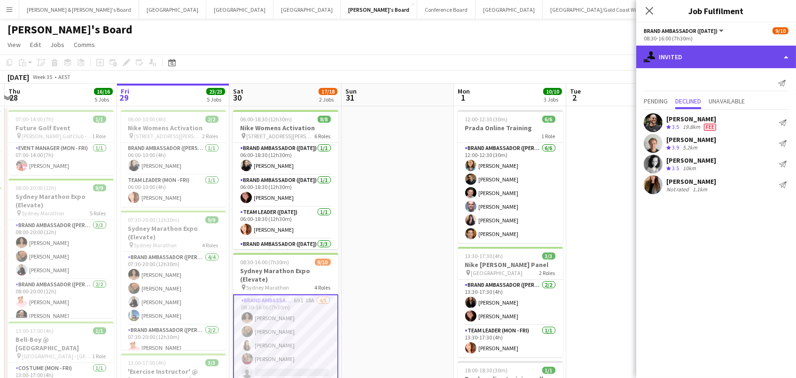
click at [732, 60] on div "single-neutral-actions-share-1 Invited" at bounding box center [716, 57] width 160 height 23
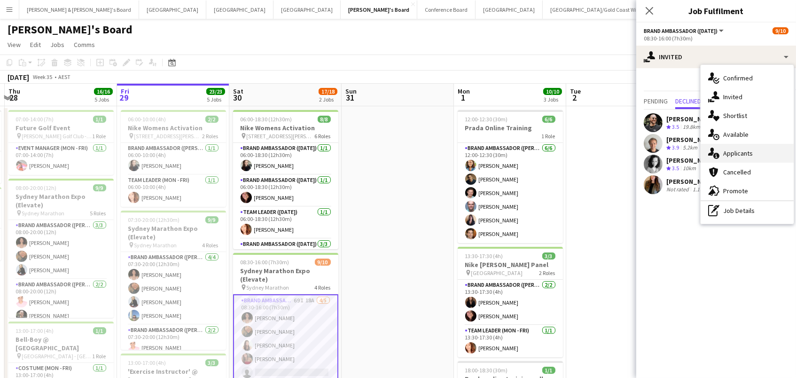
click at [744, 149] on div "single-neutral-actions-information Applicants" at bounding box center [746, 153] width 93 height 19
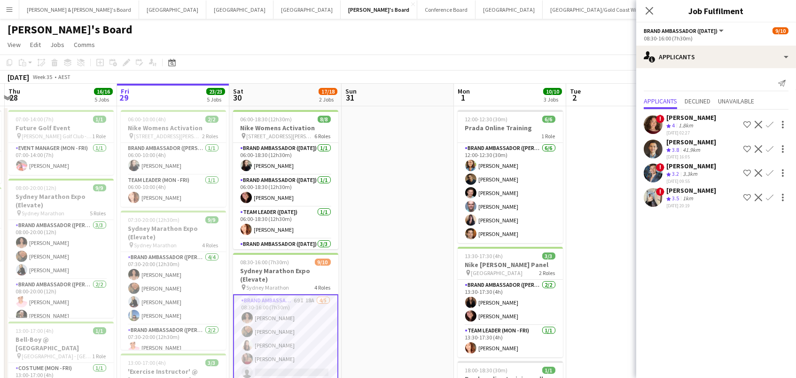
click at [253, 346] on app-card-role "Brand Ambassador (Saturday) 69I 18A 4/5 08:30-16:00 (7h30m) Patricia Mora Rober…" at bounding box center [285, 338] width 105 height 88
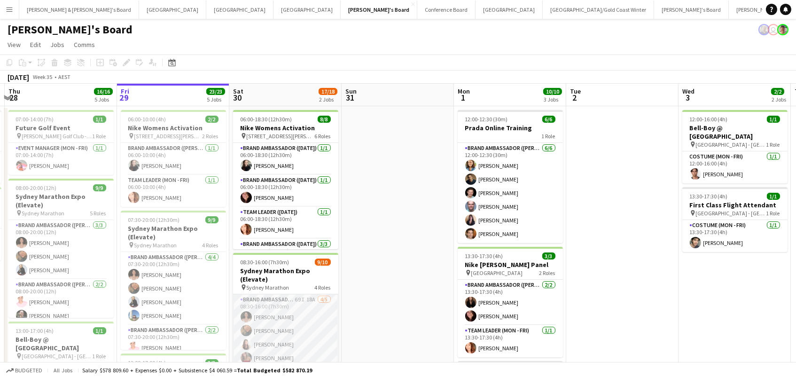
scroll to position [0, 219]
click at [253, 346] on app-card-role "Brand Ambassador (Saturday) 69I 18A 4/5 08:30-16:00 (7h30m) Patricia Mora Rober…" at bounding box center [285, 337] width 105 height 86
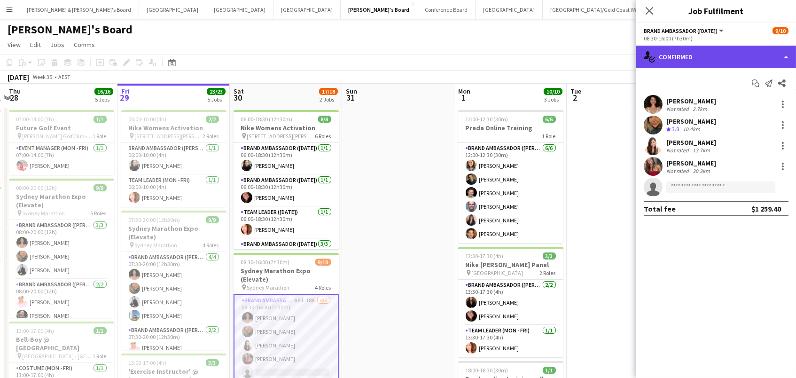
click at [677, 58] on div "single-neutral-actions-check-2 Confirmed" at bounding box center [716, 57] width 160 height 23
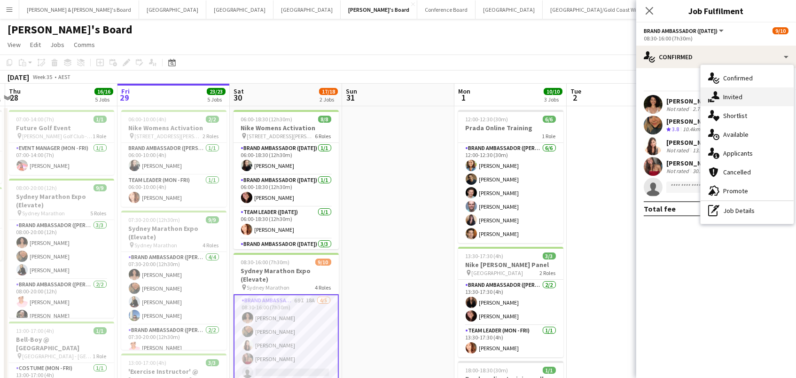
click at [711, 98] on icon "single-neutral-actions-share-1" at bounding box center [713, 96] width 11 height 11
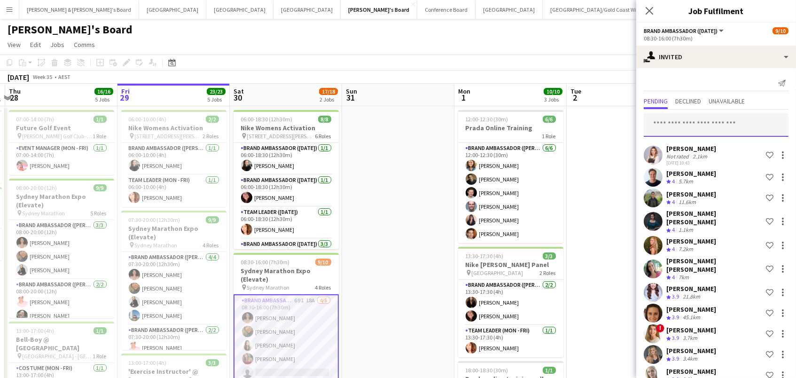
click at [650, 124] on input "text" at bounding box center [715, 124] width 145 height 23
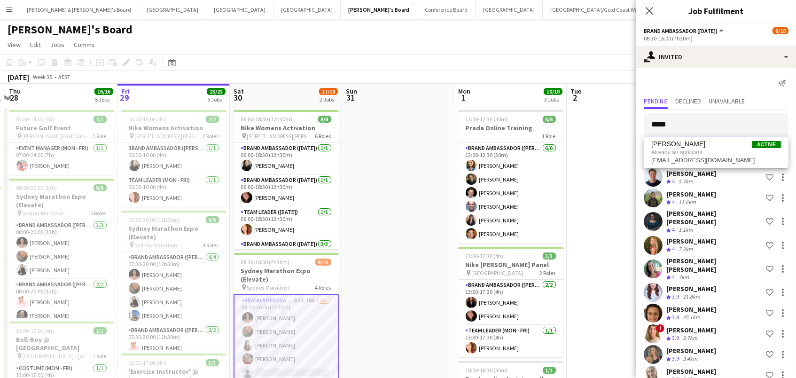
type input "*****"
click at [604, 71] on div "August 2025 Week 35 • AEST" at bounding box center [398, 76] width 796 height 13
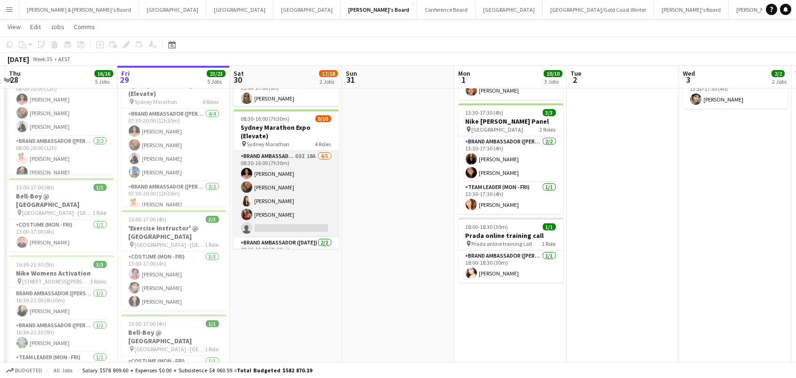
scroll to position [0, 218]
click at [287, 219] on app-card-role "Brand Ambassador (Saturday) 69I 18A 4/5 08:30-16:00 (7h30m) Patricia Mora Rober…" at bounding box center [286, 194] width 105 height 86
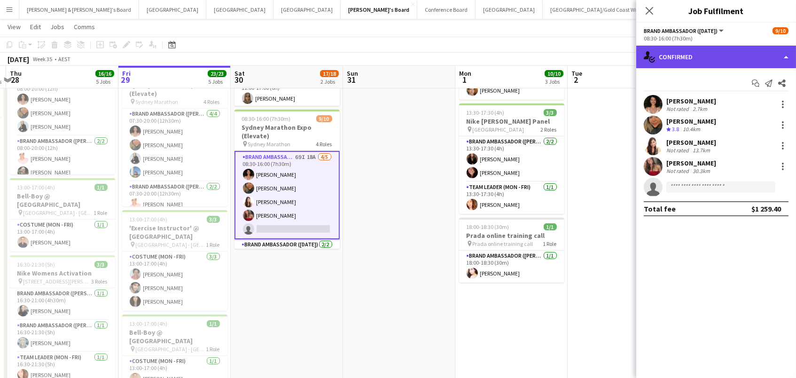
click at [725, 60] on div "single-neutral-actions-check-2 Confirmed" at bounding box center [716, 57] width 160 height 23
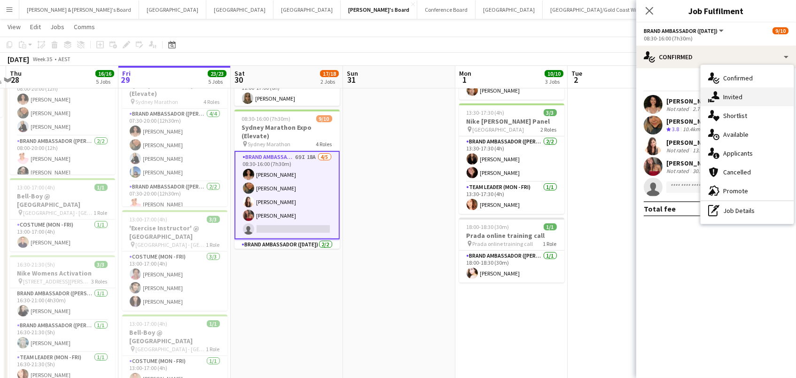
click at [719, 88] on div "single-neutral-actions-share-1 Invited" at bounding box center [746, 96] width 93 height 19
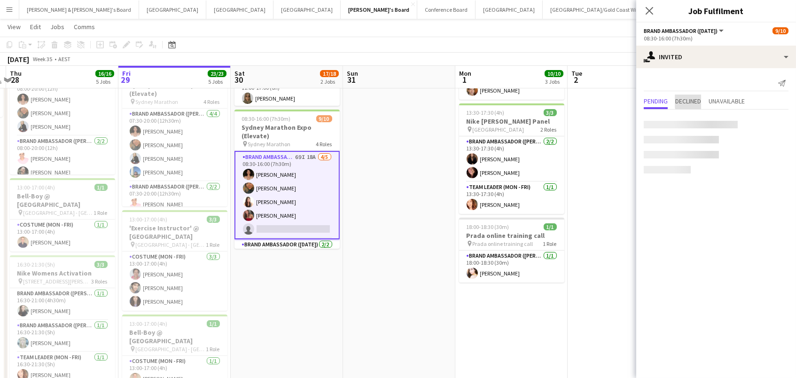
click at [697, 101] on span "Declined" at bounding box center [688, 101] width 26 height 7
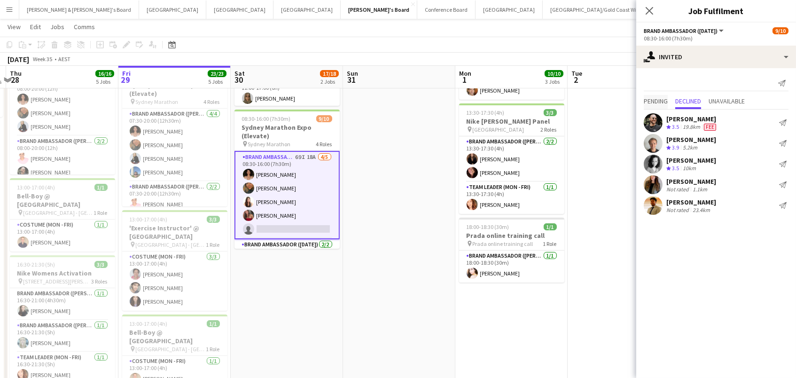
click at [659, 98] on span "Pending" at bounding box center [655, 101] width 24 height 7
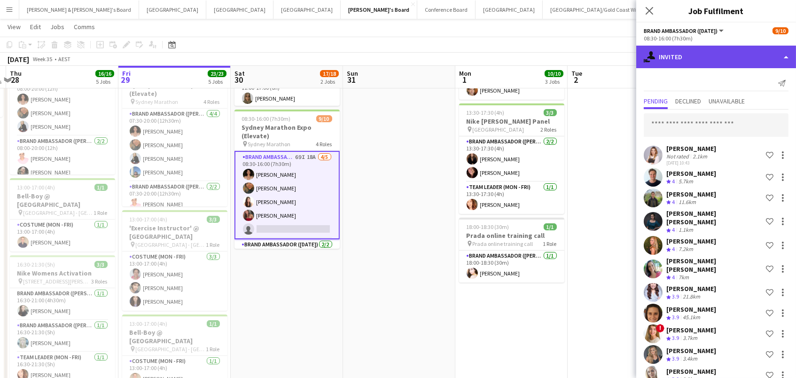
click at [695, 55] on div "single-neutral-actions-share-1 Invited" at bounding box center [716, 57] width 160 height 23
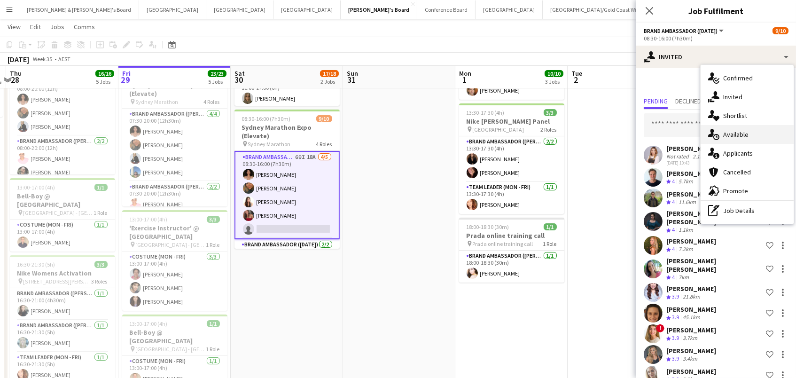
click at [715, 135] on icon "single-neutral-actions-upload" at bounding box center [713, 134] width 11 height 11
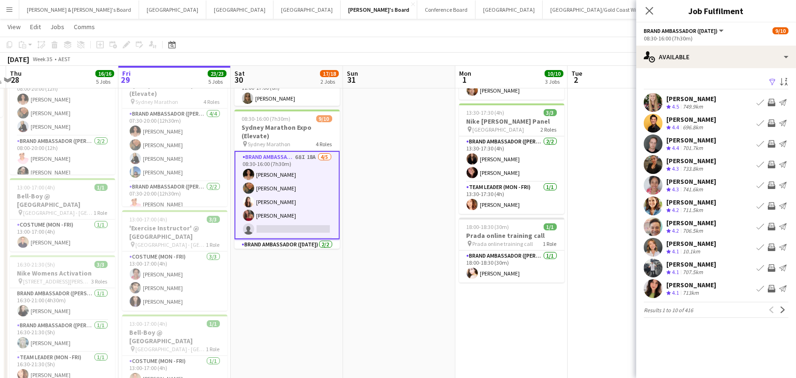
click at [771, 81] on app-icon "Filter" at bounding box center [772, 82] width 8 height 9
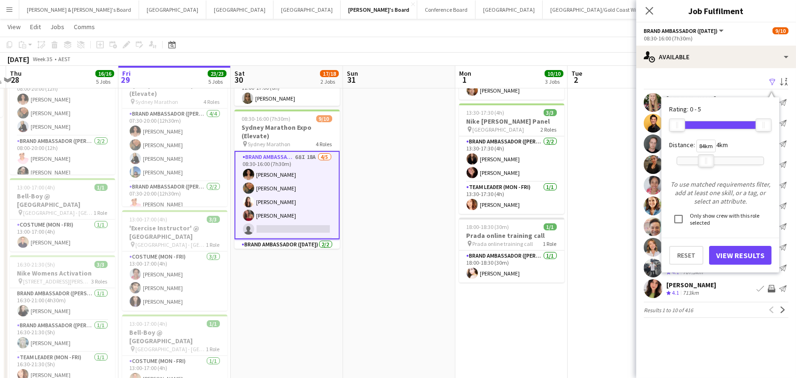
drag, startPoint x: 766, startPoint y: 163, endPoint x: 709, endPoint y: 163, distance: 57.3
click at [709, 163] on div at bounding box center [705, 161] width 15 height 12
click at [732, 248] on button "View Results" at bounding box center [740, 255] width 62 height 19
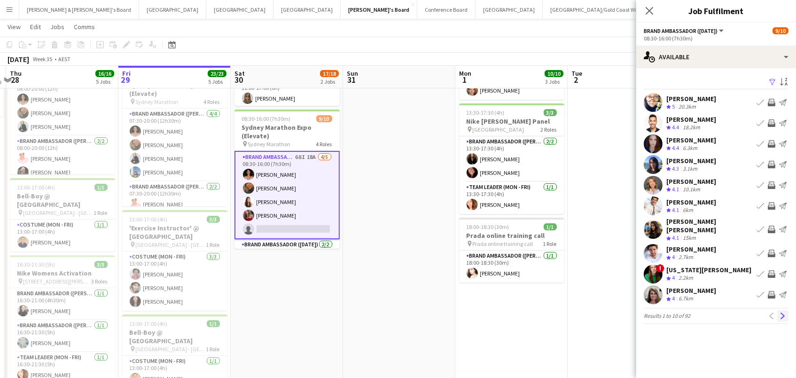
click at [779, 312] on app-icon "Next" at bounding box center [782, 315] width 7 height 7
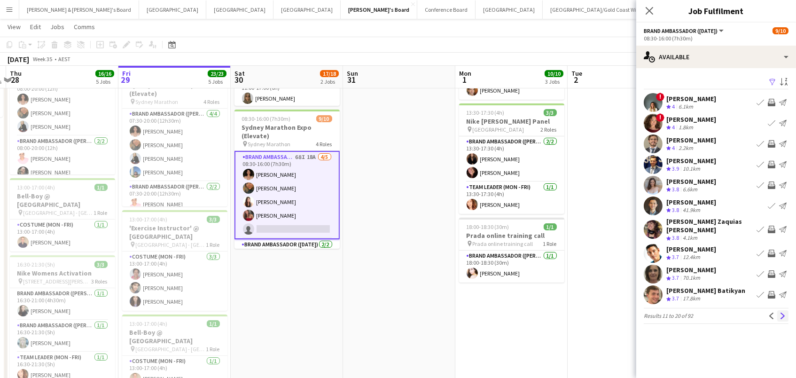
click at [781, 312] on app-icon "Next" at bounding box center [782, 315] width 7 height 7
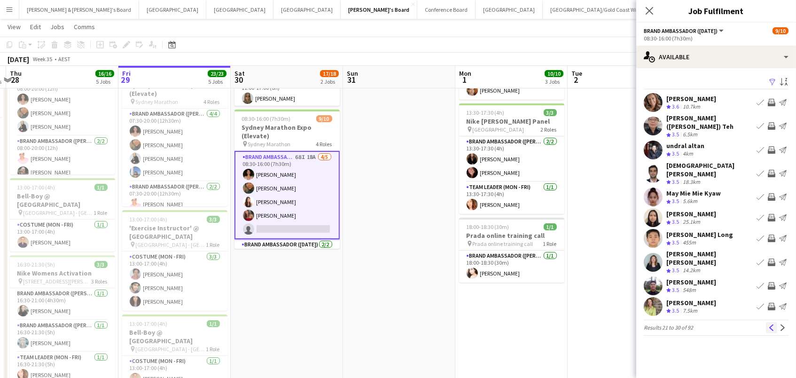
click at [768, 324] on app-icon "Previous" at bounding box center [771, 327] width 7 height 7
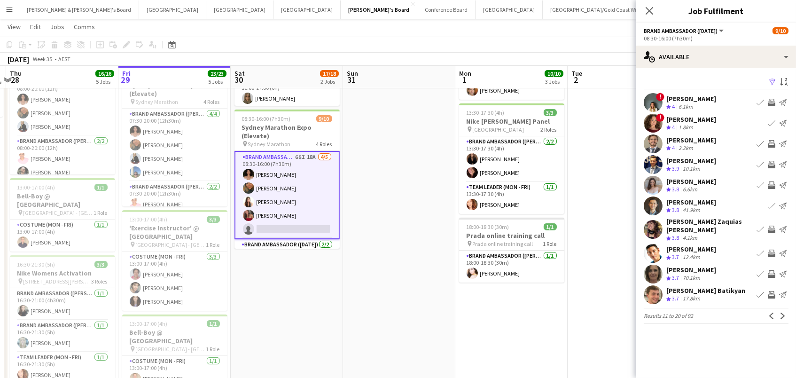
click at [771, 225] on app-icon "Invite crew" at bounding box center [771, 229] width 8 height 8
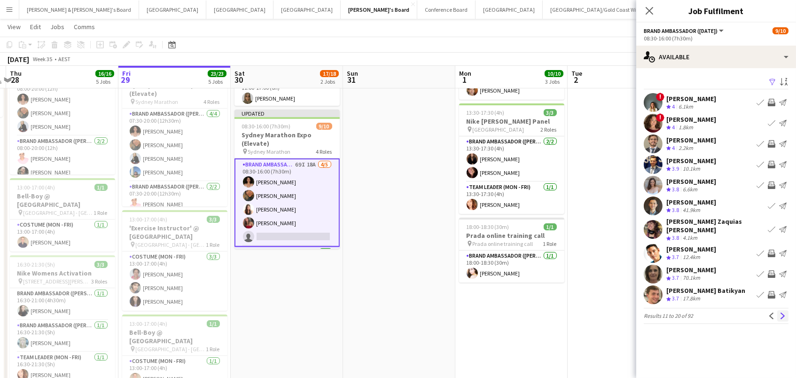
click at [786, 310] on button "Next" at bounding box center [782, 315] width 11 height 11
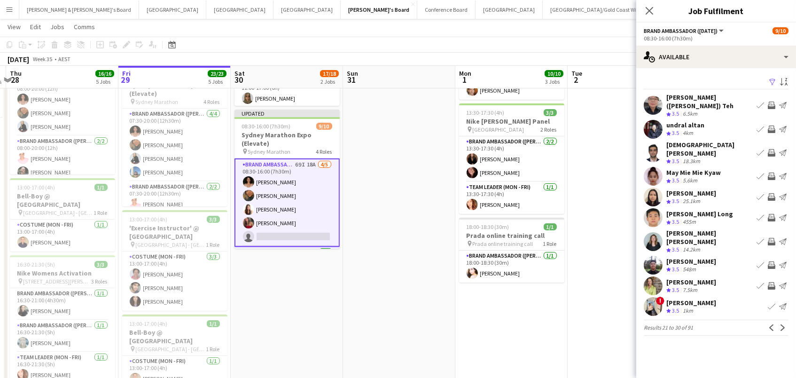
click at [773, 149] on app-icon "Invite crew" at bounding box center [771, 153] width 8 height 8
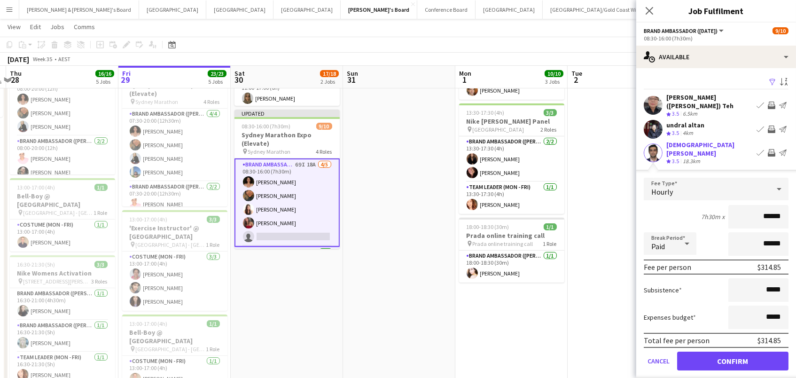
click at [732, 351] on button "Confirm" at bounding box center [732, 360] width 111 height 19
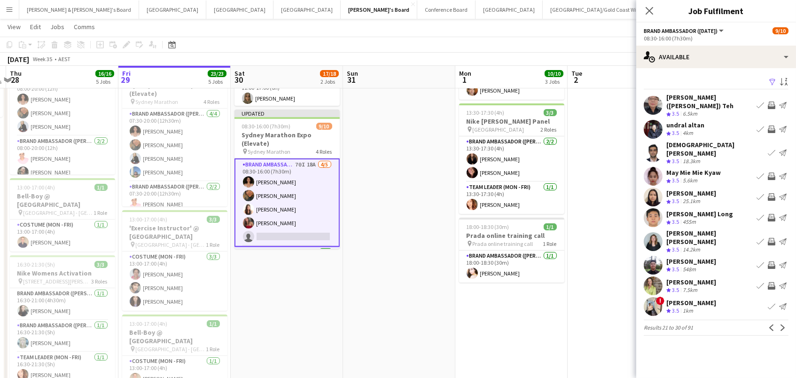
click at [769, 172] on app-icon "Invite crew" at bounding box center [771, 176] width 8 height 8
click at [771, 214] on app-icon "Invite crew" at bounding box center [771, 218] width 8 height 8
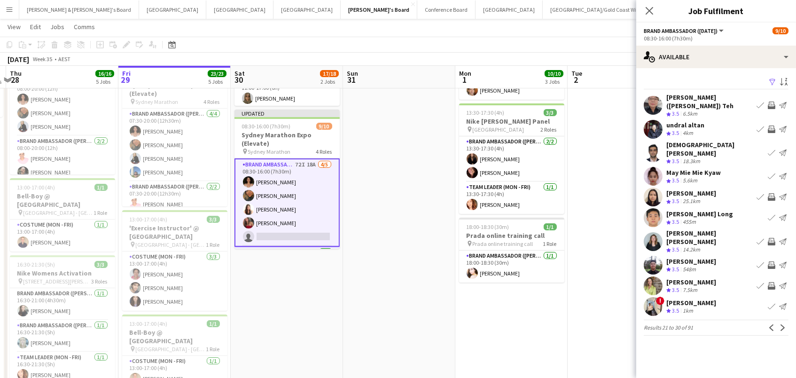
click at [771, 238] on app-icon "Invite crew" at bounding box center [771, 242] width 8 height 8
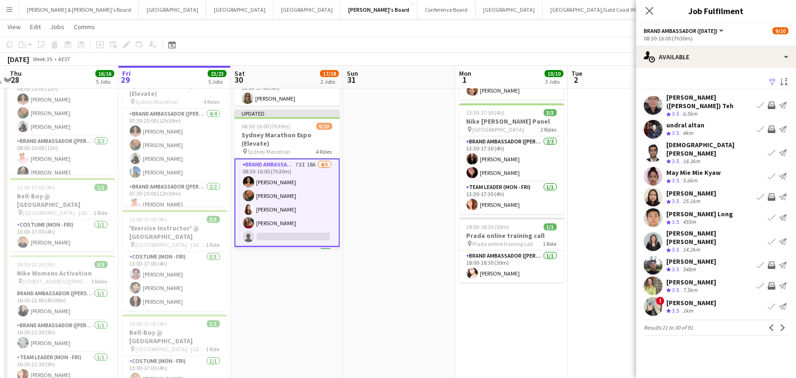
click at [772, 282] on app-icon "Invite crew" at bounding box center [771, 286] width 8 height 8
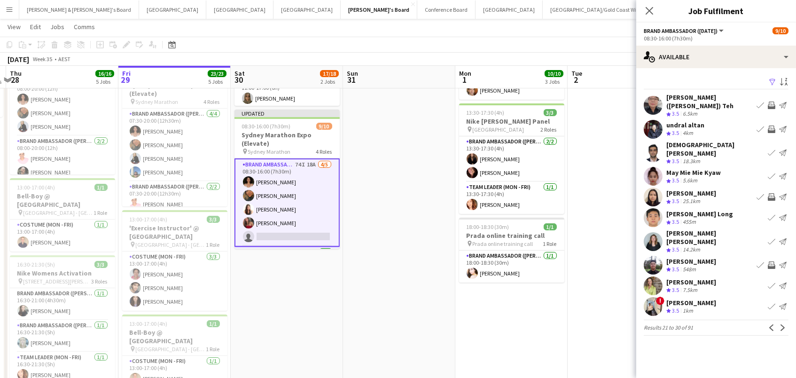
click at [769, 125] on app-icon "Invite crew" at bounding box center [771, 129] width 8 height 8
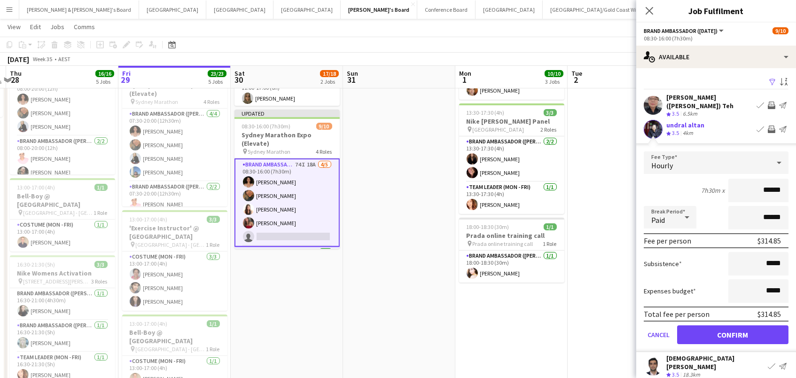
click at [732, 327] on button "Confirm" at bounding box center [732, 334] width 111 height 19
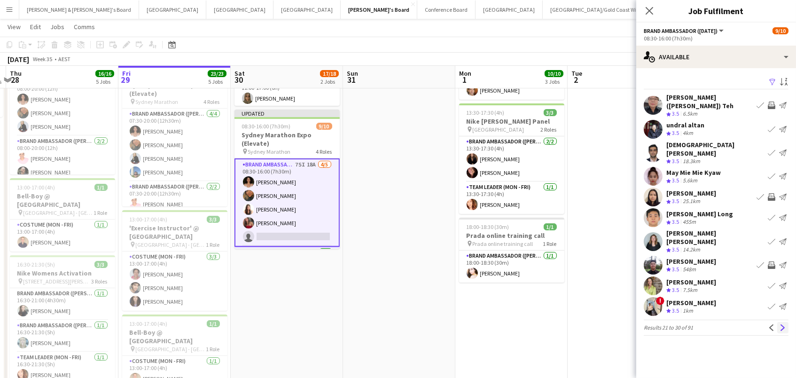
click at [783, 324] on app-icon "Next" at bounding box center [782, 327] width 7 height 7
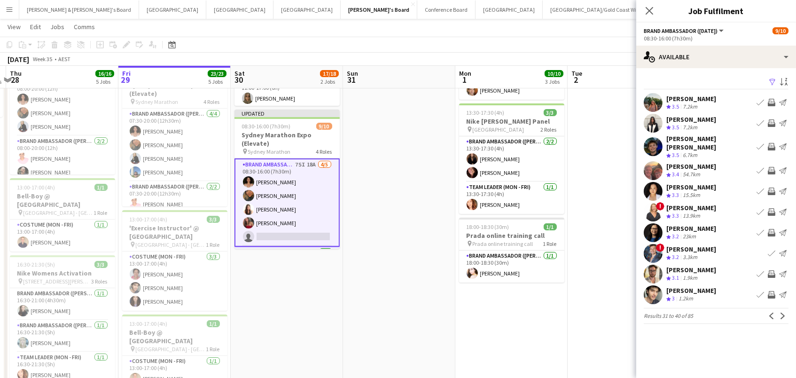
click at [771, 124] on app-icon "Invite crew" at bounding box center [771, 123] width 8 height 8
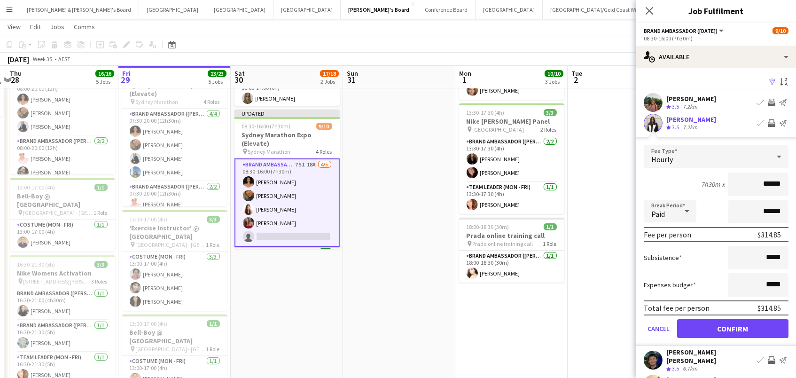
click at [732, 327] on button "Confirm" at bounding box center [732, 328] width 111 height 19
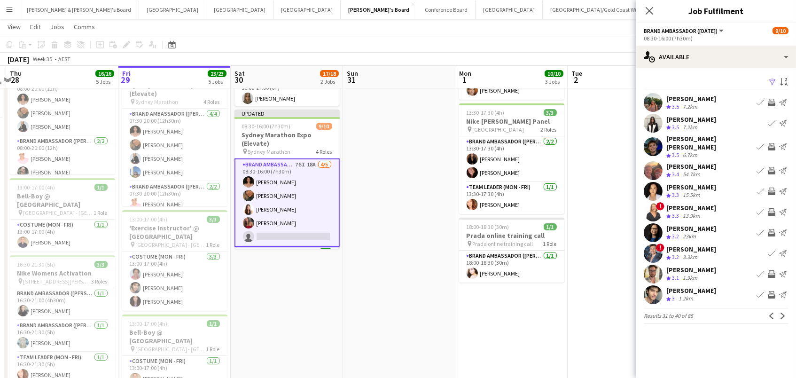
click at [769, 187] on app-icon "Invite crew" at bounding box center [771, 191] width 8 height 8
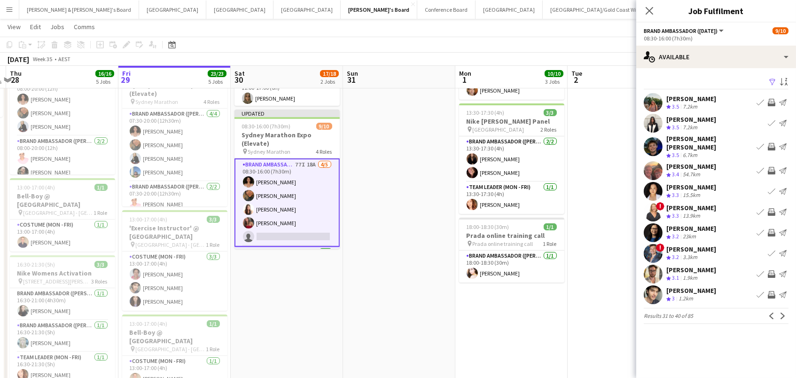
click at [774, 270] on app-icon "Invite crew" at bounding box center [771, 274] width 8 height 8
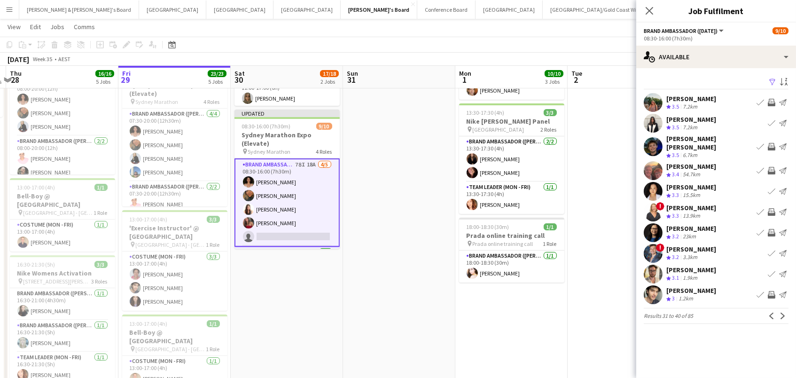
click at [770, 105] on app-icon "Invite crew" at bounding box center [771, 103] width 8 height 8
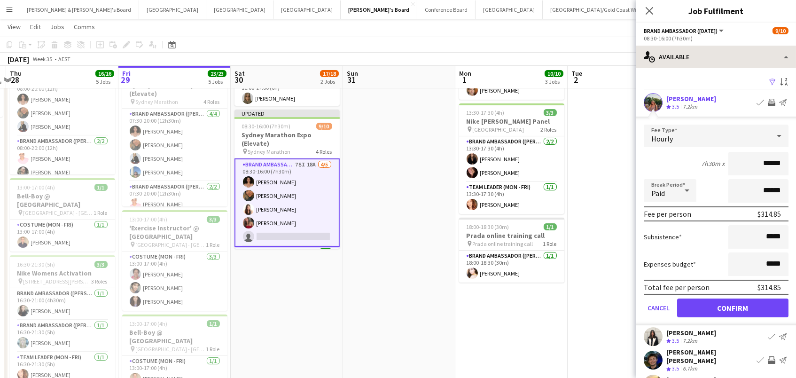
click at [732, 306] on button "Confirm" at bounding box center [732, 307] width 111 height 19
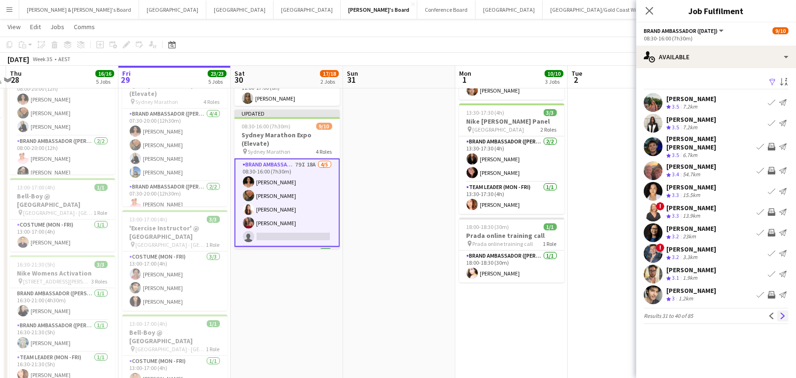
click at [783, 312] on app-icon "Next" at bounding box center [782, 315] width 7 height 7
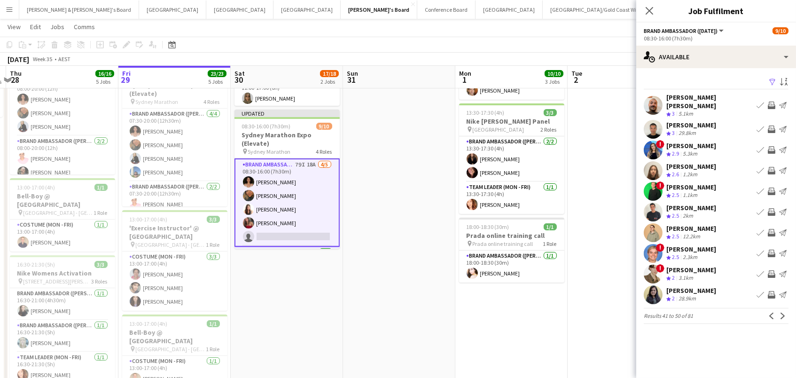
click at [773, 125] on app-icon "Invite crew" at bounding box center [771, 129] width 8 height 8
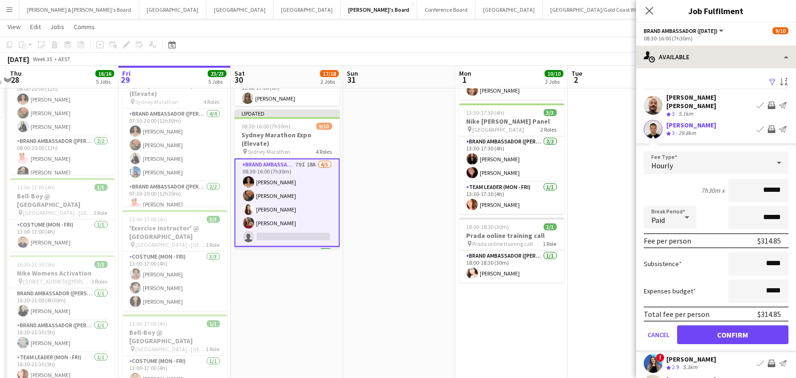
click at [732, 327] on button "Confirm" at bounding box center [732, 334] width 111 height 19
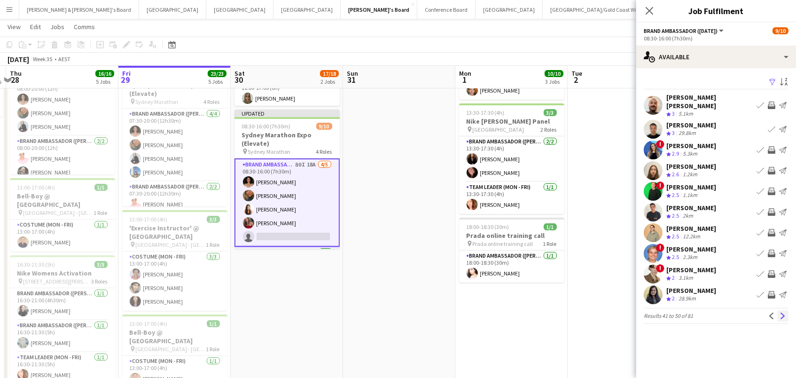
click at [783, 314] on button "Next" at bounding box center [782, 315] width 11 height 11
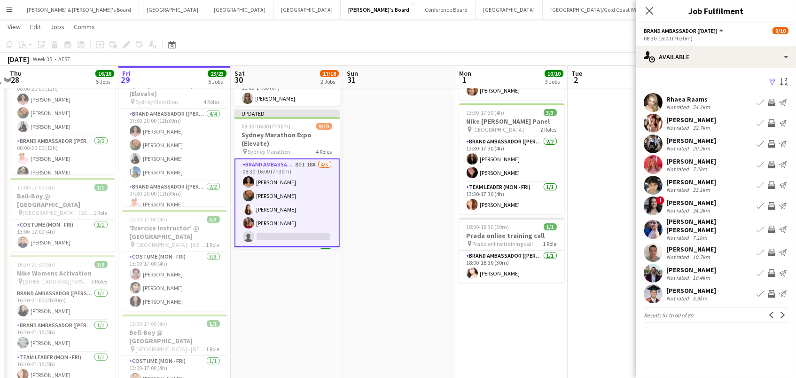
click at [772, 165] on app-icon "Invite crew" at bounding box center [771, 165] width 8 height 8
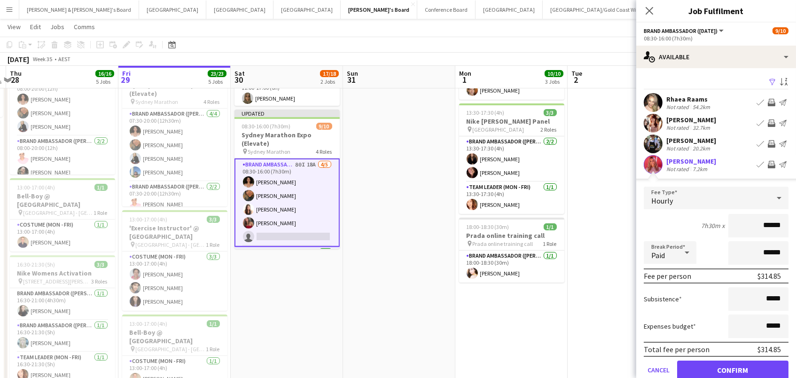
click at [732, 368] on button "Confirm" at bounding box center [732, 369] width 111 height 19
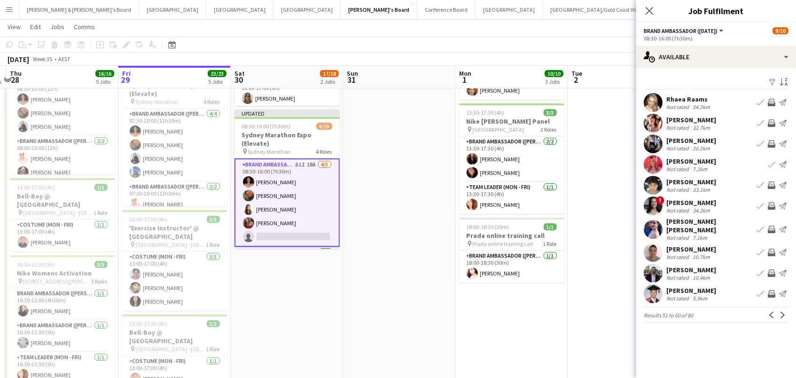
click at [773, 185] on app-icon "Invite crew" at bounding box center [771, 185] width 8 height 8
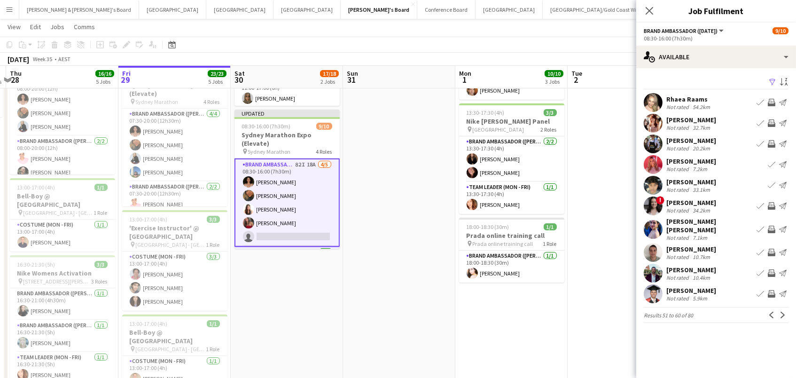
click at [768, 208] on app-icon "Invite crew" at bounding box center [771, 206] width 8 height 8
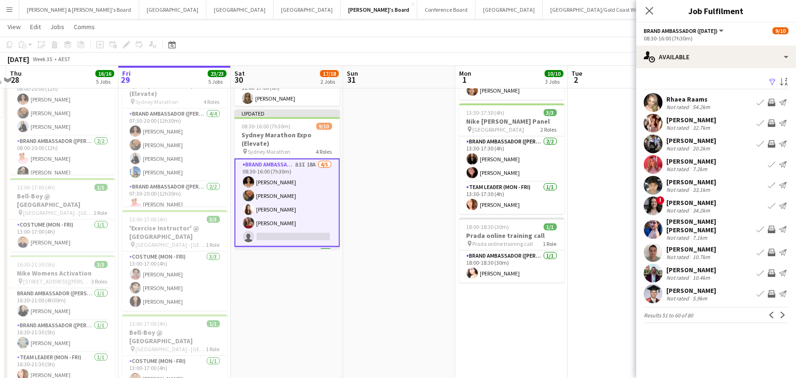
click at [769, 225] on app-icon "Invite crew" at bounding box center [771, 229] width 8 height 8
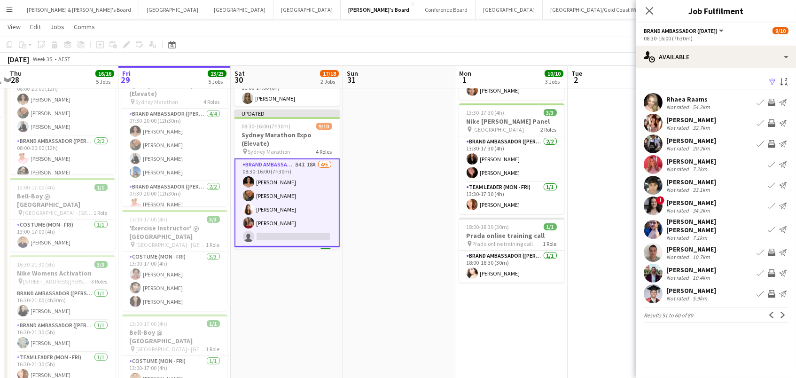
click at [772, 248] on app-icon "Invite crew" at bounding box center [771, 252] width 8 height 8
click at [772, 290] on app-icon "Invite crew" at bounding box center [771, 294] width 8 height 8
click at [786, 310] on button "Next" at bounding box center [782, 314] width 11 height 11
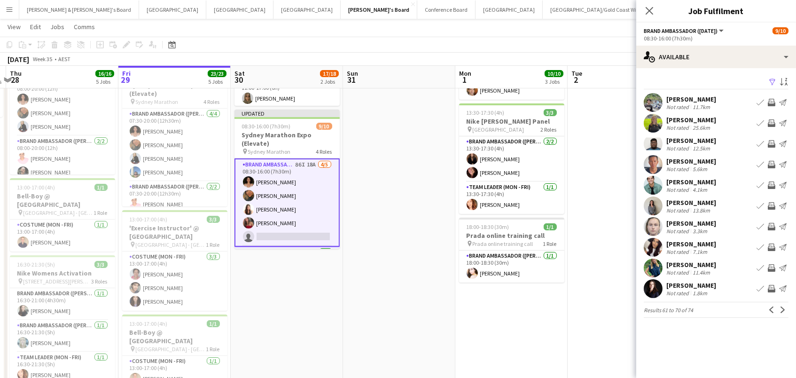
click at [769, 99] on app-icon "Invite crew" at bounding box center [771, 103] width 8 height 8
click at [769, 165] on app-icon "Invite crew" at bounding box center [771, 165] width 8 height 8
click at [773, 204] on app-icon "Invite crew" at bounding box center [771, 206] width 8 height 8
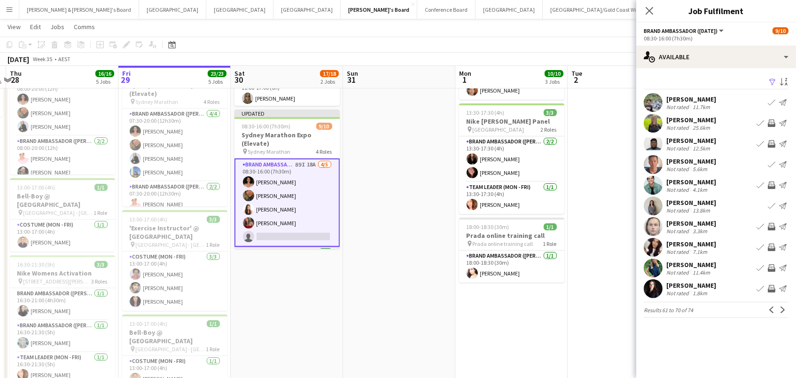
click at [770, 230] on button "Invite crew" at bounding box center [771, 226] width 11 height 11
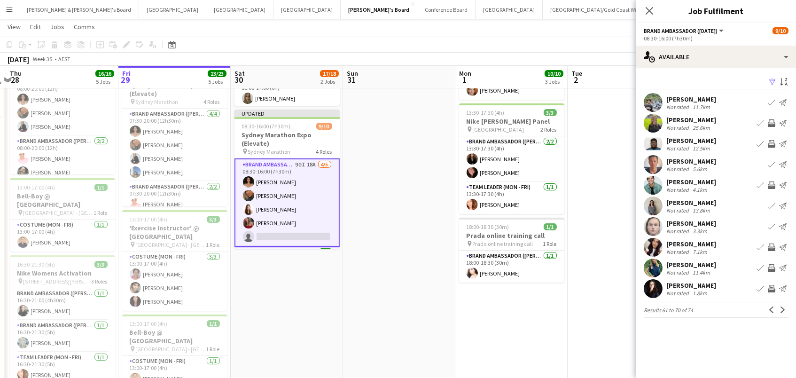
click at [771, 249] on app-icon "Invite crew" at bounding box center [771, 247] width 8 height 8
click at [768, 290] on app-icon "Invite crew" at bounding box center [771, 289] width 8 height 8
click at [783, 306] on app-icon "Next" at bounding box center [782, 309] width 7 height 7
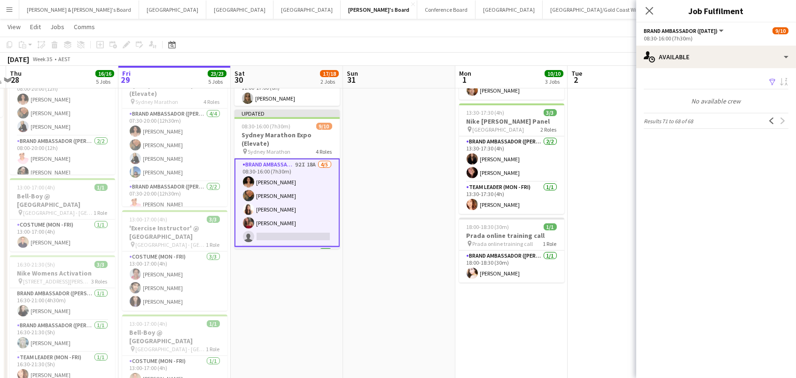
click at [614, 19] on app-page-menu "View Day view expanded Day view collapsed Month view Date picker Jump to today …" at bounding box center [398, 28] width 796 height 18
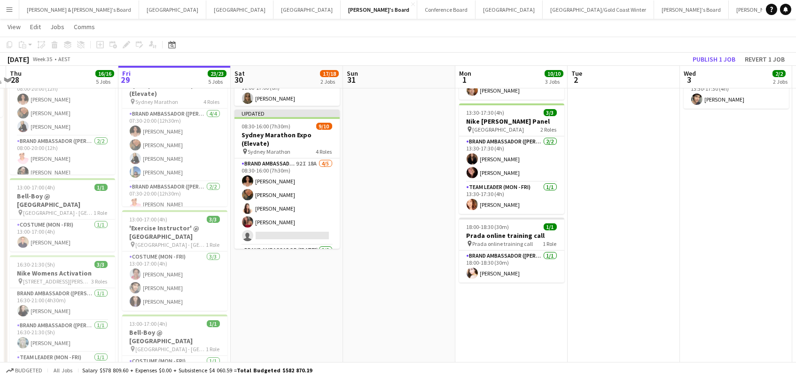
click at [706, 51] on app-toolbar "Copy Paste Paste Command V Paste with crew Command Shift V Paste linked Job Del…" at bounding box center [398, 45] width 796 height 16
click at [706, 60] on button "Publish 1 job" at bounding box center [714, 59] width 50 height 12
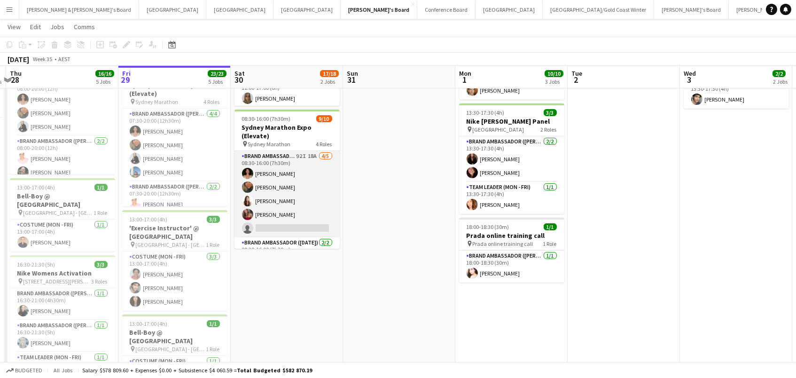
click at [262, 211] on app-card-role "Brand Ambassador (Saturday) 92I 18A 4/5 08:30-16:00 (7h30m) Patricia Mora Rober…" at bounding box center [286, 194] width 105 height 86
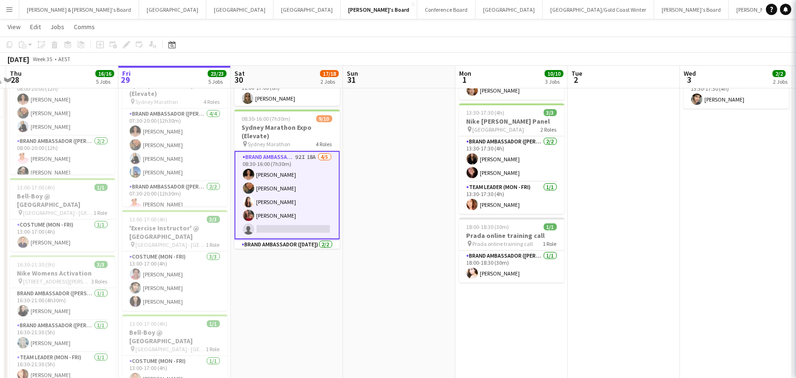
scroll to position [0, 218]
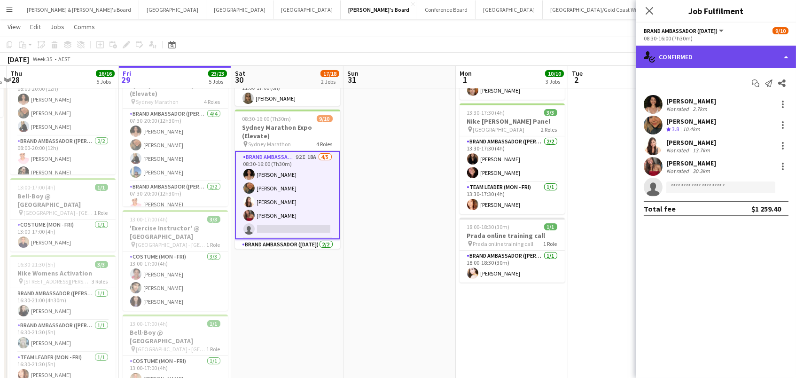
click at [715, 59] on div "single-neutral-actions-check-2 Confirmed" at bounding box center [716, 57] width 160 height 23
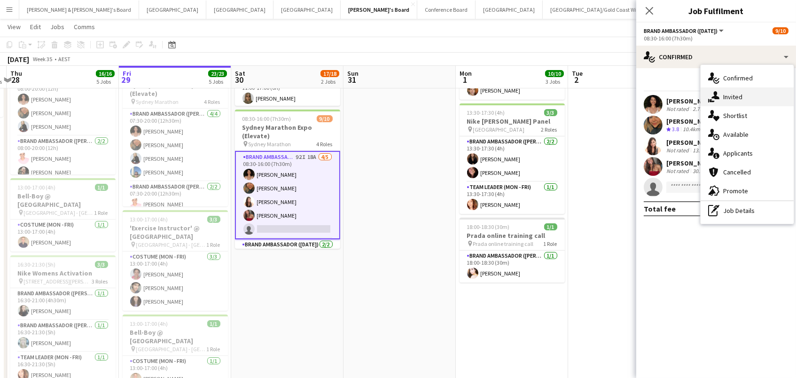
click at [718, 98] on icon at bounding box center [715, 95] width 8 height 8
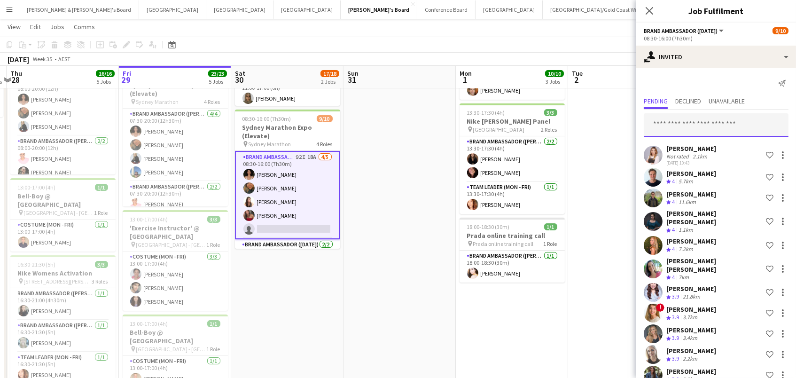
click at [660, 130] on input "text" at bounding box center [715, 124] width 145 height 23
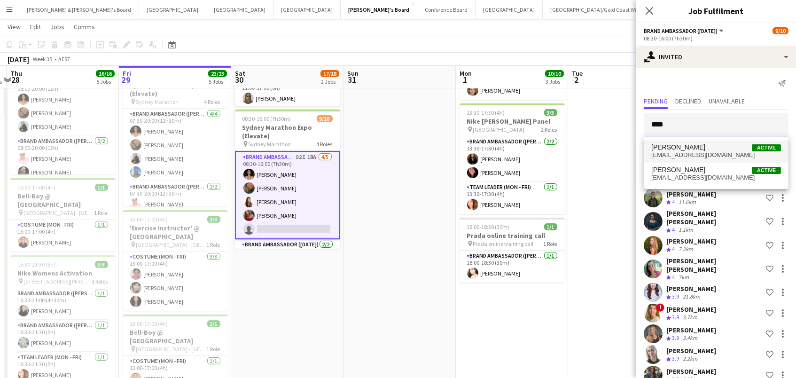
type input "****"
click at [656, 147] on span "Nick Chhatwal" at bounding box center [678, 147] width 54 height 8
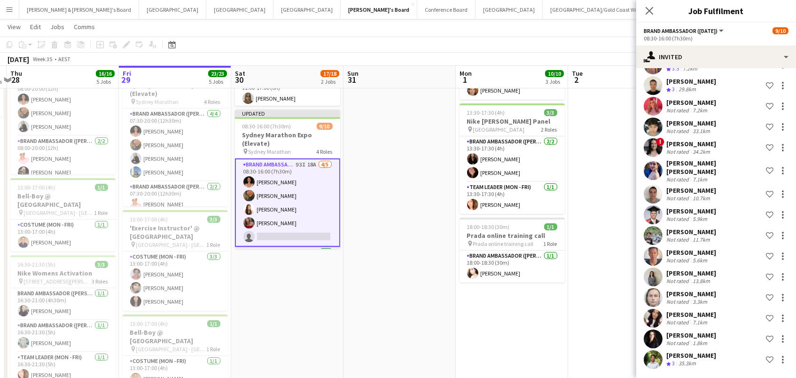
scroll to position [1696, 0]
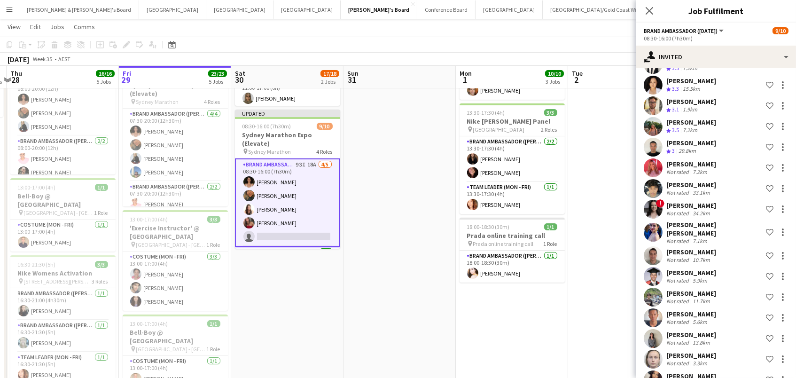
click at [552, 77] on span "10/10" at bounding box center [554, 73] width 19 height 7
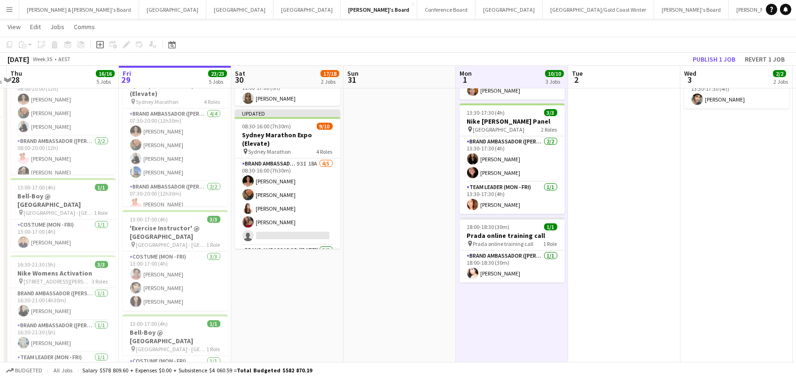
click at [693, 65] on div "August 2025 Week 35 • AEST Publish 1 job Revert 1 job" at bounding box center [398, 59] width 796 height 13
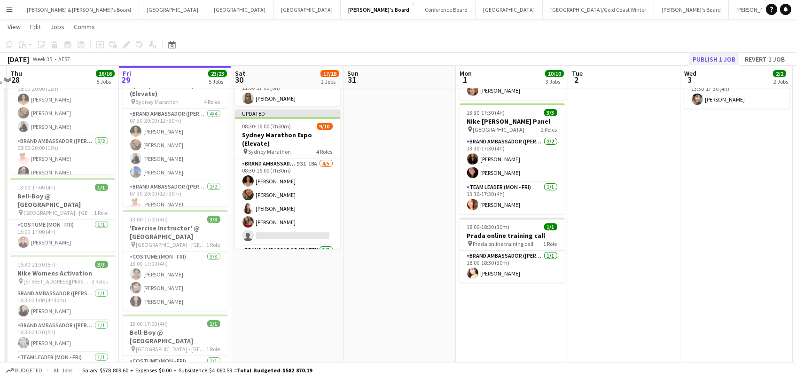
click at [705, 55] on button "Publish 1 job" at bounding box center [714, 59] width 50 height 12
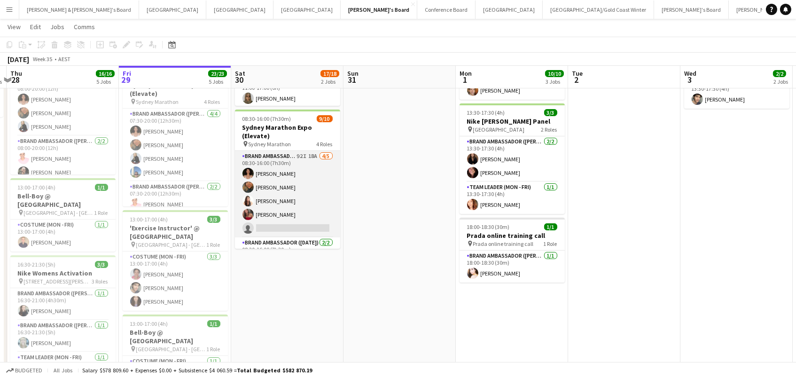
click at [255, 206] on app-card-role "Brand Ambassador (Saturday) 92I 18A 4/5 08:30-16:00 (7h30m) Patricia Mora Rober…" at bounding box center [287, 194] width 105 height 86
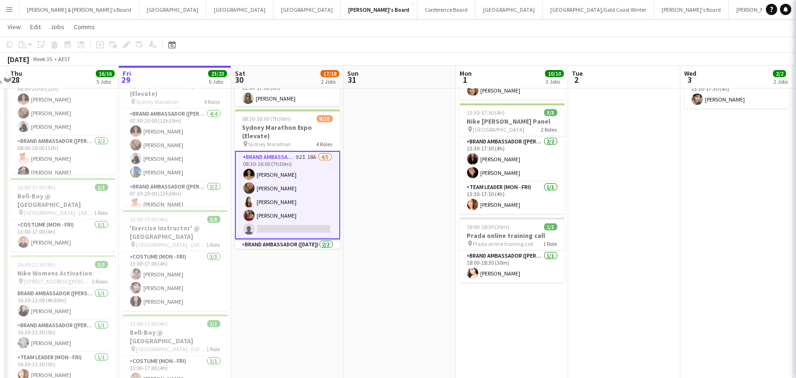
scroll to position [0, 217]
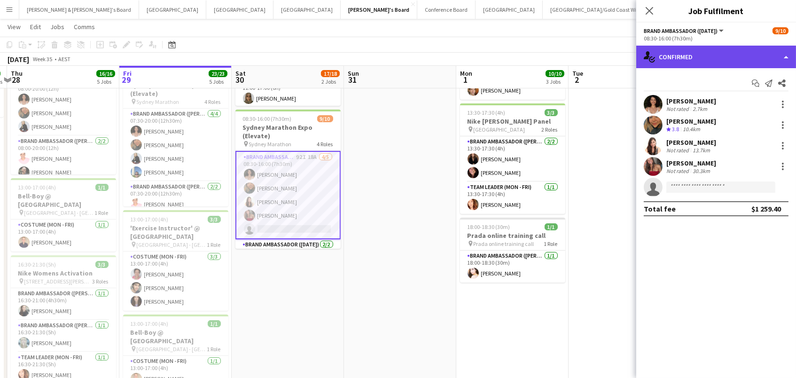
click at [704, 54] on div "single-neutral-actions-check-2 Confirmed" at bounding box center [716, 57] width 160 height 23
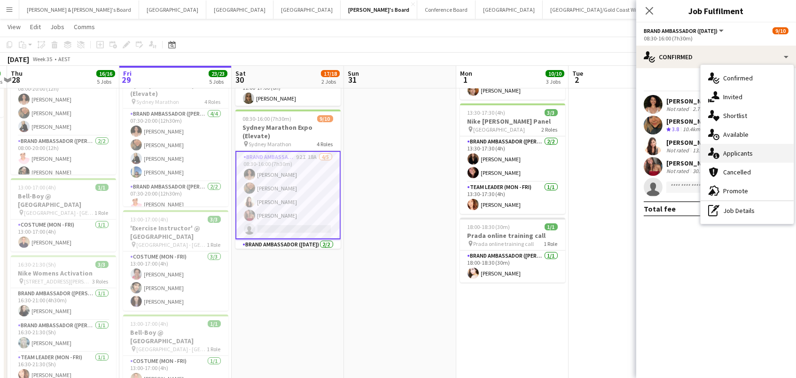
click at [741, 154] on div "single-neutral-actions-information Applicants" at bounding box center [746, 153] width 93 height 19
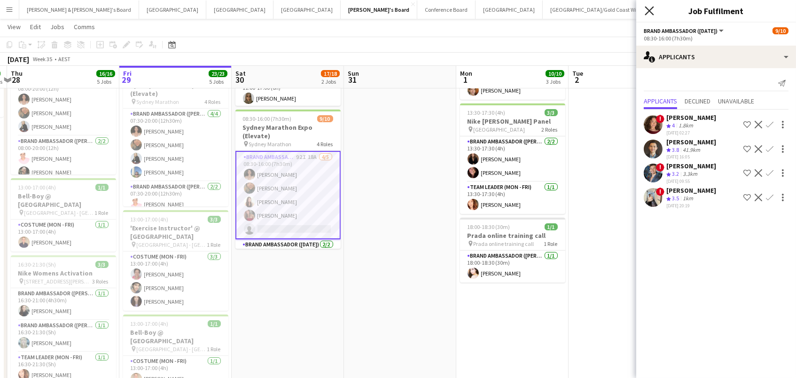
click at [650, 8] on icon at bounding box center [648, 10] width 9 height 9
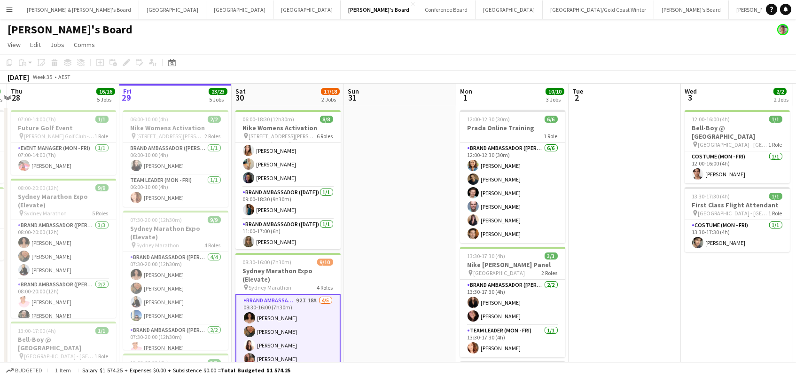
scroll to position [0, 0]
click at [292, 339] on app-card-role "Brand Ambassador (Saturday) 92I 18A 4/5 08:30-16:00 (7h30m) Patricia Mora Rober…" at bounding box center [287, 338] width 105 height 88
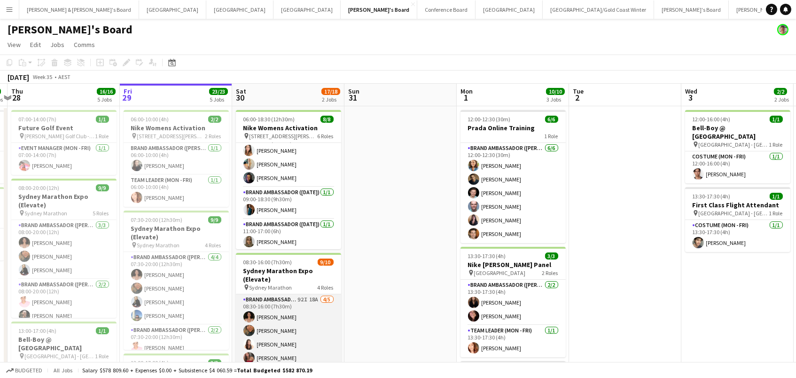
click at [292, 339] on app-card-role "Brand Ambassador (Saturday) 92I 18A 4/5 08:30-16:00 (7h30m) Patricia Mora Rober…" at bounding box center [288, 337] width 105 height 86
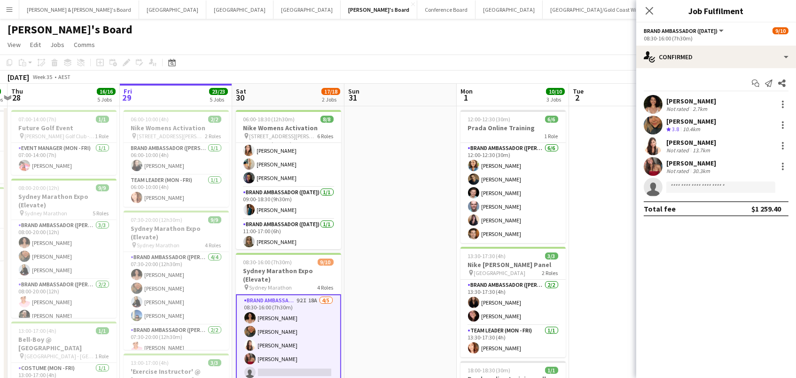
click at [708, 43] on app-options-switcher "Brand Ambassador (Saturday) All roles Brand Ambassador (Saturday) 9/10 08:30-16…" at bounding box center [716, 34] width 160 height 23
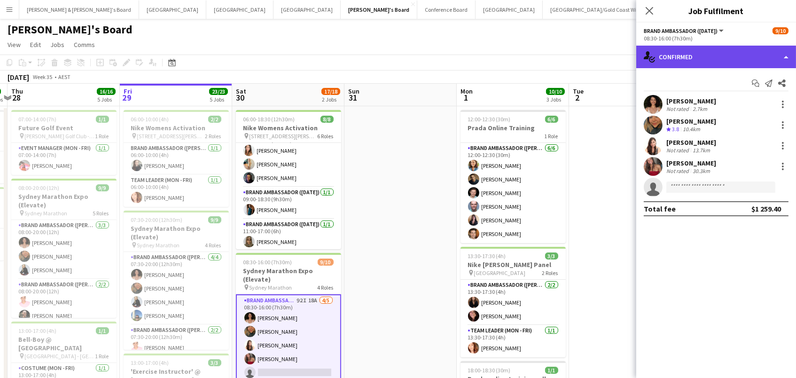
click at [708, 54] on div "single-neutral-actions-check-2 Confirmed" at bounding box center [716, 57] width 160 height 23
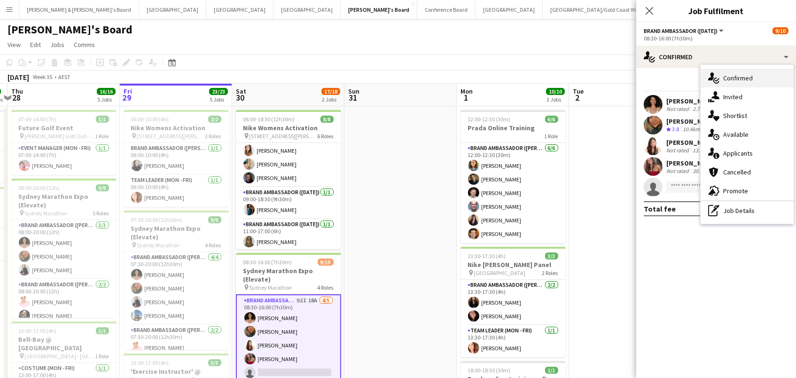
click at [722, 86] on div "single-neutral-actions-check-2 Confirmed" at bounding box center [746, 78] width 93 height 19
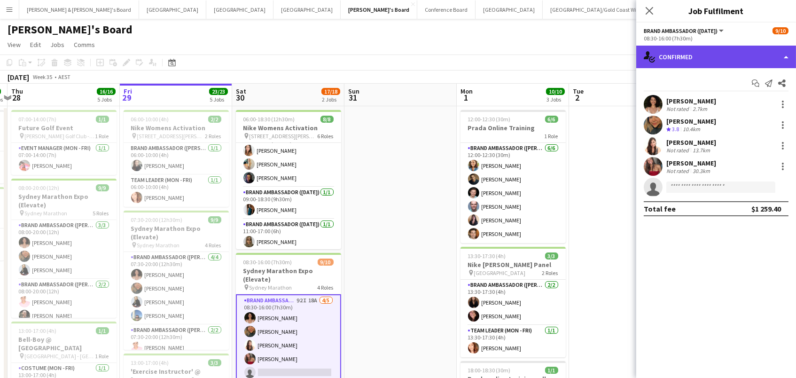
click at [718, 57] on div "single-neutral-actions-check-2 Confirmed" at bounding box center [716, 57] width 160 height 23
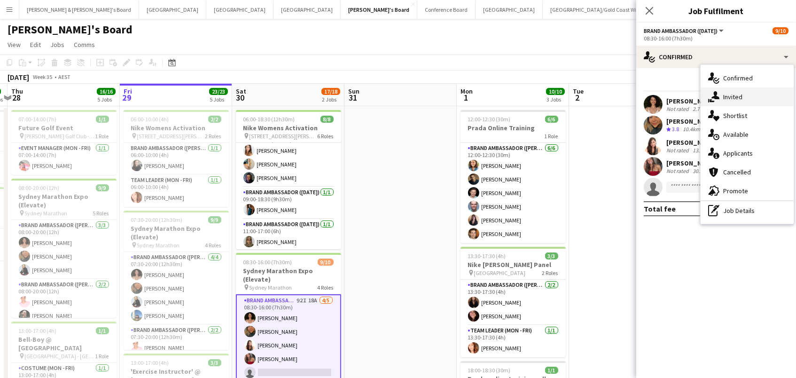
click at [722, 88] on div "single-neutral-actions-share-1 Invited" at bounding box center [746, 96] width 93 height 19
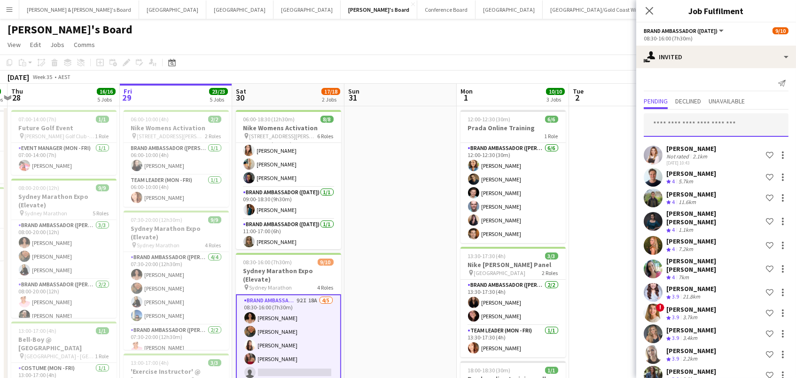
click at [664, 129] on input "text" at bounding box center [715, 124] width 145 height 23
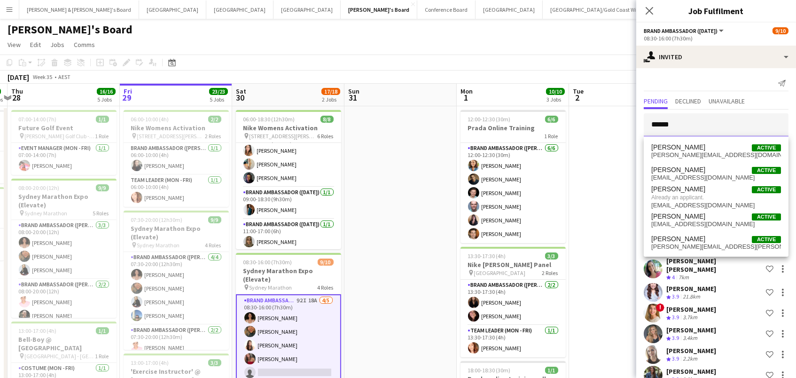
type input "******"
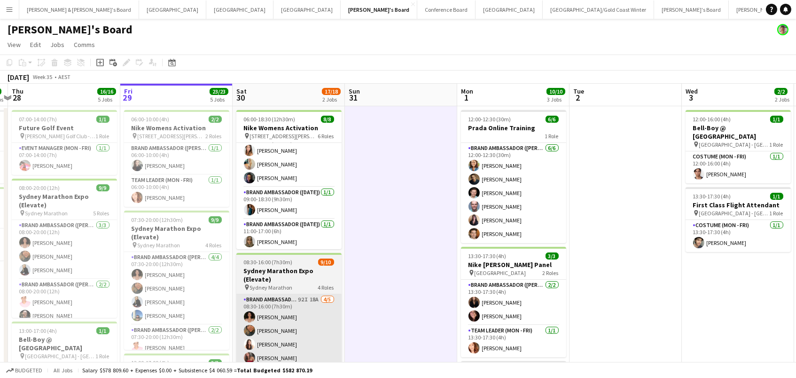
click at [312, 315] on app-card-role "Brand Ambassador (Saturday) 92I 18A 4/5 08:30-16:00 (7h30m) Patricia Mora Rober…" at bounding box center [288, 337] width 105 height 86
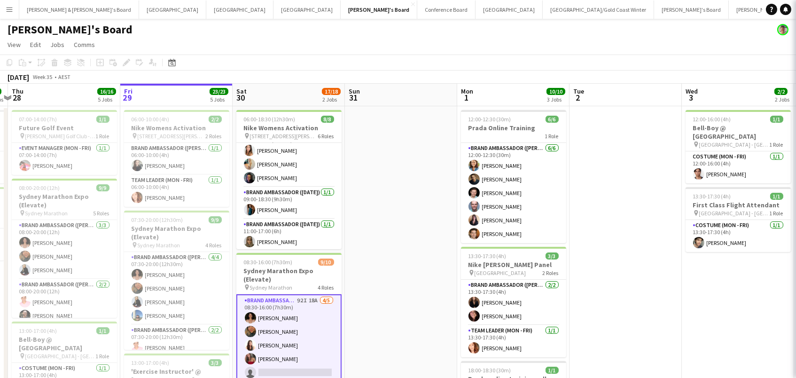
scroll to position [0, 216]
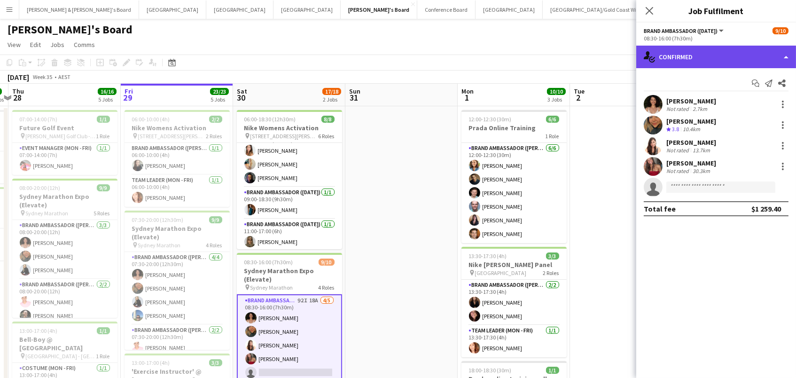
click at [672, 52] on div "single-neutral-actions-check-2 Confirmed" at bounding box center [716, 57] width 160 height 23
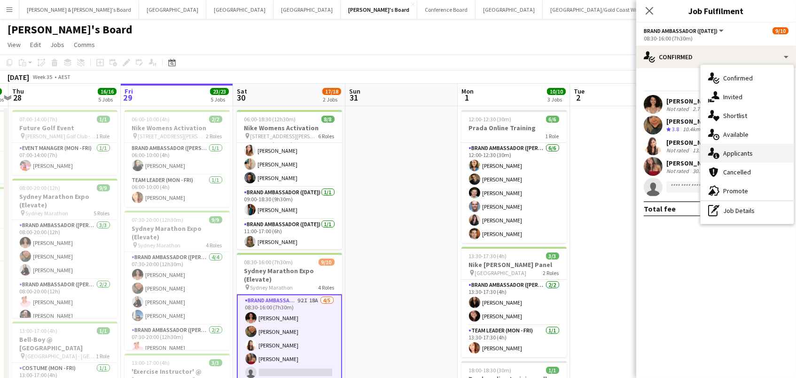
click at [768, 149] on div "single-neutral-actions-information Applicants" at bounding box center [746, 153] width 93 height 19
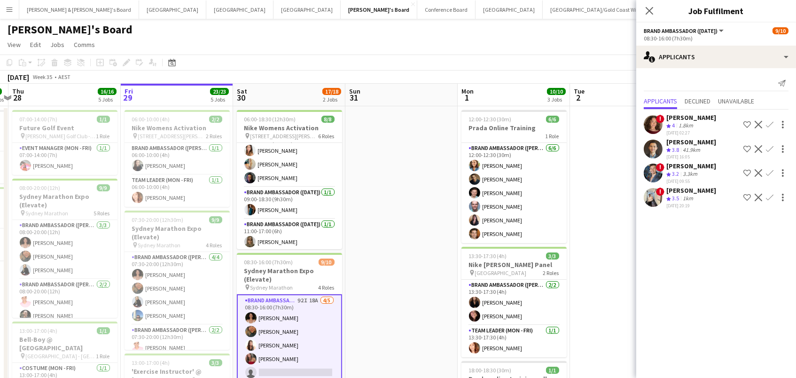
click at [698, 194] on div "Crew rating 3.5 1km" at bounding box center [691, 198] width 50 height 8
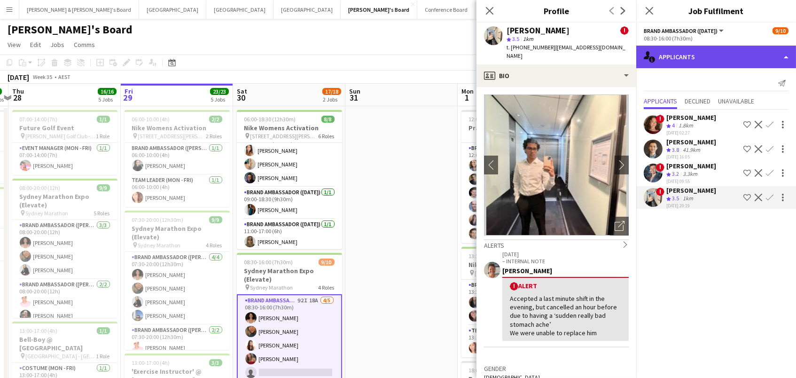
click at [696, 46] on div "single-neutral-actions-information Applicants" at bounding box center [716, 57] width 160 height 23
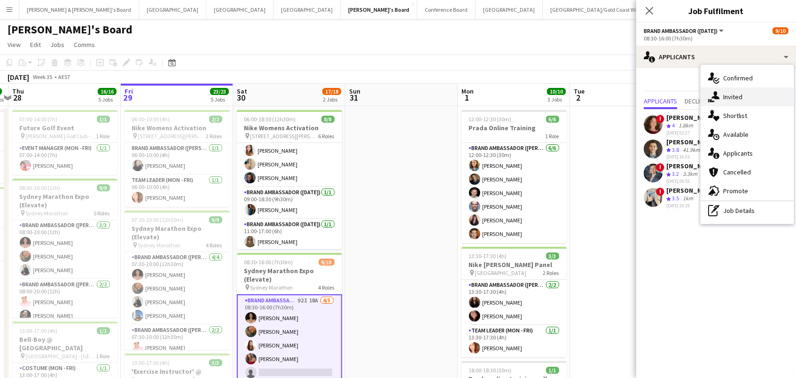
click at [725, 100] on div "single-neutral-actions-share-1 Invited" at bounding box center [746, 96] width 93 height 19
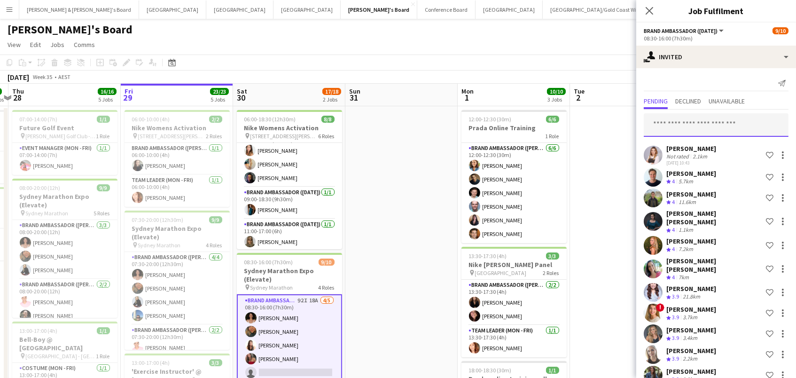
click at [677, 120] on input "text" at bounding box center [715, 124] width 145 height 23
type input "****"
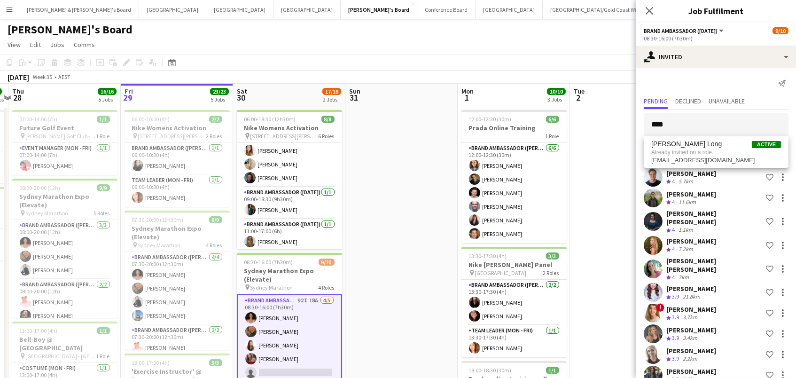
click at [604, 61] on app-toolbar "Copy Paste Paste Command V Paste with crew Command Shift V Paste linked Job Del…" at bounding box center [398, 62] width 796 height 16
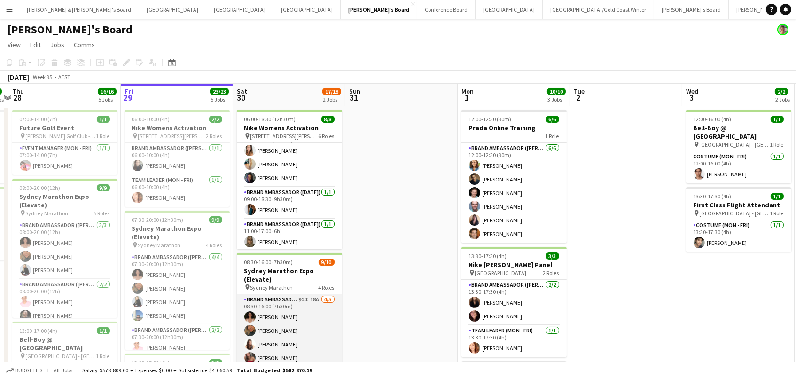
click at [285, 351] on app-card-role "Brand Ambassador (Saturday) 92I 18A 4/5 08:30-16:00 (7h30m) Patricia Mora Rober…" at bounding box center [289, 337] width 105 height 86
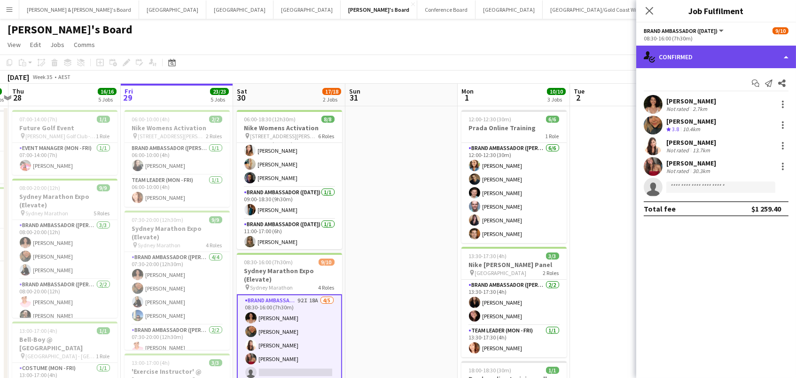
click at [734, 51] on div "single-neutral-actions-check-2 Confirmed" at bounding box center [716, 57] width 160 height 23
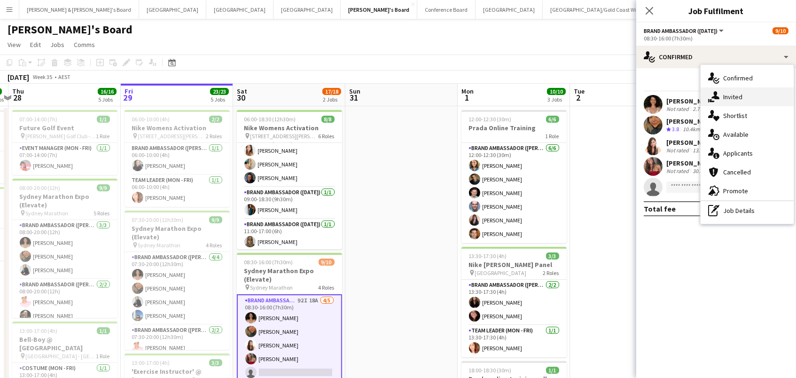
click at [735, 102] on div "single-neutral-actions-share-1 Invited" at bounding box center [746, 96] width 93 height 19
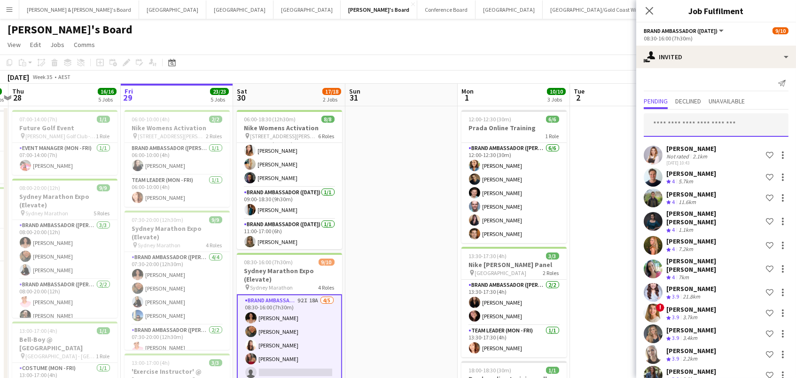
click at [676, 129] on input "text" at bounding box center [715, 124] width 145 height 23
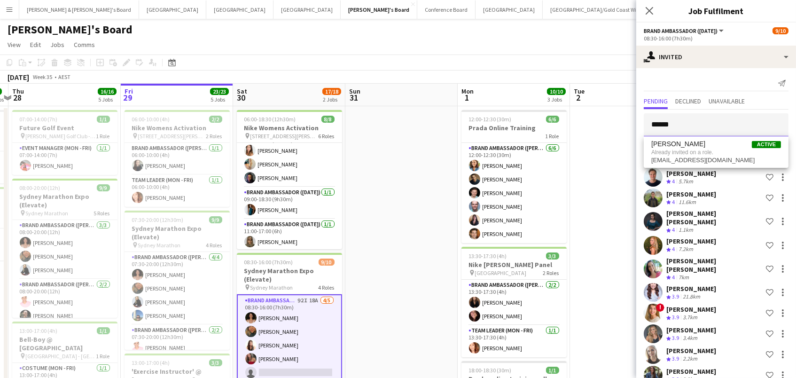
drag, startPoint x: 691, startPoint y: 133, endPoint x: 537, endPoint y: 94, distance: 158.9
click at [544, 95] on body "Menu Boards Boards Boards All jobs Status Workforce Workforce My Workforce Recr…" at bounding box center [398, 359] width 796 height 719
drag, startPoint x: 675, startPoint y: 127, endPoint x: 494, endPoint y: 93, distance: 184.4
click at [504, 95] on body "Menu Boards Boards Boards All jobs Status Workforce Workforce My Workforce Recr…" at bounding box center [398, 359] width 796 height 719
type input "****"
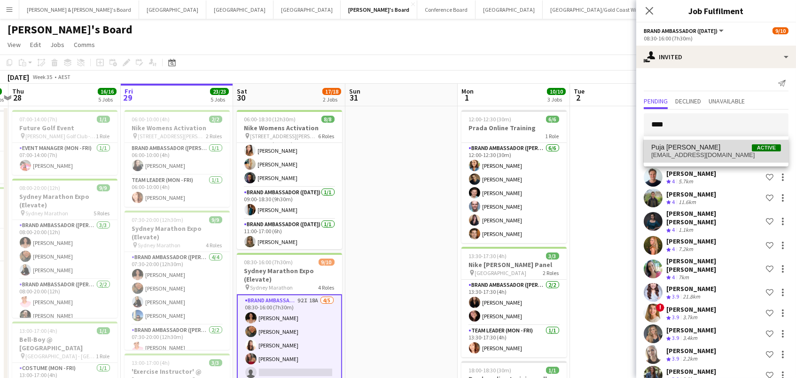
click at [678, 149] on span "Puja Vashist" at bounding box center [685, 147] width 69 height 8
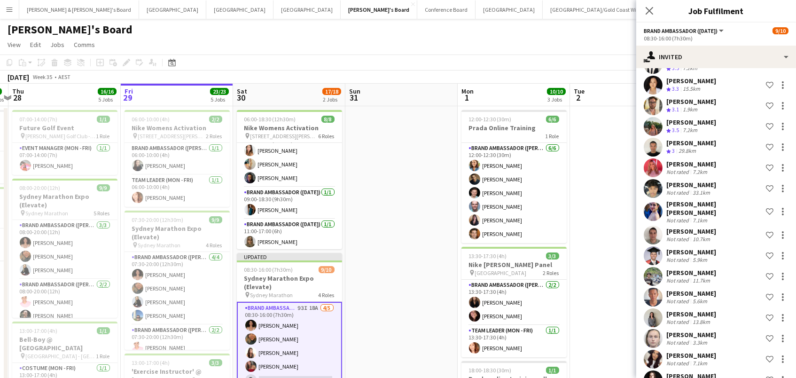
click at [619, 68] on app-toolbar "Copy Paste Paste Command V Paste with crew Command Shift V Paste linked Job Del…" at bounding box center [398, 62] width 796 height 16
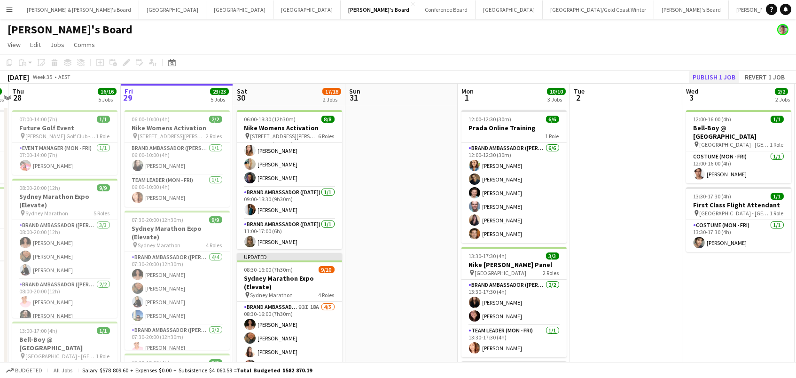
click at [703, 77] on button "Publish 1 job" at bounding box center [714, 77] width 50 height 12
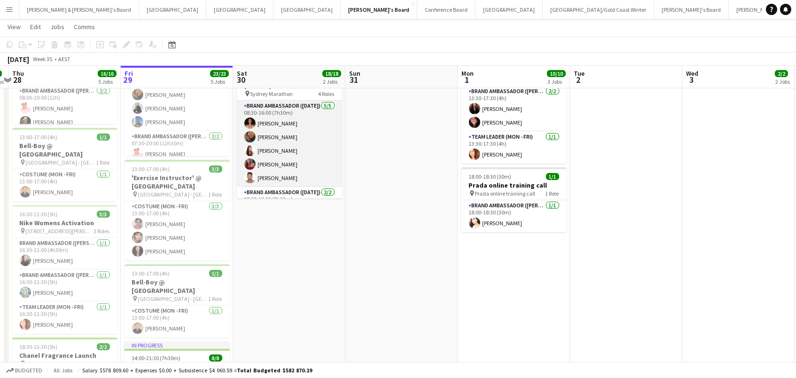
scroll to position [0, 215]
click at [321, 120] on app-card-role "Brand Ambassador (Saturday) 5/5 08:30-16:00 (7h30m) Patricia Mora Roberta Rodri…" at bounding box center [290, 144] width 105 height 86
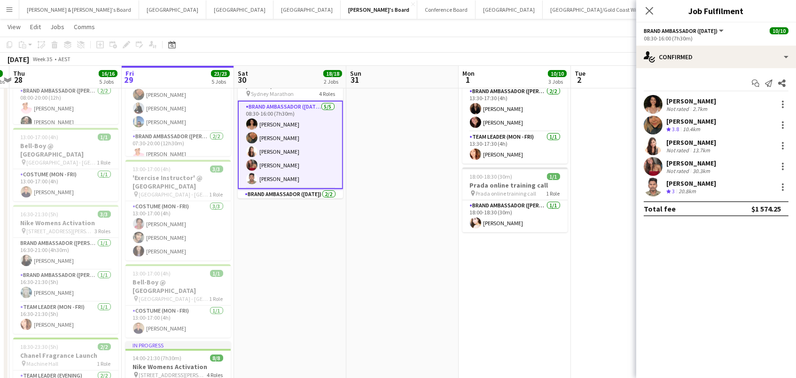
click at [697, 180] on div "Nithishkumar Ramamourthy" at bounding box center [691, 183] width 50 height 8
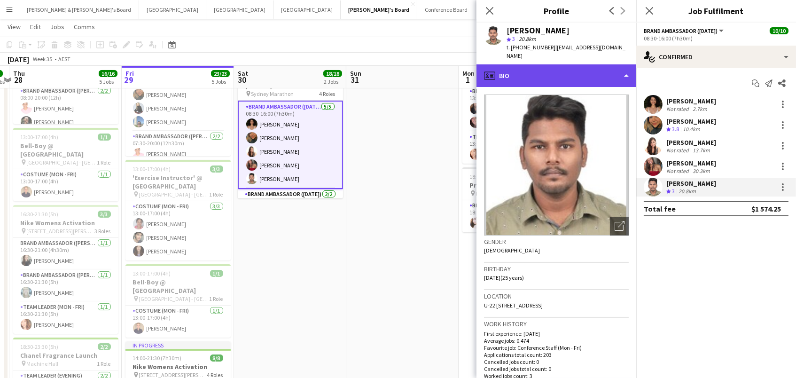
click at [530, 72] on div "profile Bio" at bounding box center [556, 75] width 160 height 23
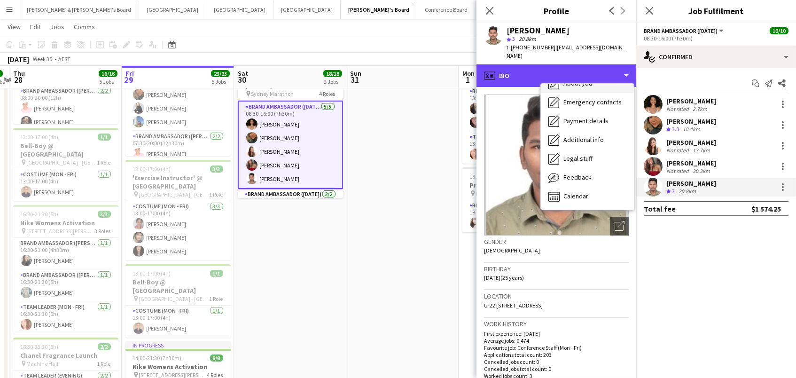
scroll to position [69, 0]
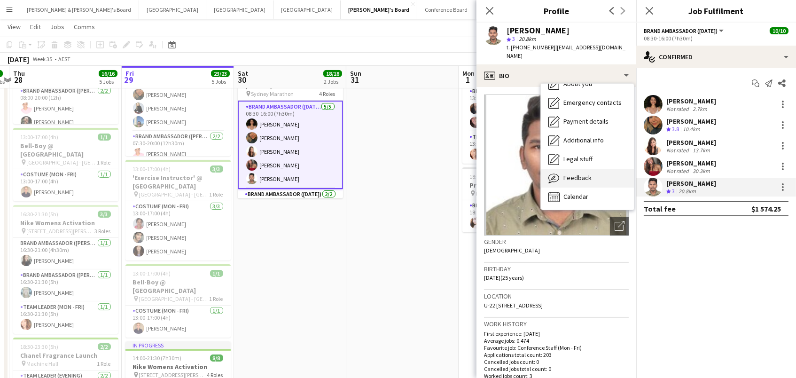
click at [565, 173] on span "Feedback" at bounding box center [577, 177] width 28 height 8
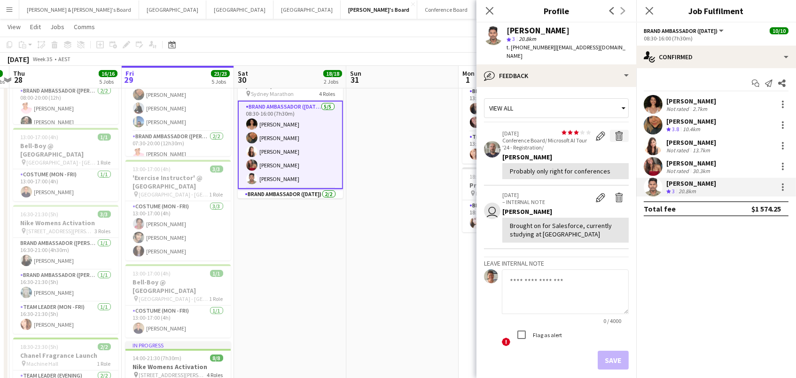
click at [626, 130] on button "Delete feedback" at bounding box center [619, 136] width 19 height 12
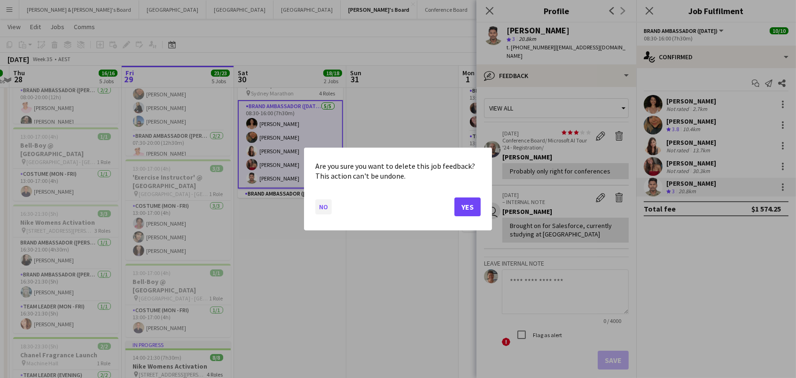
click at [315, 211] on button "No" at bounding box center [323, 206] width 16 height 15
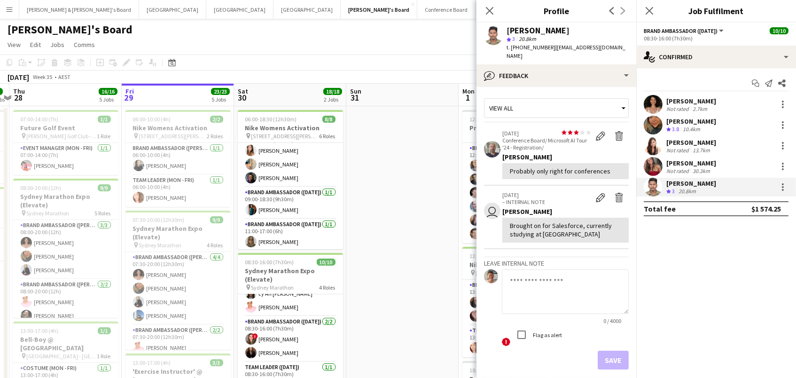
click at [778, 159] on div "Laura Fairbairn Not rated 30.3km" at bounding box center [716, 166] width 160 height 19
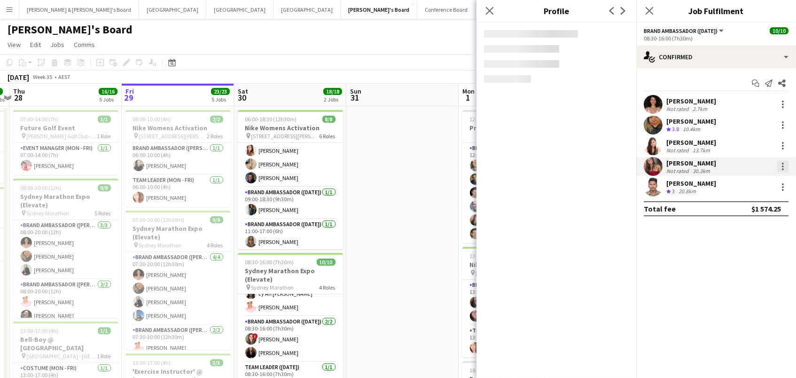
click at [785, 162] on div at bounding box center [782, 166] width 11 height 11
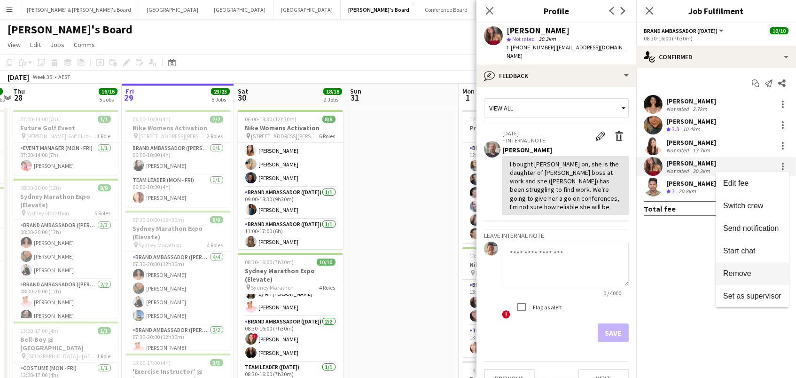
click at [755, 281] on button "Remove" at bounding box center [751, 273] width 73 height 23
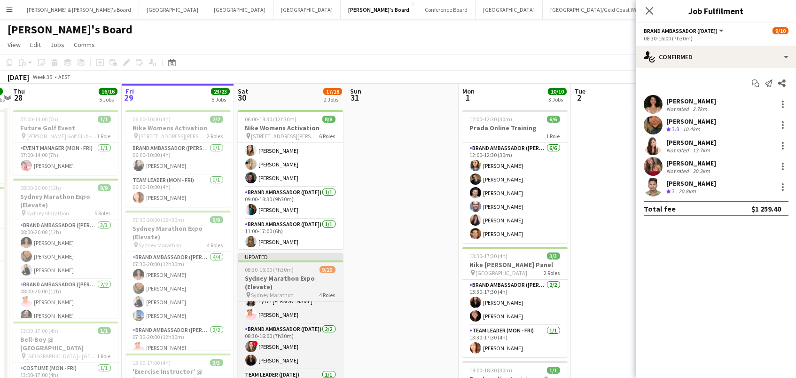
click at [309, 280] on h3 "Sydney Marathon Expo (Elevate)" at bounding box center [290, 282] width 105 height 17
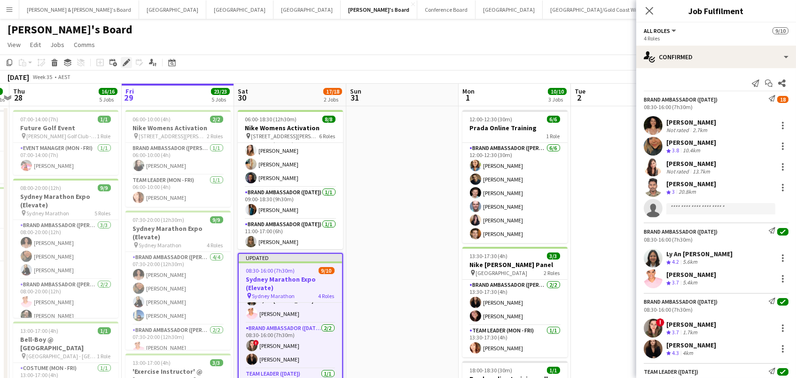
click at [130, 63] on div "Edit" at bounding box center [126, 62] width 11 height 11
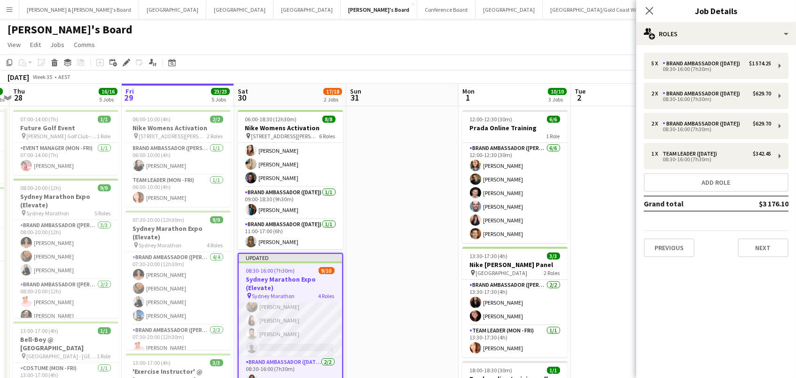
scroll to position [39, 0]
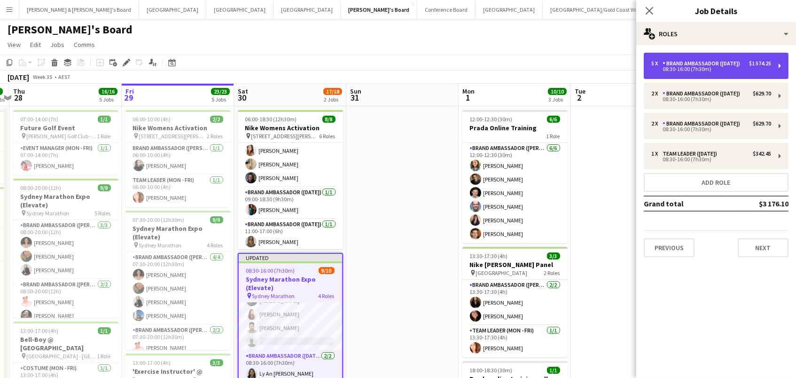
click at [704, 79] on div "5 x Brand Ambassador (Saturday) $1 574.25 08:30-16:00 (7h30m)" at bounding box center [715, 66] width 145 height 26
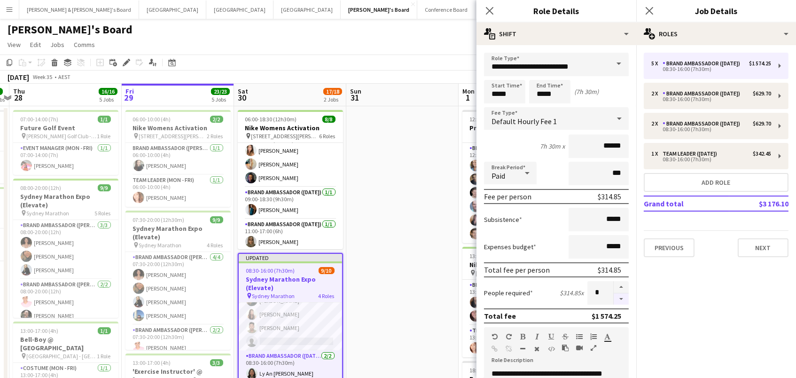
click at [618, 299] on button "button" at bounding box center [620, 299] width 15 height 12
type input "*"
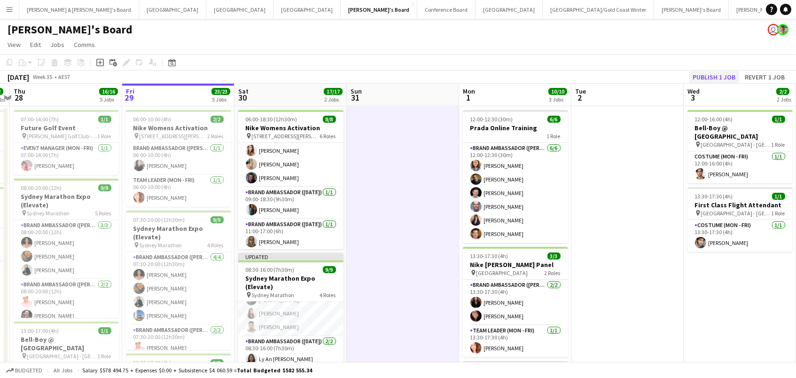
click at [695, 71] on button "Publish 1 job" at bounding box center [714, 77] width 50 height 12
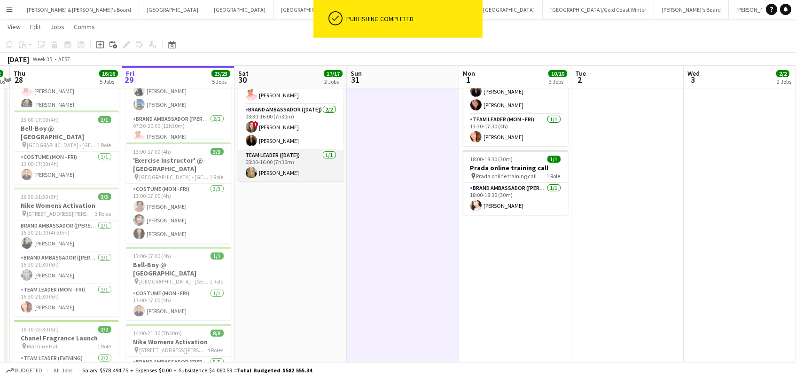
scroll to position [96, 0]
click at [281, 170] on app-card-role "Team Leader (Saturday) 1/1 08:30-16:00 (7h30m) Amber Davis" at bounding box center [290, 167] width 105 height 32
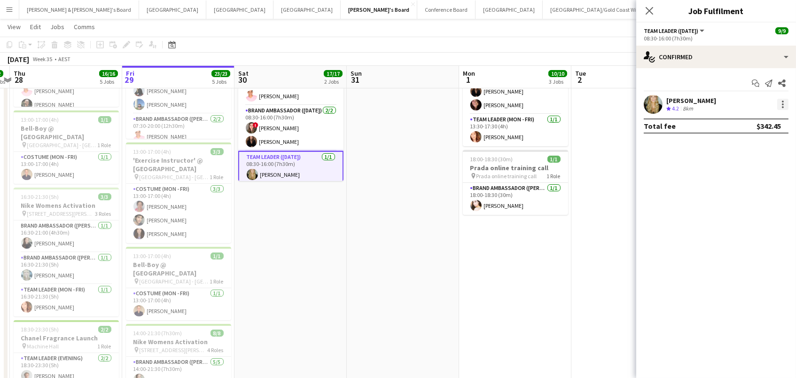
click at [782, 106] on div at bounding box center [783, 107] width 2 height 2
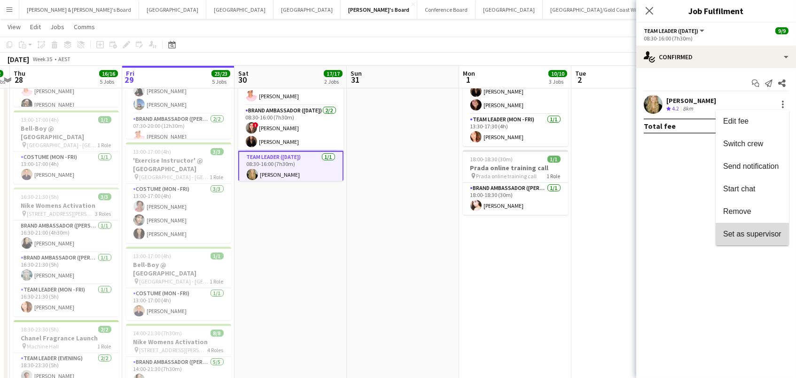
click at [720, 223] on button "Set as supervisor" at bounding box center [751, 234] width 73 height 23
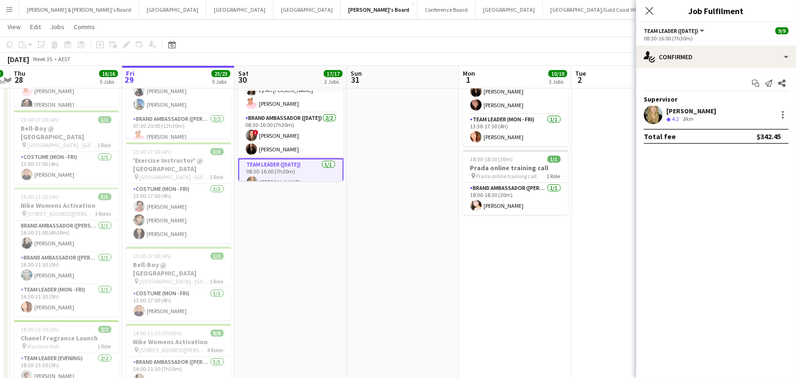
scroll to position [0, 214]
click at [600, 233] on app-date-cell at bounding box center [628, 193] width 112 height 597
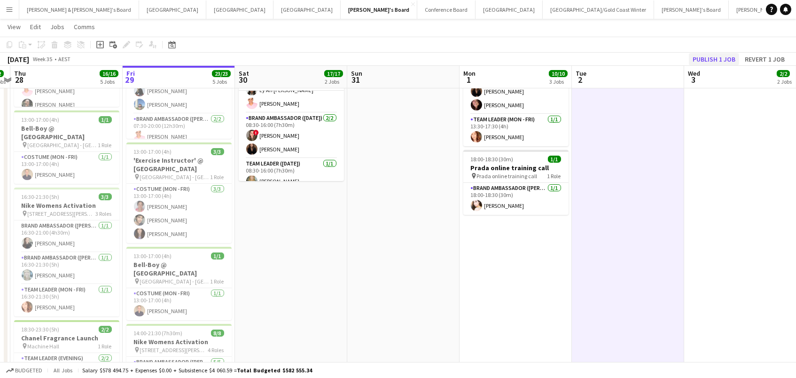
click at [710, 57] on button "Publish 1 job" at bounding box center [714, 59] width 50 height 12
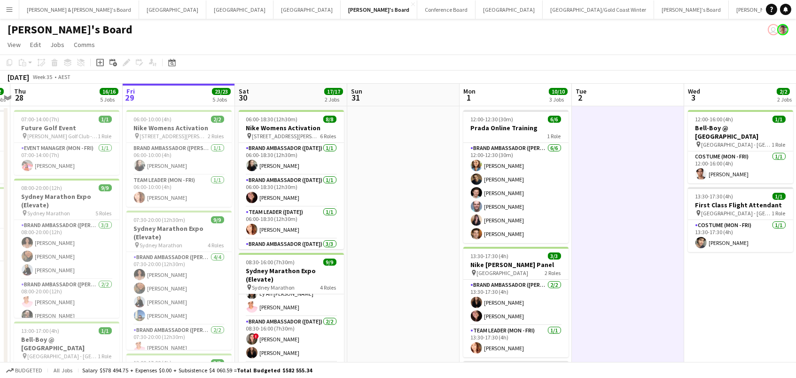
scroll to position [0, 0]
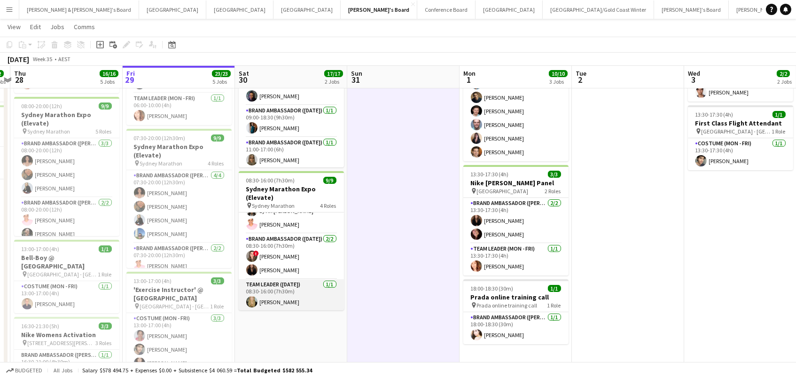
scroll to position [96, 0]
click at [285, 296] on app-card-role "Team Leader (Saturday) 1/1 08:30-16:00 (7h30m) Amber Davis" at bounding box center [291, 296] width 105 height 32
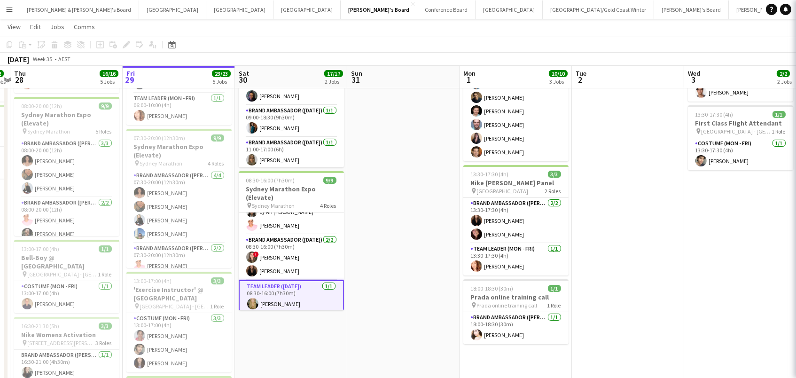
scroll to position [0, 214]
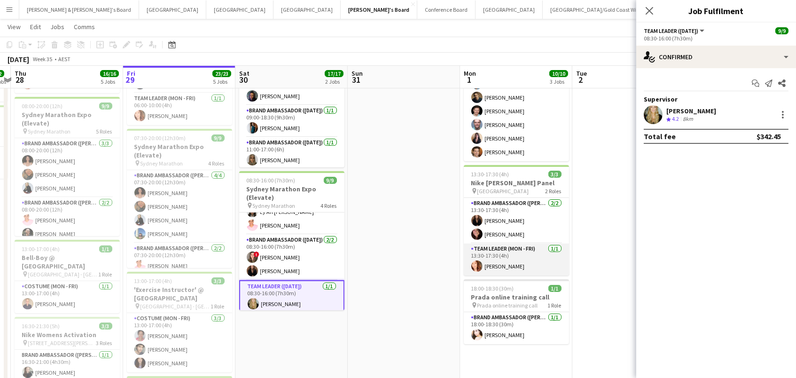
click at [527, 250] on app-card-role "Team Leader (Mon - Fri) 1/1 13:30-17:30 (4h) Mel Goh" at bounding box center [516, 259] width 105 height 32
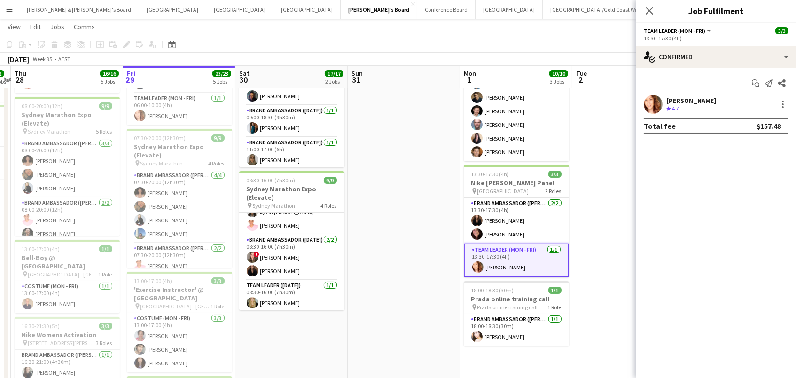
scroll to position [0, 213]
click at [781, 105] on div at bounding box center [782, 104] width 11 height 11
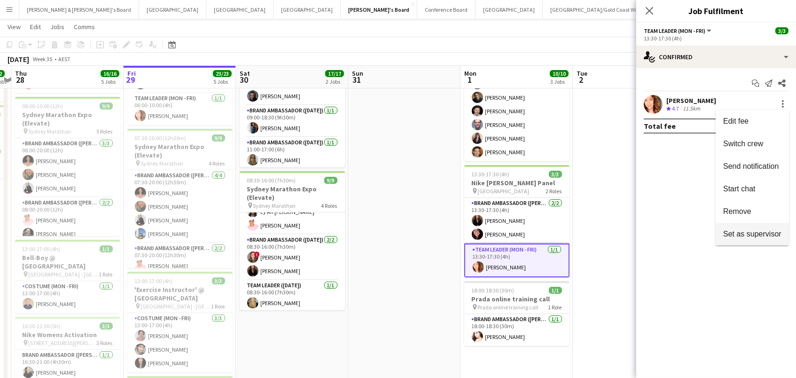
click at [756, 232] on span "Set as supervisor" at bounding box center [752, 234] width 58 height 8
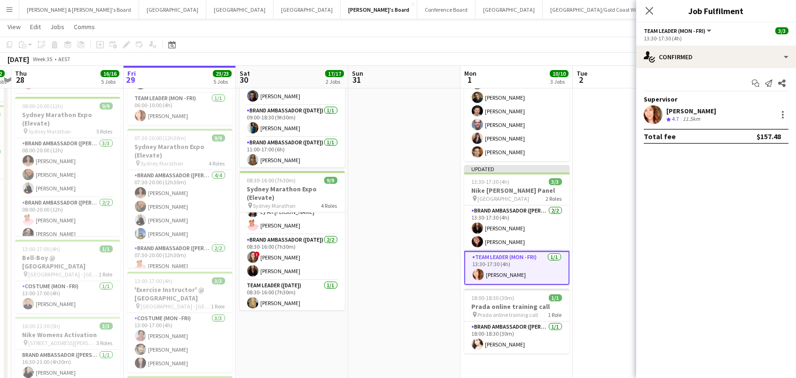
click at [592, 245] on app-date-cell at bounding box center [629, 322] width 112 height 597
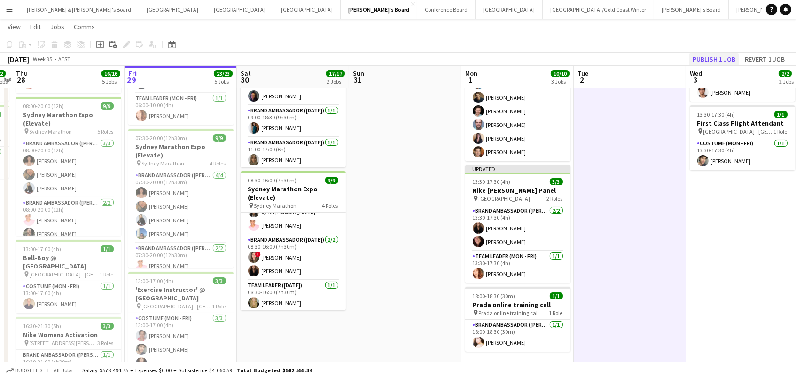
click at [702, 62] on button "Publish 1 job" at bounding box center [714, 59] width 50 height 12
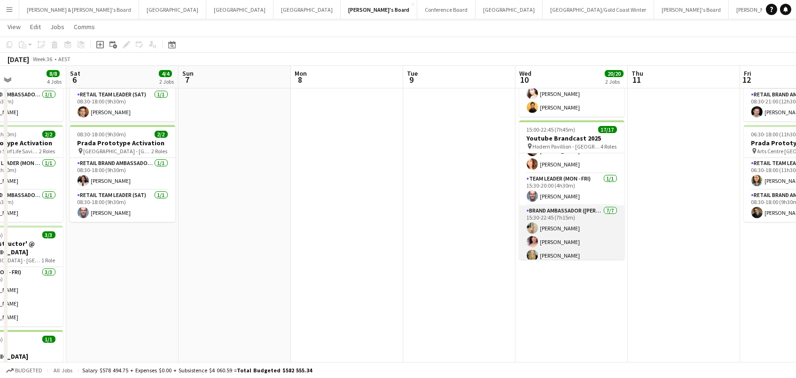
scroll to position [130, 0]
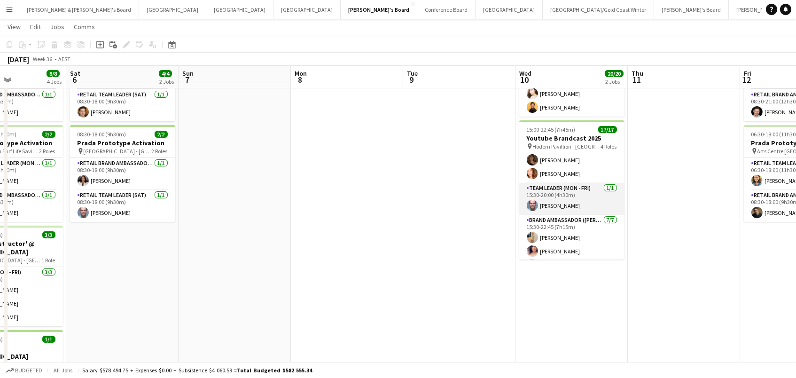
click at [591, 206] on app-card-role "Team Leader (Mon - Fri) 1/1 15:30-20:00 (4h30m) Mark Heap" at bounding box center [571, 199] width 105 height 32
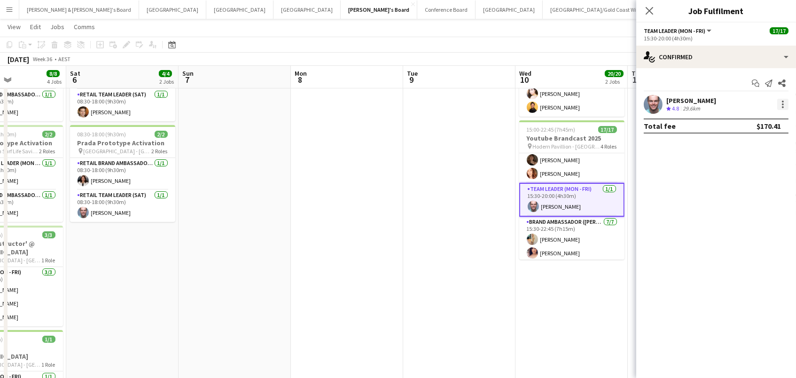
click at [781, 101] on div at bounding box center [782, 104] width 11 height 11
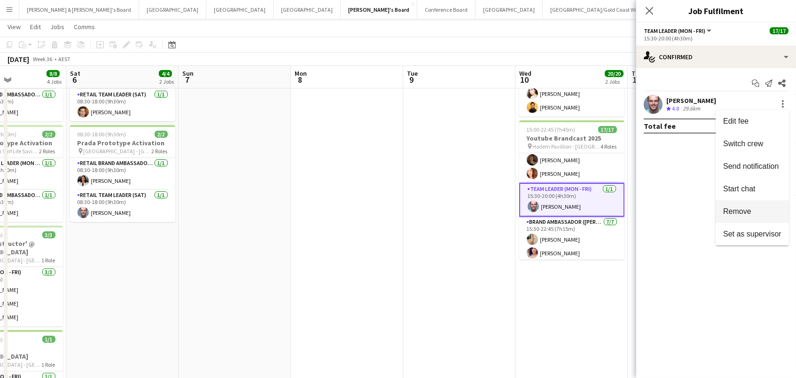
click at [735, 221] on button "Remove" at bounding box center [751, 211] width 73 height 23
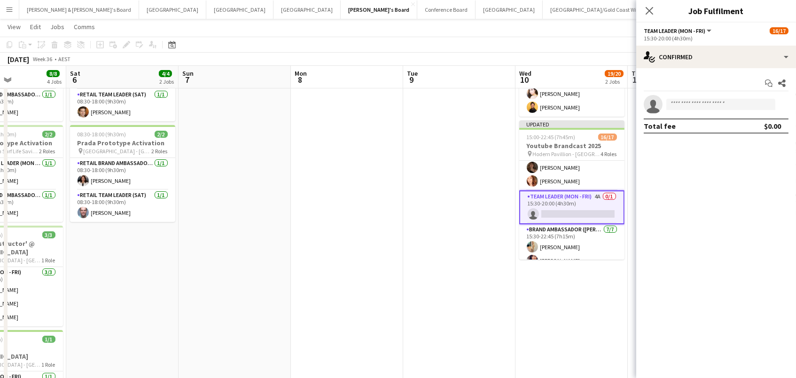
click at [606, 37] on app-toolbar "Copy Paste Paste Command V Paste with crew Command Shift V Paste linked Job Del…" at bounding box center [398, 45] width 796 height 16
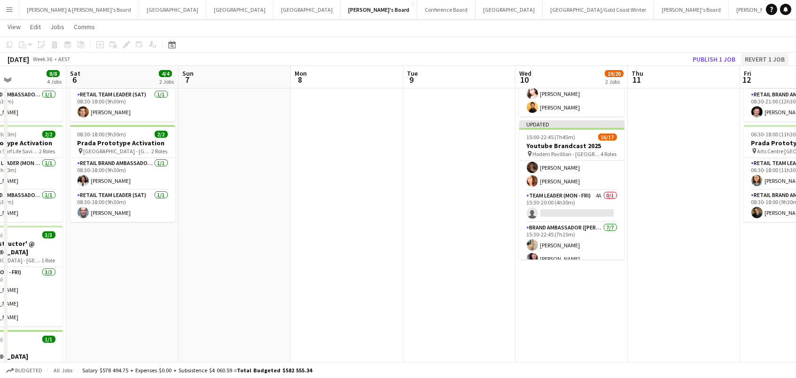
click at [758, 60] on button "Revert 1 job" at bounding box center [764, 59] width 47 height 12
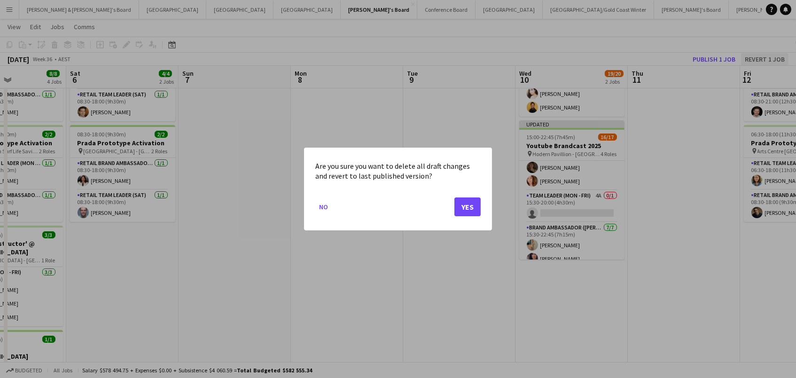
scroll to position [0, 0]
click at [472, 201] on button "Yes" at bounding box center [467, 206] width 26 height 19
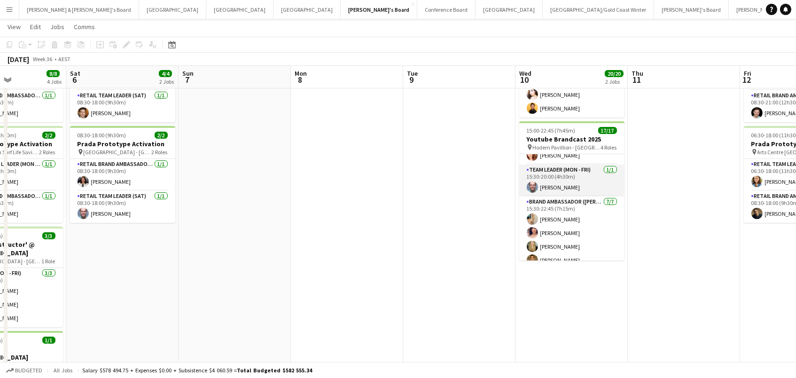
scroll to position [148, 0]
click at [590, 177] on app-card-role "Team Leader (Mon - Fri) 1/1 15:30-20:00 (4h30m) Mark Heap" at bounding box center [571, 181] width 105 height 32
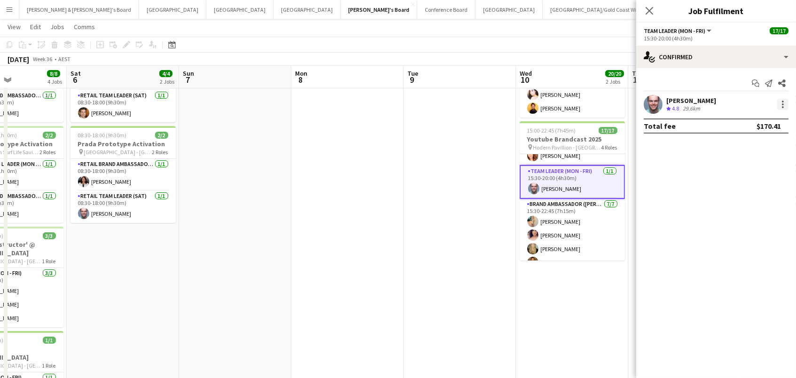
click at [783, 104] on div at bounding box center [783, 104] width 2 height 2
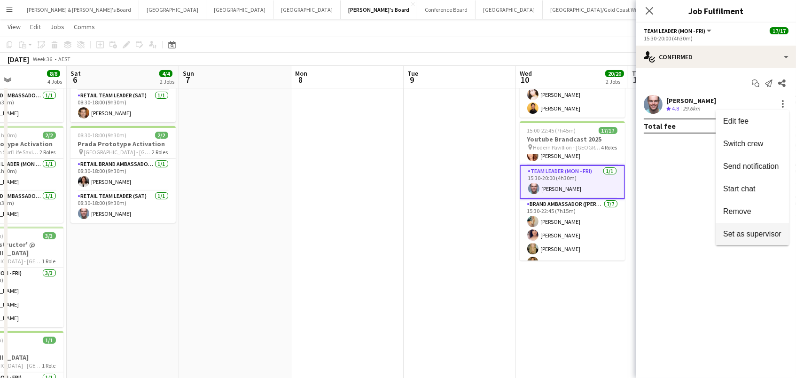
click at [729, 232] on span "Set as supervisor" at bounding box center [752, 234] width 58 height 8
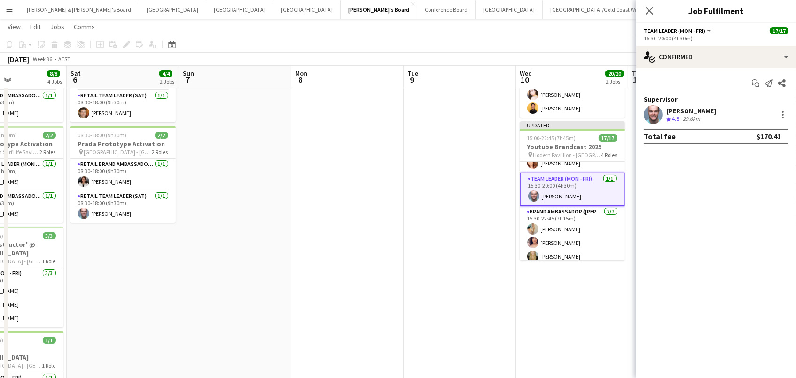
click at [393, 266] on app-date-cell at bounding box center [347, 320] width 112 height 597
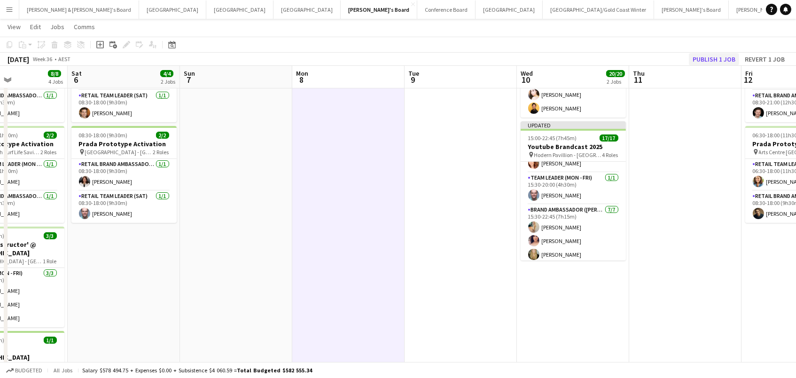
click at [716, 56] on button "Publish 1 job" at bounding box center [714, 59] width 50 height 12
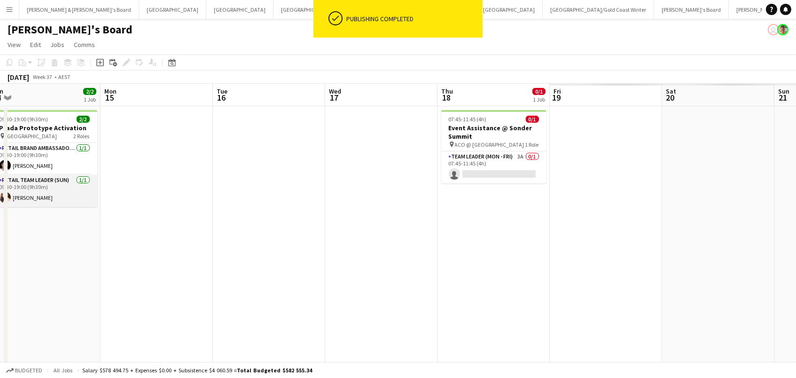
scroll to position [0, 293]
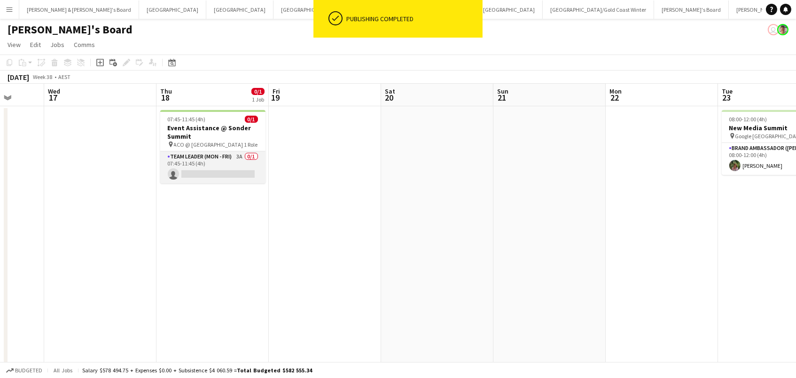
click at [204, 170] on app-card-role "Team Leader (Mon - Fri) 3A 0/1 07:45-11:45 (4h) single-neutral-actions" at bounding box center [212, 167] width 105 height 32
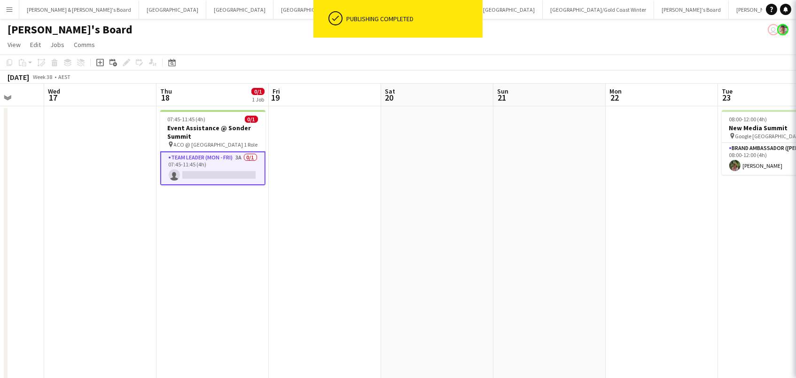
scroll to position [0, 0]
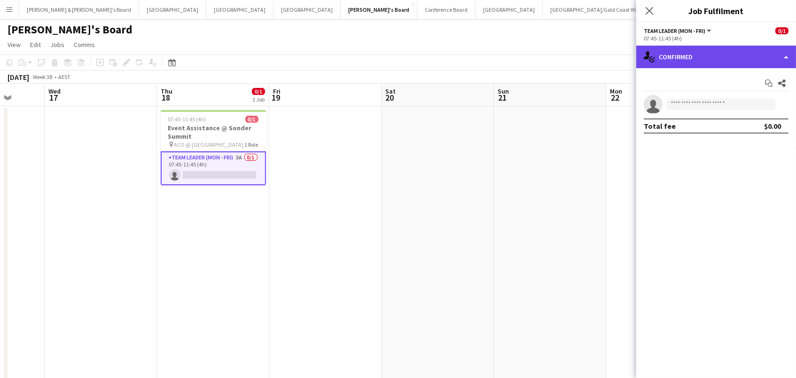
click at [723, 60] on div "single-neutral-actions-check-2 Confirmed" at bounding box center [716, 57] width 160 height 23
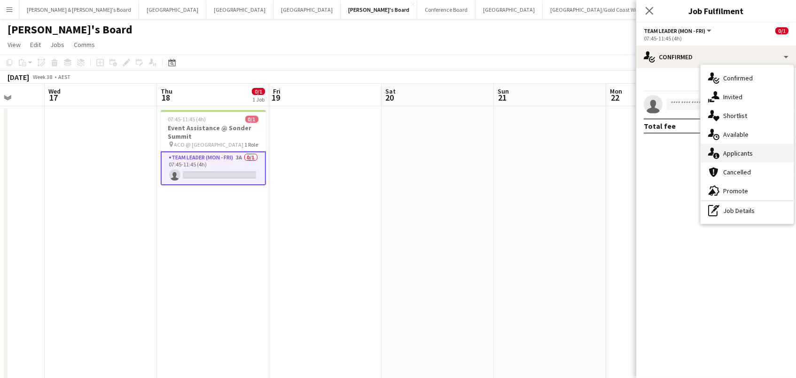
click at [737, 147] on div "single-neutral-actions-information Applicants" at bounding box center [746, 153] width 93 height 19
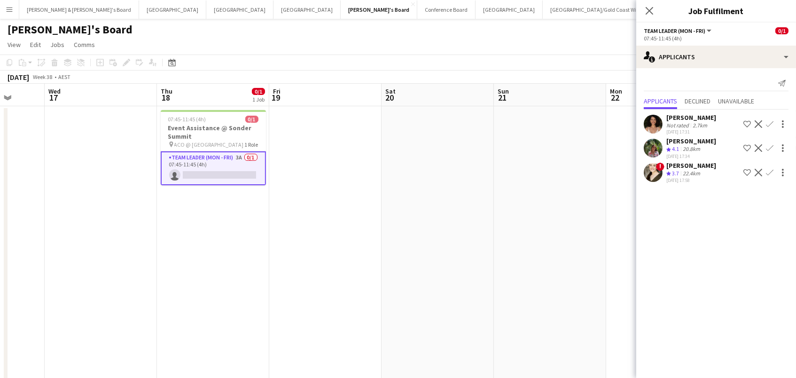
click at [766, 149] on app-icon "Confirm" at bounding box center [770, 148] width 8 height 8
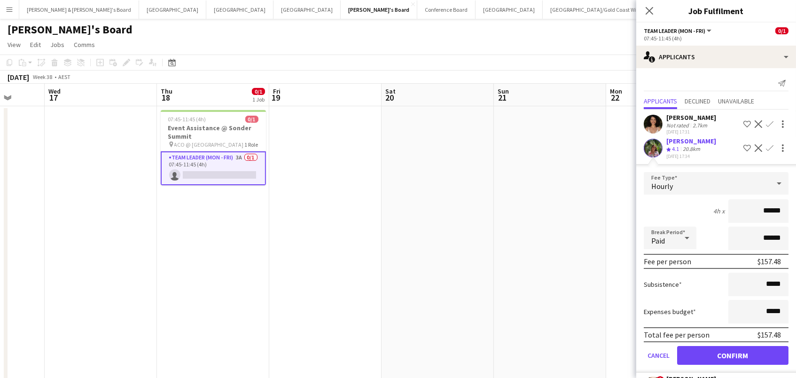
click at [732, 360] on button "Confirm" at bounding box center [732, 355] width 111 height 19
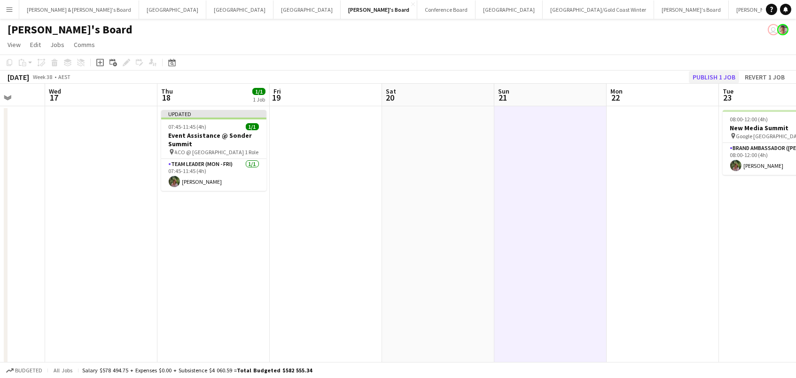
click at [693, 75] on button "Publish 1 job" at bounding box center [714, 77] width 50 height 12
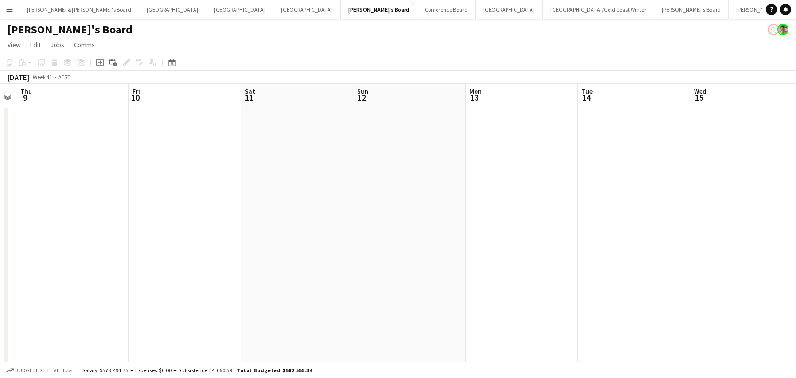
scroll to position [0, 380]
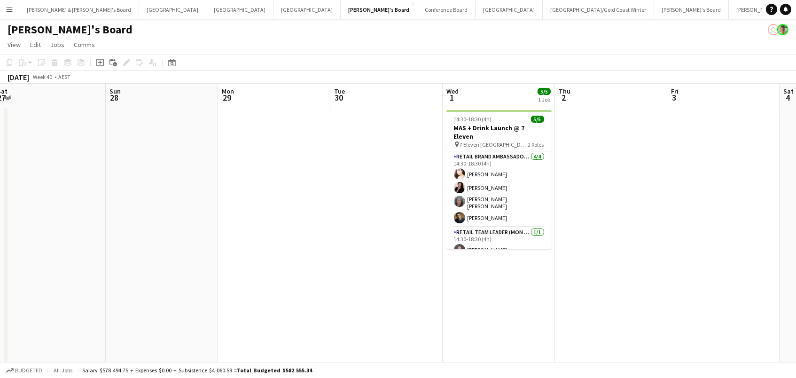
scroll to position [0, 248]
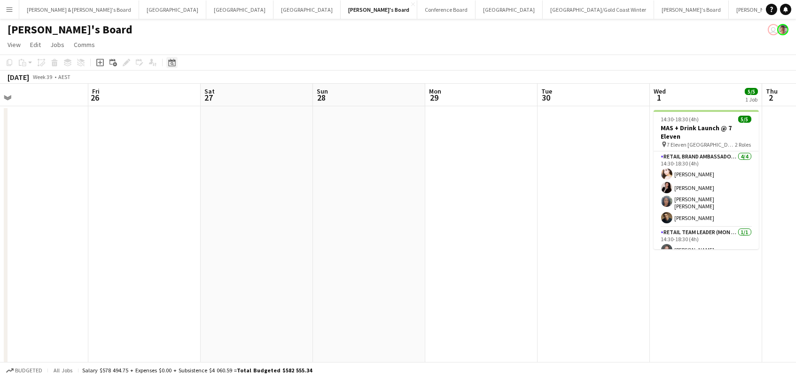
click at [176, 61] on div "Date picker" at bounding box center [171, 62] width 11 height 11
click at [242, 202] on button "[DATE]" at bounding box center [238, 199] width 27 height 15
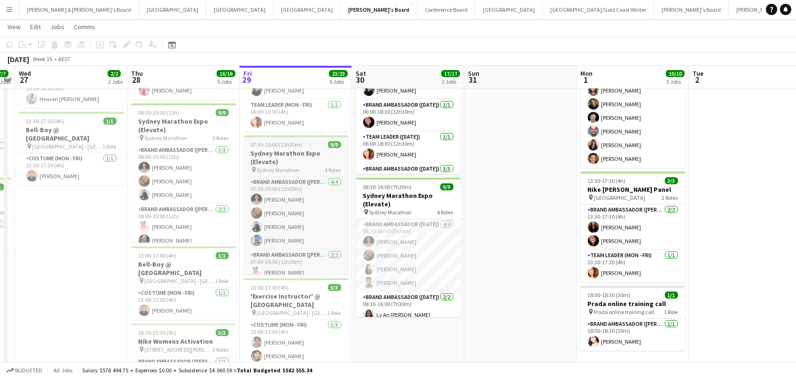
scroll to position [87, 0]
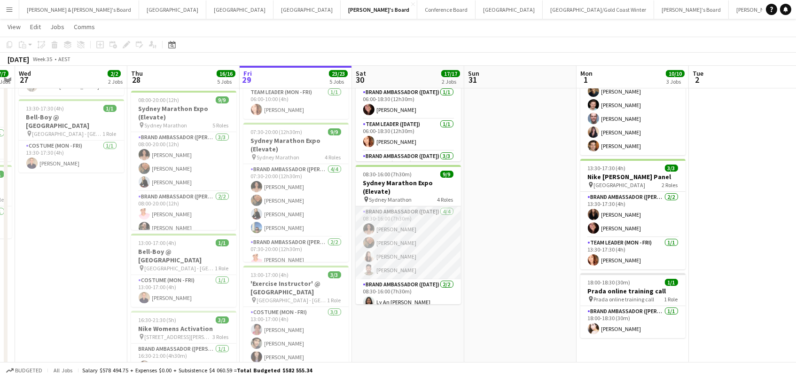
click at [418, 258] on app-card-role "Brand Ambassador (Saturday) 4/4 08:30-16:00 (7h30m) Patricia Mora Roberta Rodri…" at bounding box center [408, 242] width 105 height 73
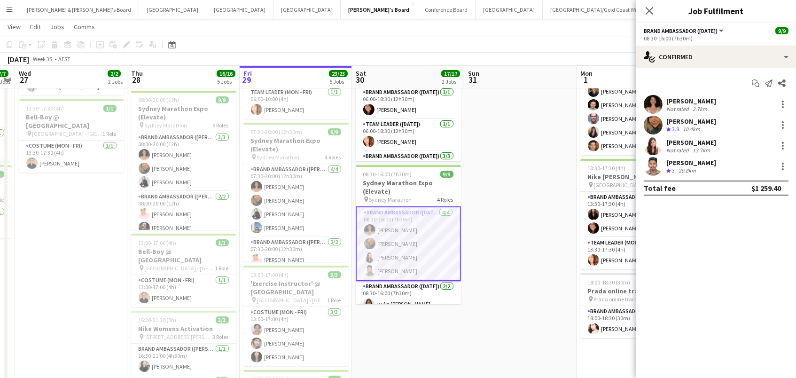
click at [666, 162] on div "Nithishkumar Ramamourthy" at bounding box center [691, 162] width 50 height 8
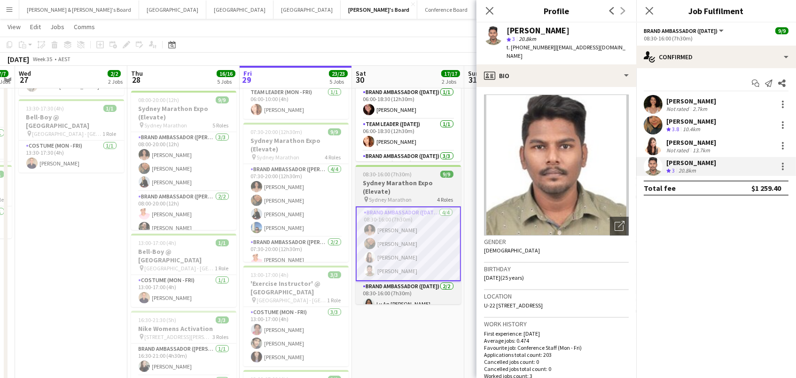
click at [394, 184] on h3 "Sydney Marathon Expo (Elevate)" at bounding box center [408, 186] width 105 height 17
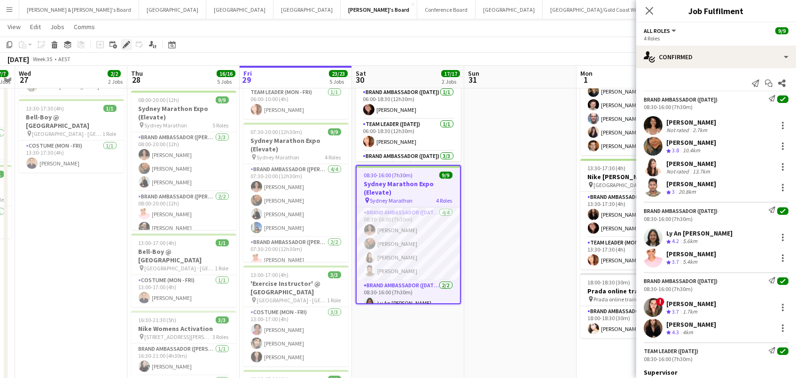
click at [121, 42] on div "Edit" at bounding box center [126, 44] width 11 height 11
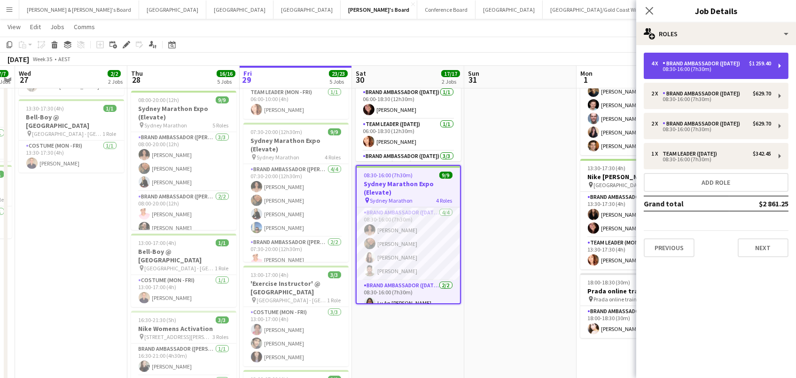
click at [680, 71] on div "4 x Brand Ambassador (Saturday) $1 259.40 08:30-16:00 (7h30m)" at bounding box center [711, 65] width 120 height 11
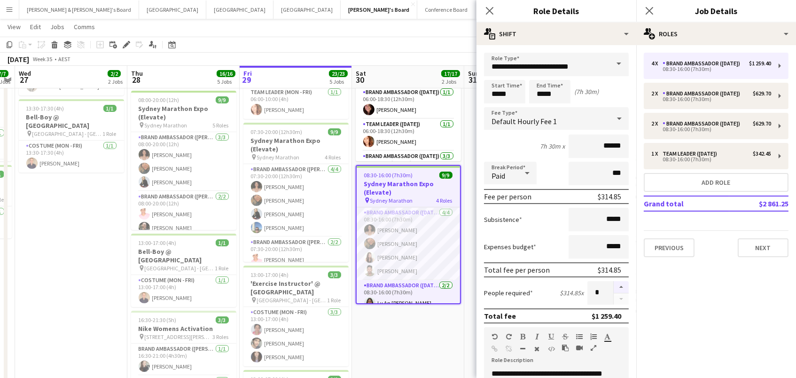
click at [617, 286] on button "button" at bounding box center [620, 287] width 15 height 12
type input "*"
click at [375, 337] on app-date-cell "06:00-18:30 (12h30m) 8/8 Nike Womens Activation pin 383 George Street Sydney 6 …" at bounding box center [408, 316] width 112 height 597
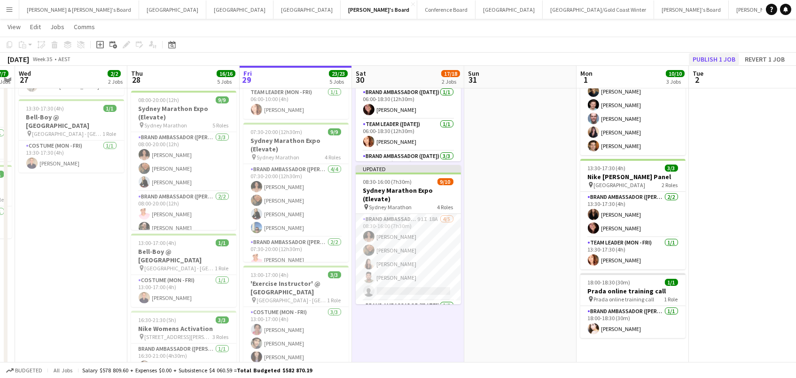
click at [716, 58] on button "Publish 1 job" at bounding box center [714, 59] width 50 height 12
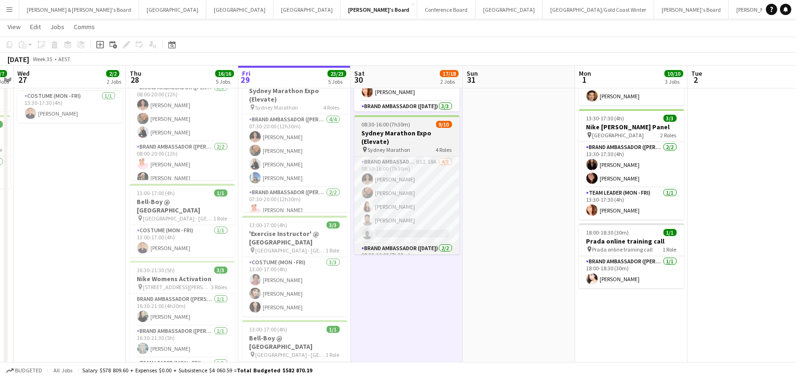
scroll to position [0, 323]
click at [384, 146] on span "Sydney Marathon" at bounding box center [389, 149] width 43 height 7
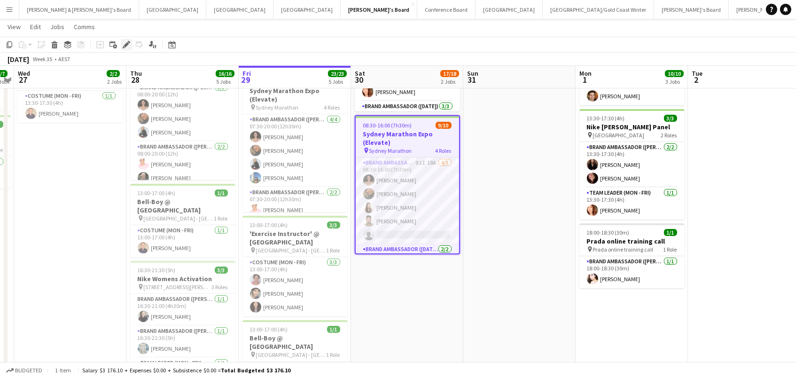
click at [123, 41] on icon "Edit" at bounding box center [127, 45] width 8 height 8
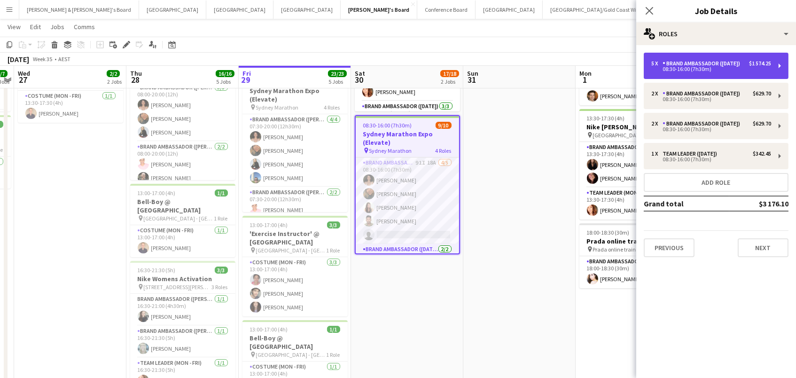
click at [772, 67] on div "5 x Brand Ambassador (Saturday) $1 574.25 08:30-16:00 (7h30m)" at bounding box center [715, 66] width 145 height 26
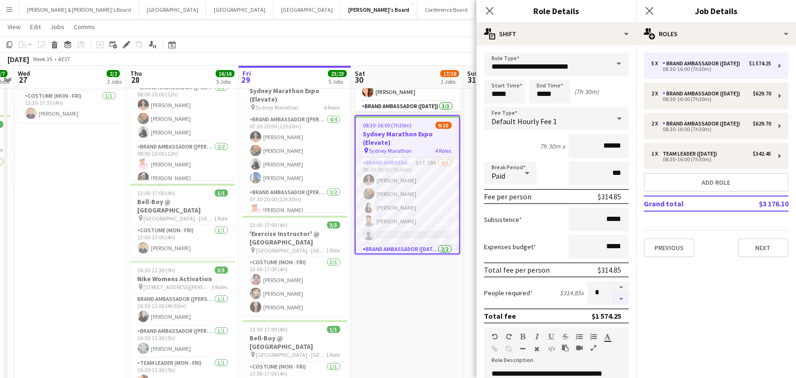
click at [621, 298] on button "button" at bounding box center [620, 299] width 15 height 12
type input "*"
click at [391, 258] on app-date-cell "06:00-18:30 (12h30m) 8/8 Nike Womens Activation pin 383 George Street Sydney 6 …" at bounding box center [408, 267] width 112 height 597
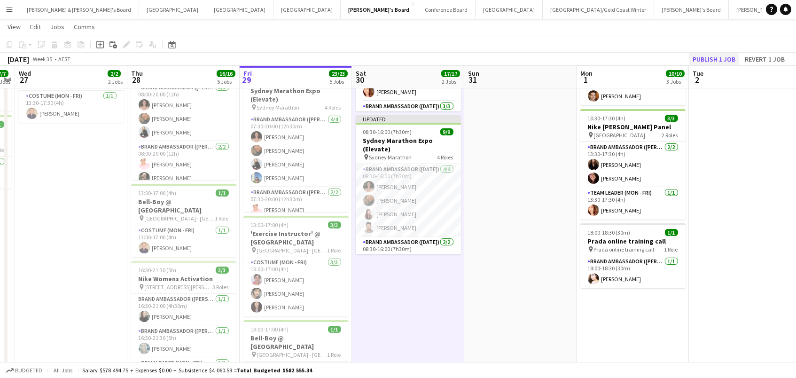
click at [702, 57] on button "Publish 1 job" at bounding box center [714, 59] width 50 height 12
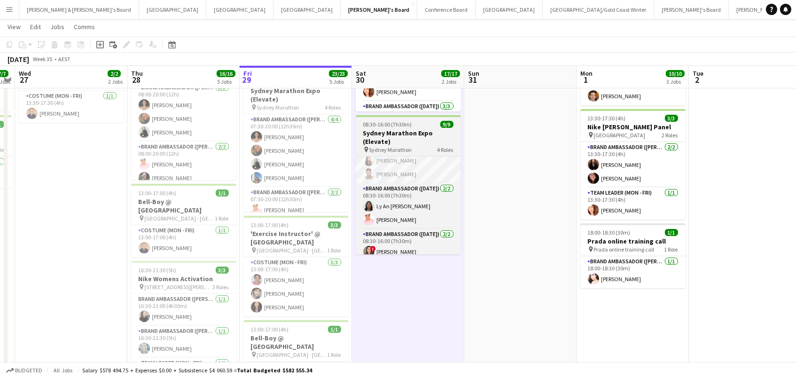
scroll to position [45, 0]
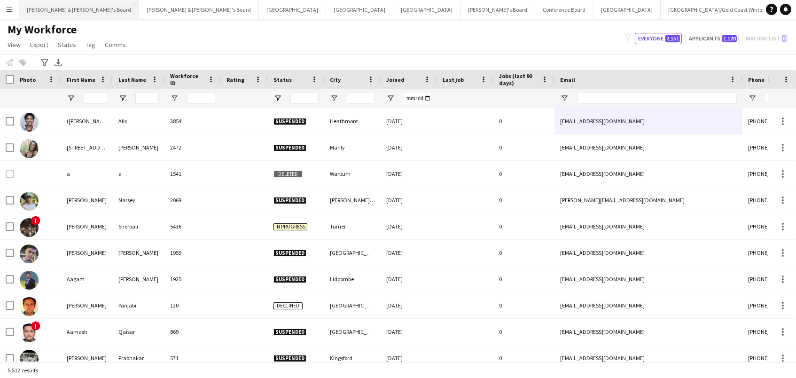
click at [39, 11] on button "Neil & Jenny's Board Close" at bounding box center [79, 9] width 120 height 18
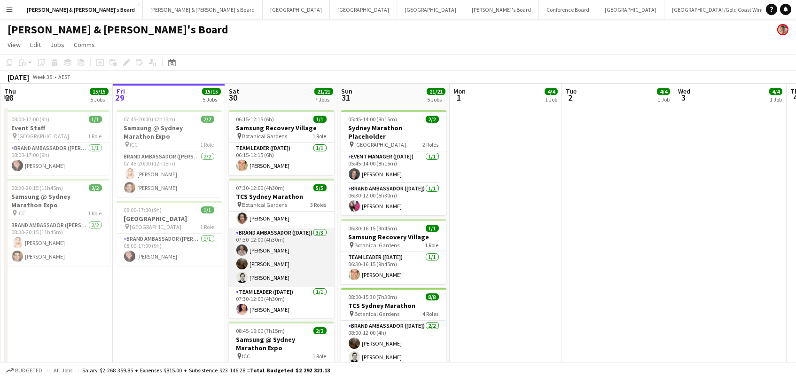
click at [280, 262] on app-card-role "Brand Ambassador (Saturday) 3/3 07:30-12:00 (4h30m) Kathryn Molloy Scarlett Mol…" at bounding box center [281, 256] width 105 height 59
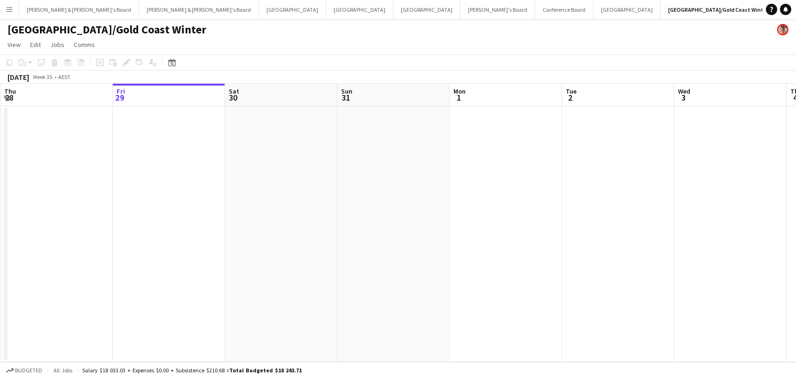
click at [8, 10] on app-icon "Menu" at bounding box center [10, 10] width 8 height 8
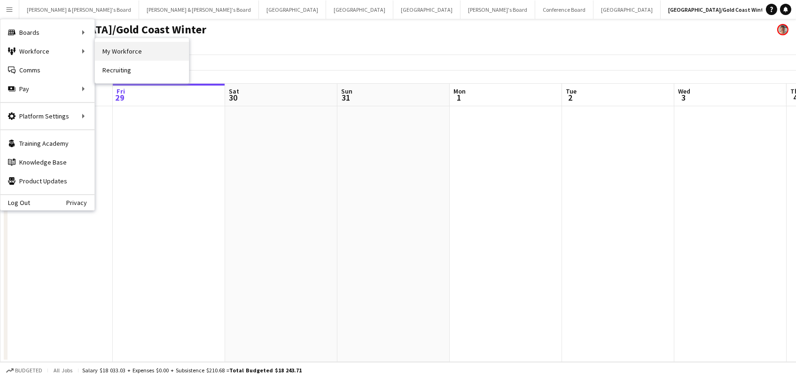
click at [101, 50] on link "My Workforce" at bounding box center [142, 51] width 94 height 19
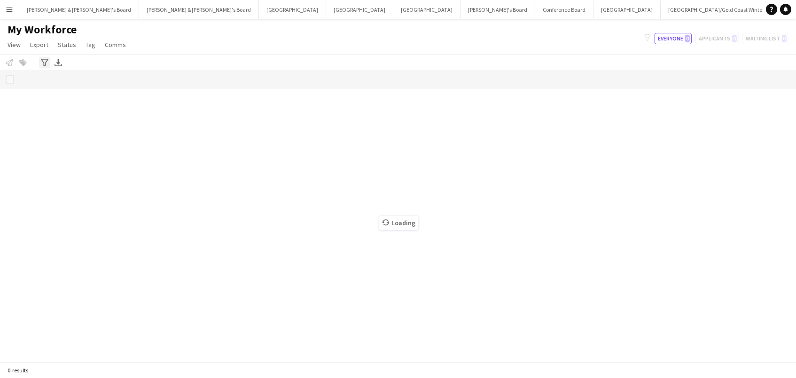
click at [42, 62] on icon "Advanced filters" at bounding box center [45, 63] width 8 height 8
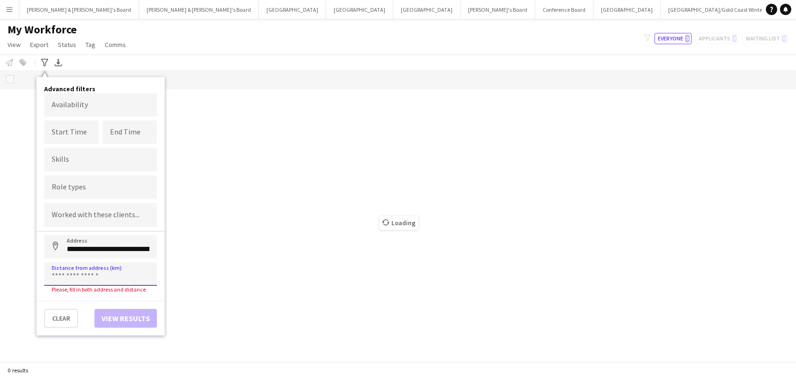
type input "**********"
type input "******"
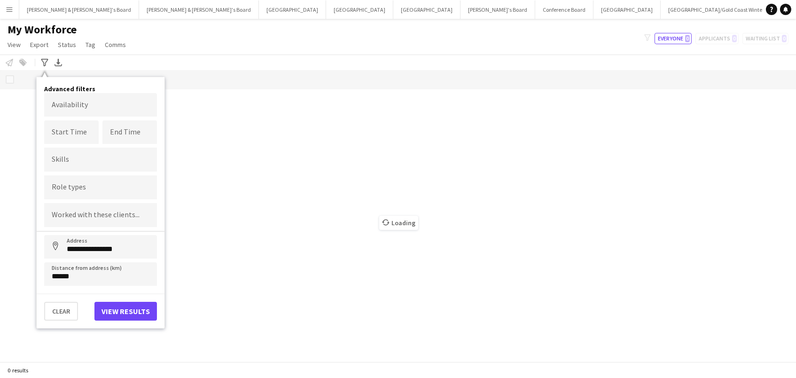
click at [121, 303] on button "View results" at bounding box center [125, 311] width 62 height 19
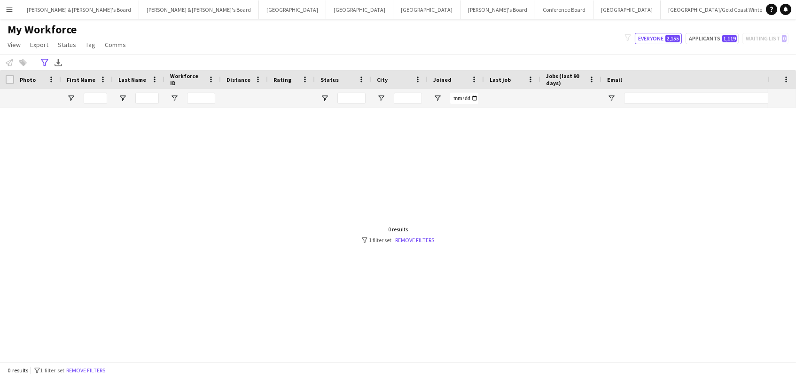
click at [52, 60] on div "**********" at bounding box center [398, 61] width 796 height 15
click at [46, 60] on icon at bounding box center [44, 63] width 7 height 8
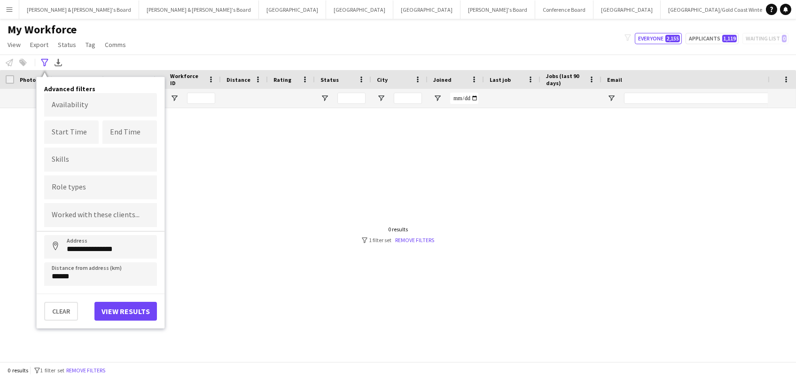
click at [139, 311] on button "View results" at bounding box center [125, 311] width 62 height 19
type input "**********"
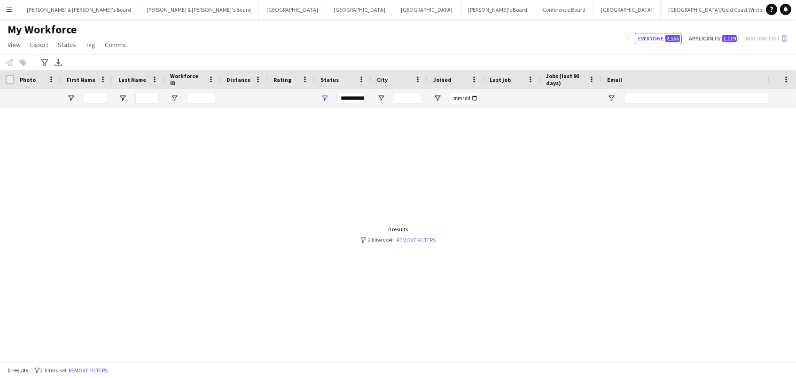
click at [421, 239] on link "Remove filters" at bounding box center [415, 239] width 39 height 7
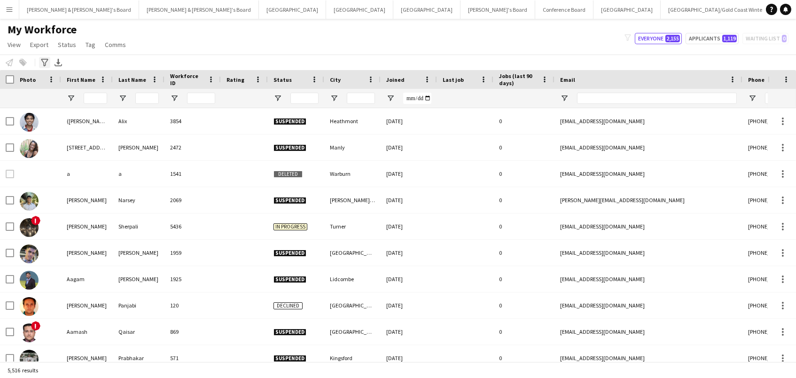
click at [47, 62] on icon "Advanced filters" at bounding box center [45, 63] width 8 height 8
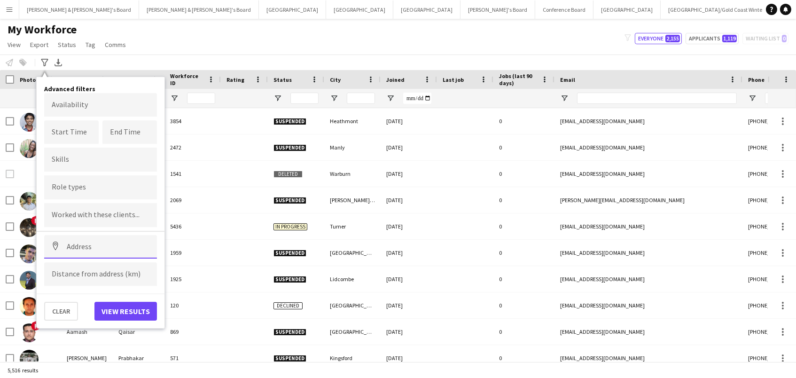
click at [104, 252] on input at bounding box center [100, 246] width 113 height 23
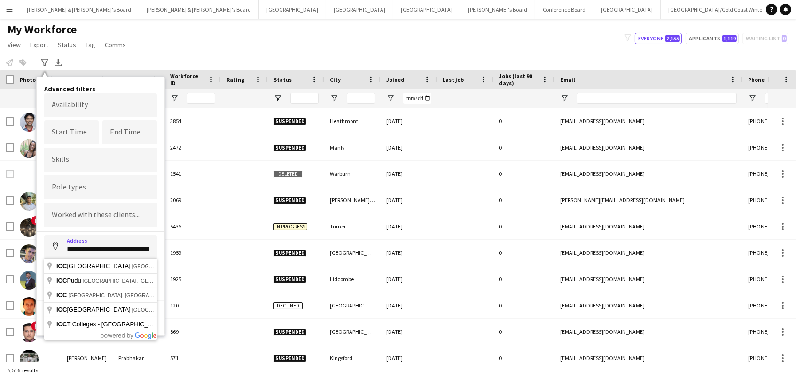
type input "**********"
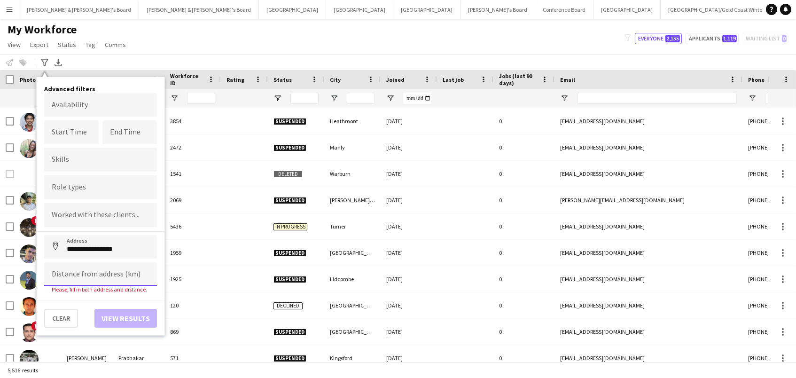
click at [99, 276] on input at bounding box center [100, 273] width 113 height 23
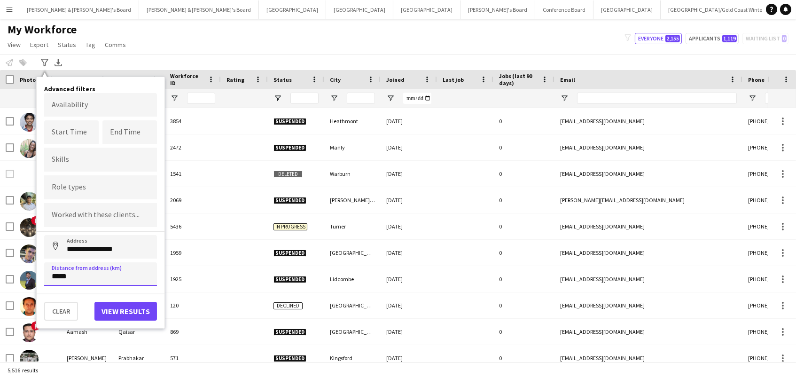
type input "*****"
click at [146, 312] on button "View results" at bounding box center [125, 311] width 62 height 19
type input "**********"
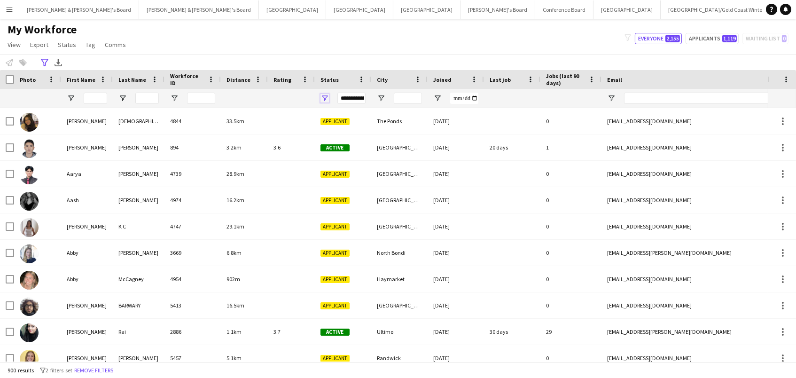
click at [324, 96] on span "Open Filter Menu" at bounding box center [324, 98] width 8 height 8
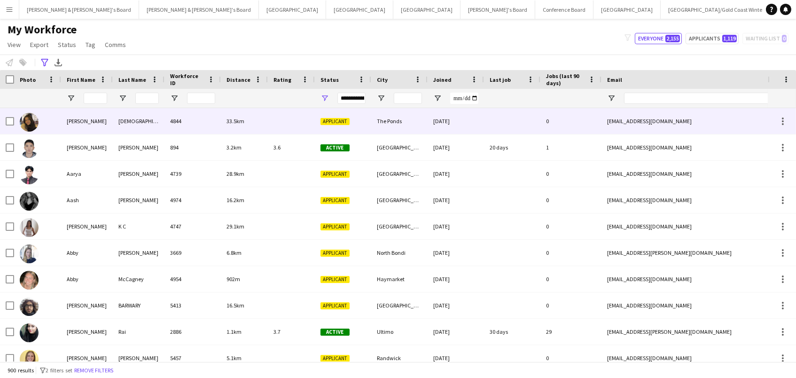
click at [206, 113] on div "4844" at bounding box center [192, 121] width 56 height 26
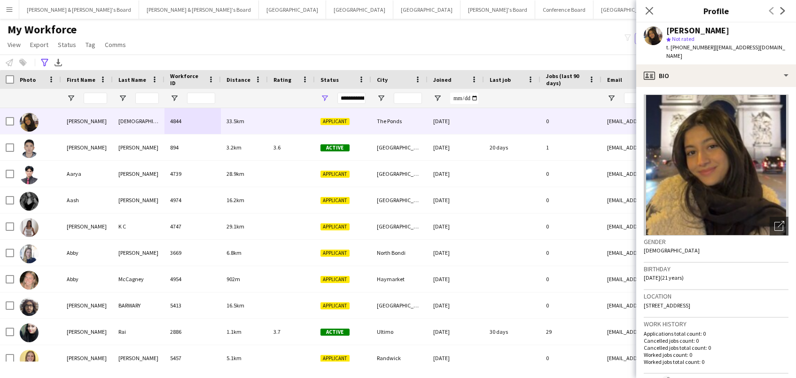
click at [233, 84] on div "Distance" at bounding box center [238, 79] width 24 height 14
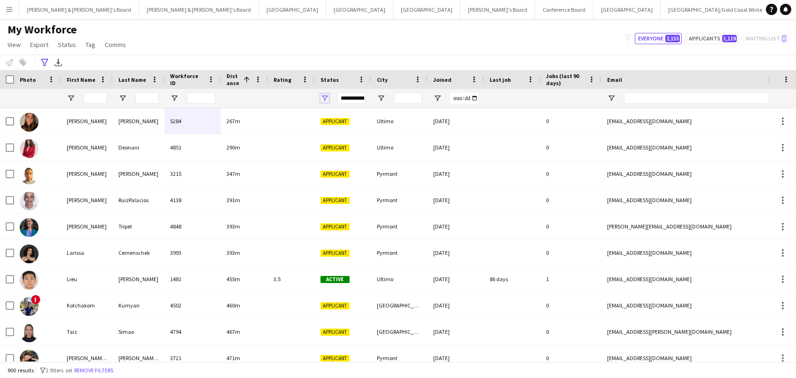
click at [323, 97] on span "Open Filter Menu" at bounding box center [324, 98] width 8 height 8
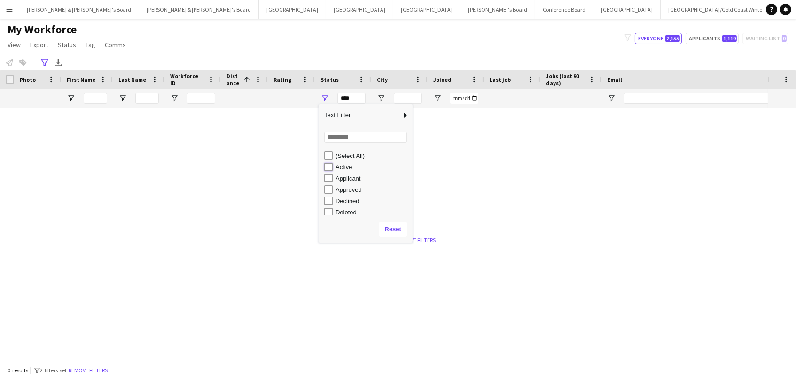
type input "**********"
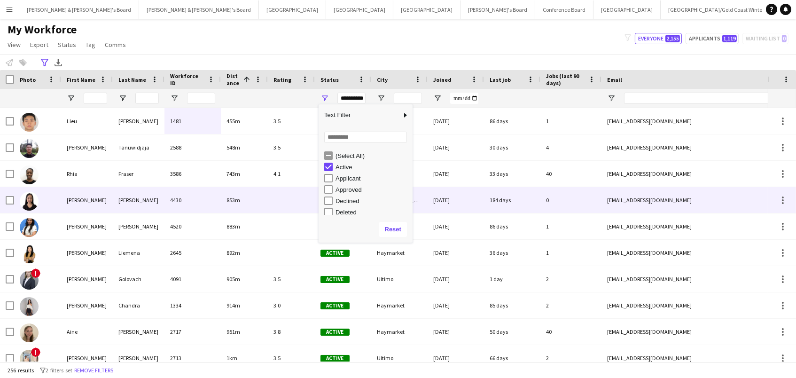
click at [149, 204] on div "[PERSON_NAME]" at bounding box center [139, 200] width 52 height 26
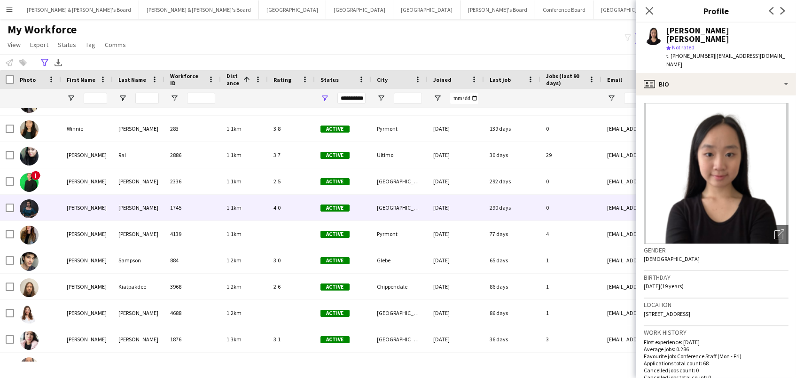
scroll to position [267, 0]
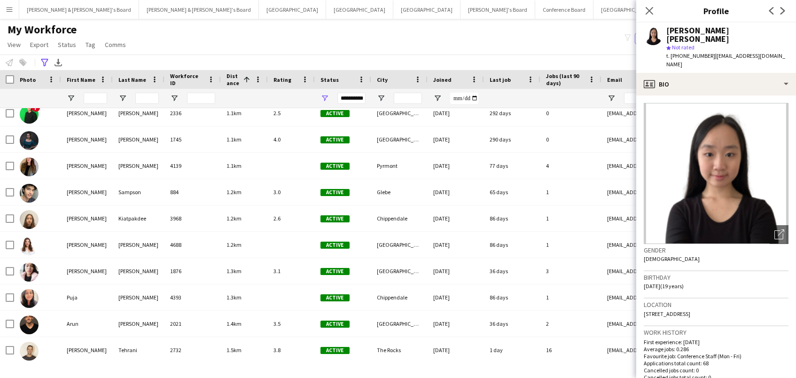
click at [772, 0] on button "[PERSON_NAME]'s Board Close" at bounding box center [809, 9] width 75 height 18
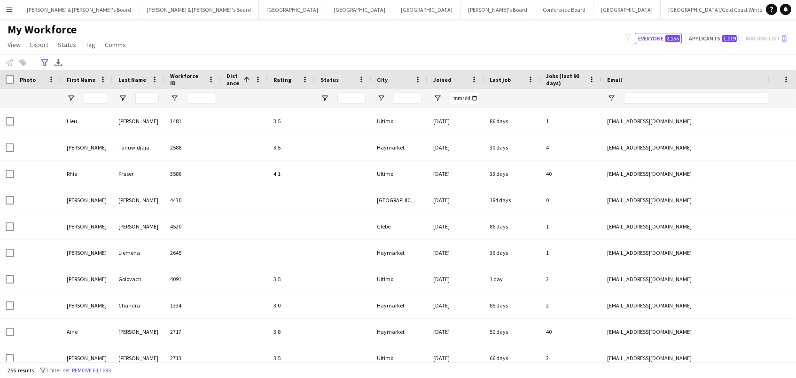
type input "**********"
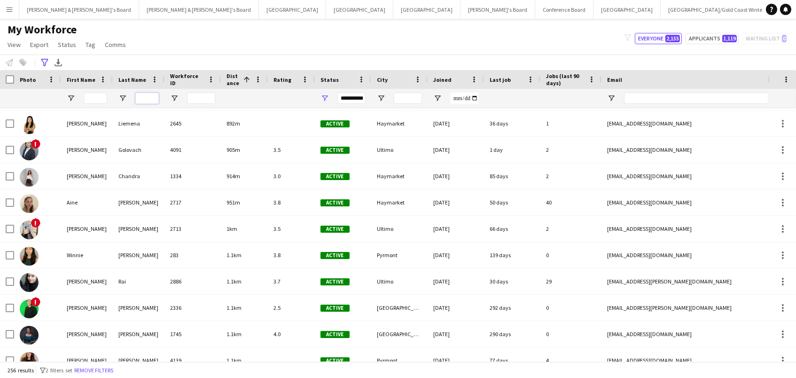
click at [142, 96] on input "Last Name Filter Input" at bounding box center [146, 98] width 23 height 11
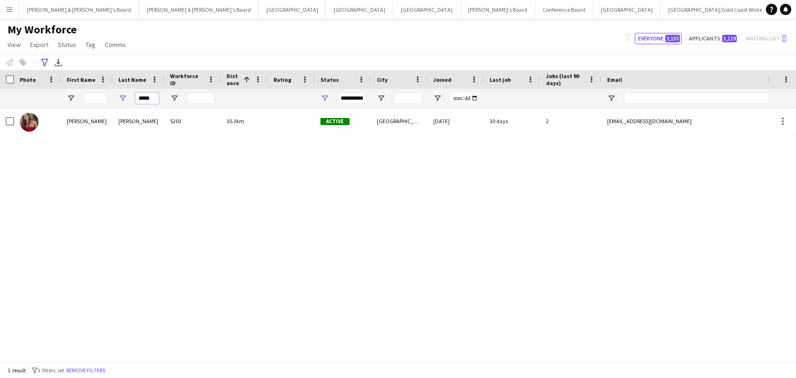
type input "*****"
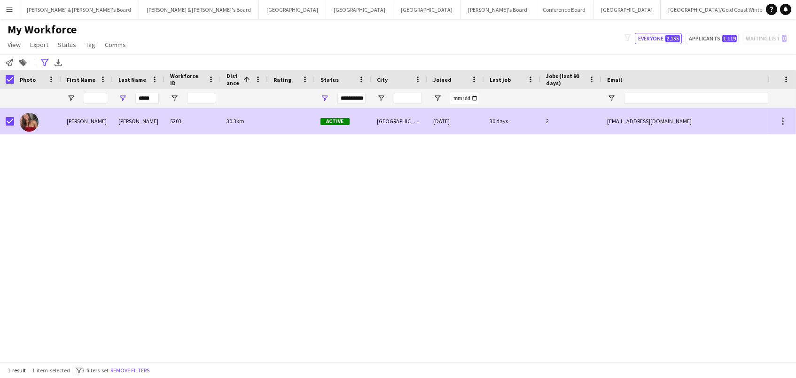
click at [71, 123] on div "[PERSON_NAME]" at bounding box center [87, 121] width 52 height 26
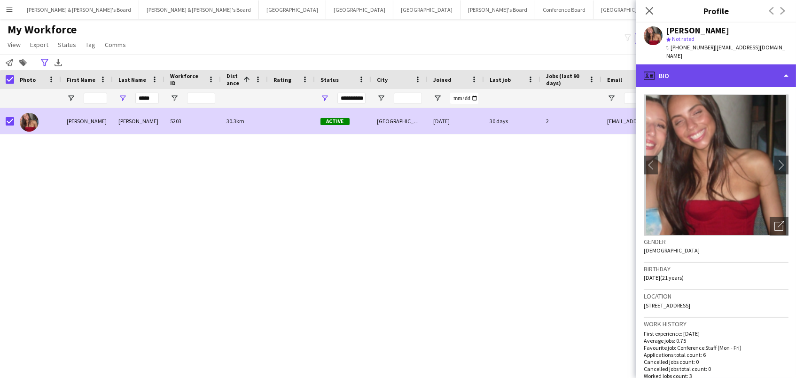
click at [692, 70] on div "profile Bio" at bounding box center [716, 75] width 160 height 23
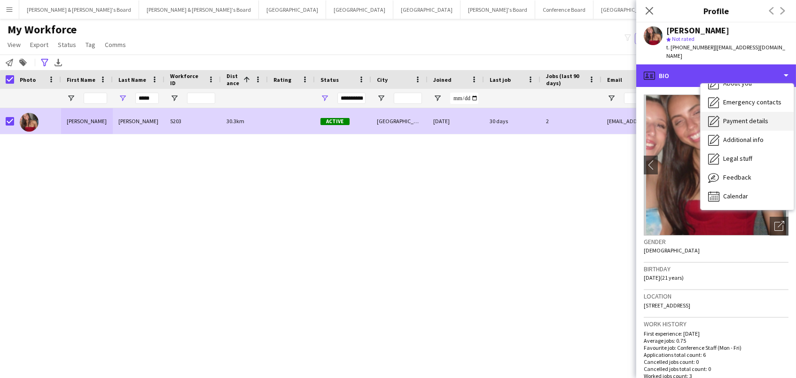
scroll to position [69, 0]
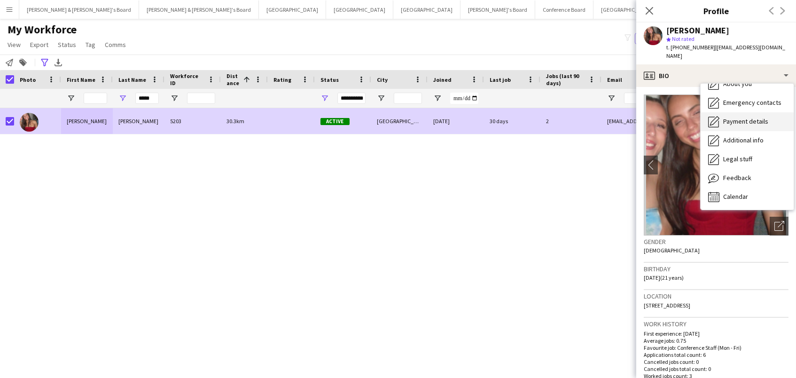
click at [722, 172] on div "Feedback Feedback" at bounding box center [746, 178] width 93 height 19
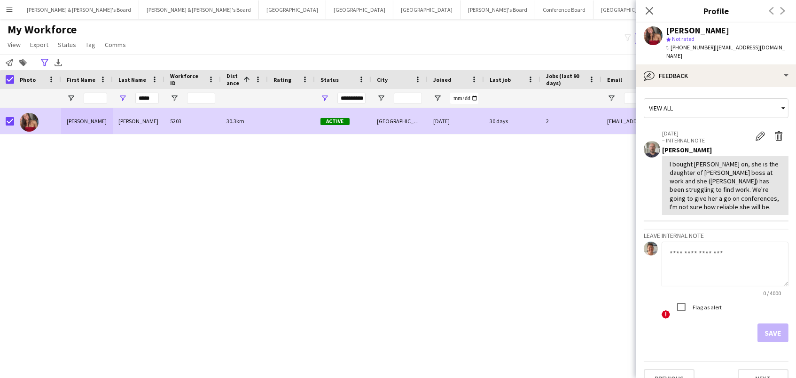
click at [708, 289] on div "0 / 4000" at bounding box center [724, 292] width 127 height 7
click at [696, 252] on textarea at bounding box center [724, 263] width 127 height 45
click at [656, 11] on app-icon "Close pop-in" at bounding box center [650, 11] width 14 height 14
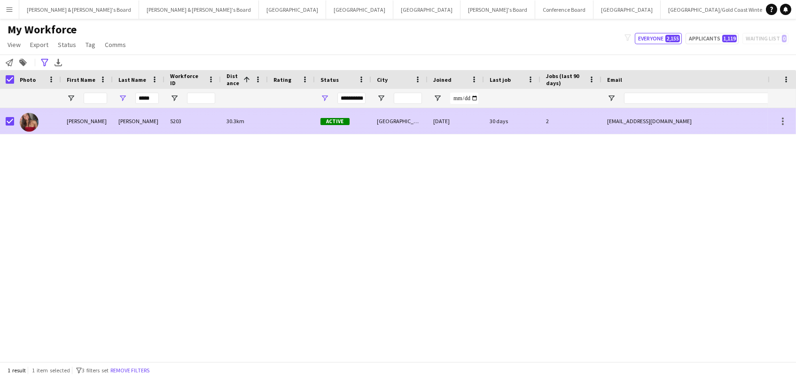
click at [489, 120] on div "30 days" at bounding box center [512, 121] width 56 height 26
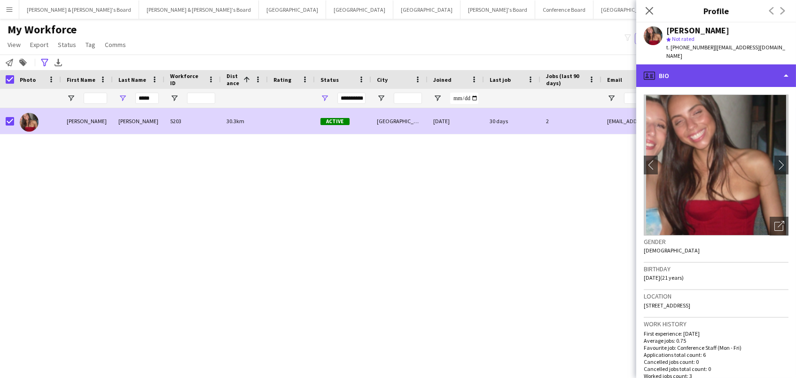
click at [744, 64] on div "profile Bio" at bounding box center [716, 75] width 160 height 23
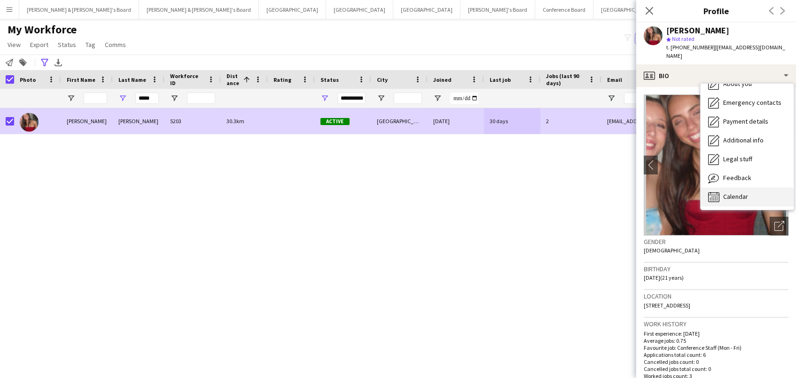
click at [736, 192] on span "Calendar" at bounding box center [735, 196] width 25 height 8
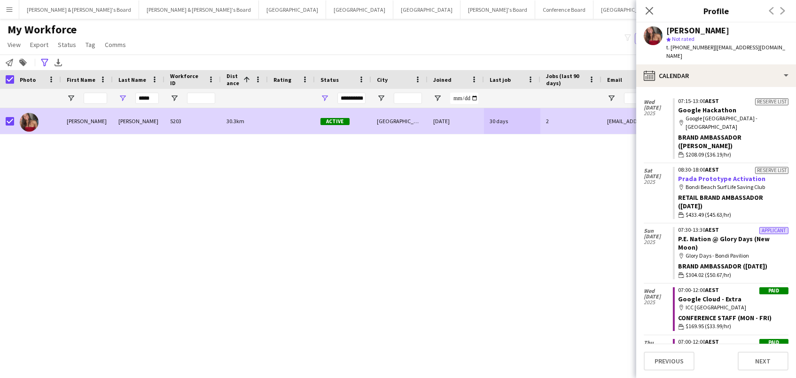
scroll to position [85, 0]
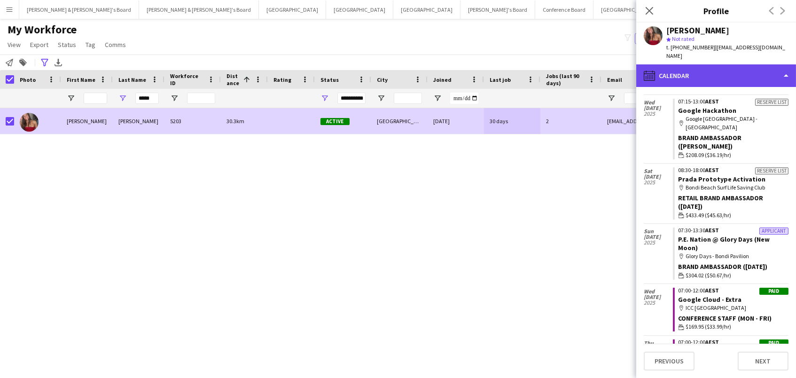
click at [706, 68] on div "calendar-full Calendar" at bounding box center [716, 75] width 160 height 23
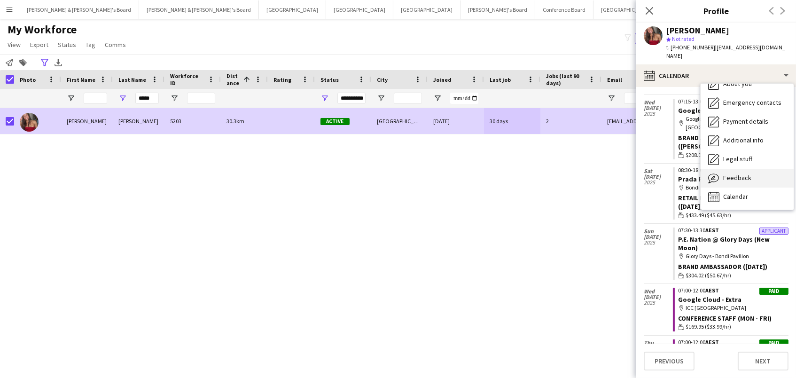
click at [728, 173] on span "Feedback" at bounding box center [737, 177] width 28 height 8
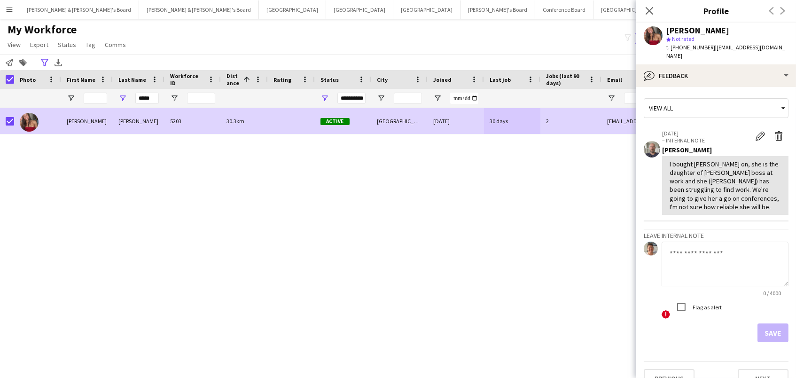
click at [757, 264] on textarea at bounding box center [724, 263] width 127 height 45
type textarea "**********"
click at [649, 9] on icon "Close pop-in" at bounding box center [648, 10] width 9 height 9
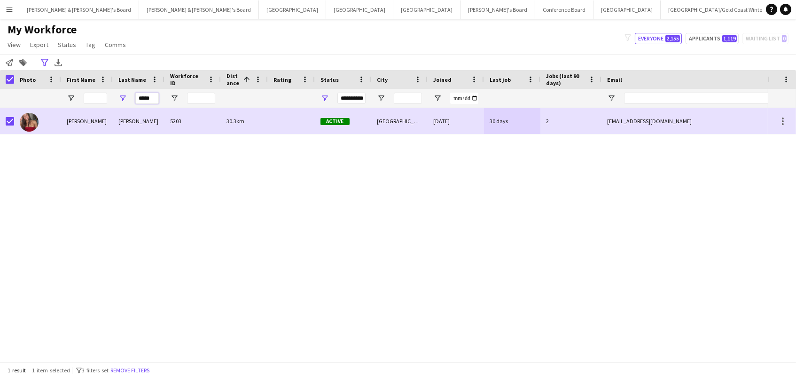
drag, startPoint x: 158, startPoint y: 99, endPoint x: 74, endPoint y: 77, distance: 87.4
click at [83, 86] on div "Workforce Details Photo First Name 1" at bounding box center [532, 89] width 1065 height 38
